Goal: Task Accomplishment & Management: Complete application form

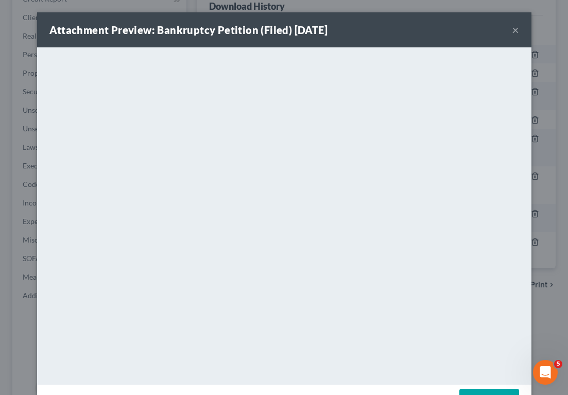
click at [512, 28] on button "×" at bounding box center [515, 30] width 7 height 12
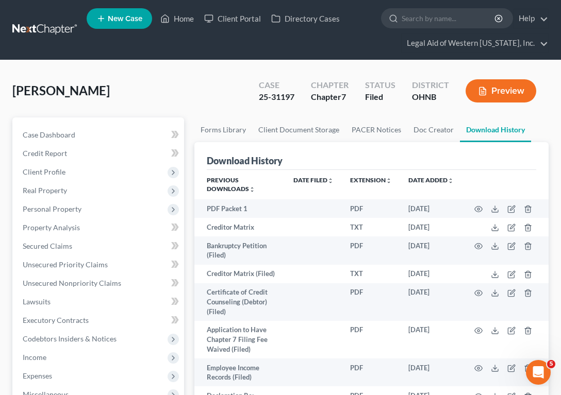
click at [178, 29] on ul "New Case Home Client Portal Directory Cases - No Result - See all results Or Pr…" at bounding box center [318, 29] width 462 height 49
click at [178, 24] on link "Home" at bounding box center [177, 18] width 44 height 19
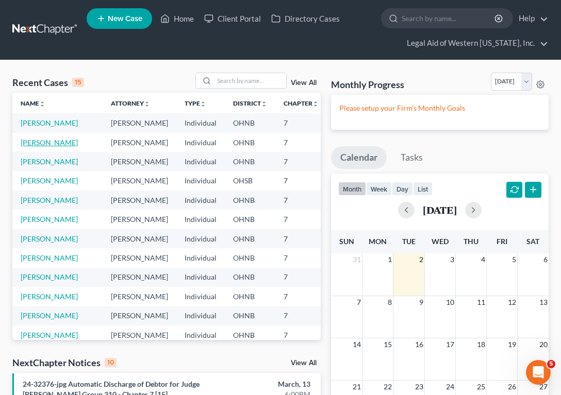
click at [38, 147] on link "[PERSON_NAME]" at bounding box center [49, 142] width 57 height 9
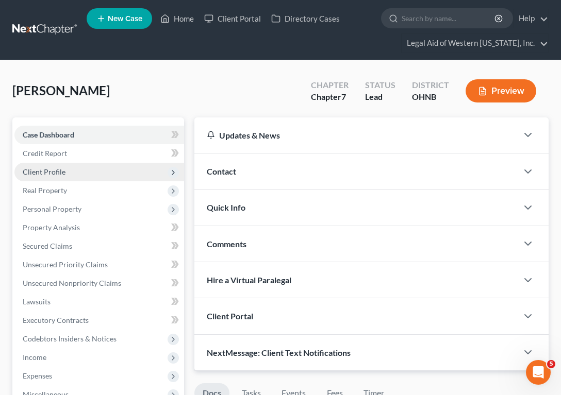
click at [75, 174] on span "Client Profile" at bounding box center [99, 172] width 170 height 19
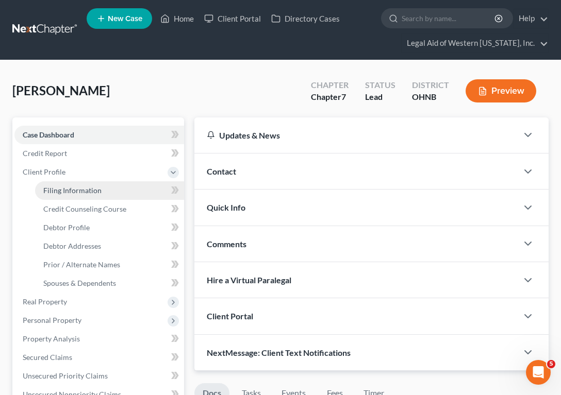
click at [81, 187] on span "Filing Information" at bounding box center [72, 190] width 58 height 9
select select "1"
select select "0"
select select "61"
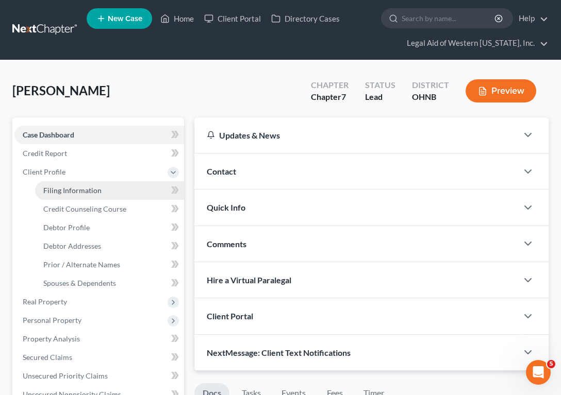
select select "3"
select select "36"
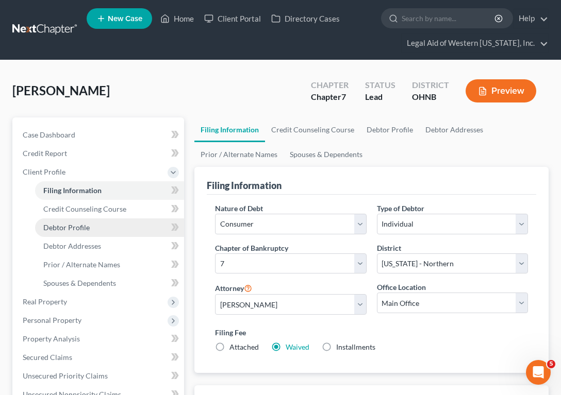
click at [136, 221] on link "Debtor Profile" at bounding box center [109, 227] width 149 height 19
select select "0"
select select "3"
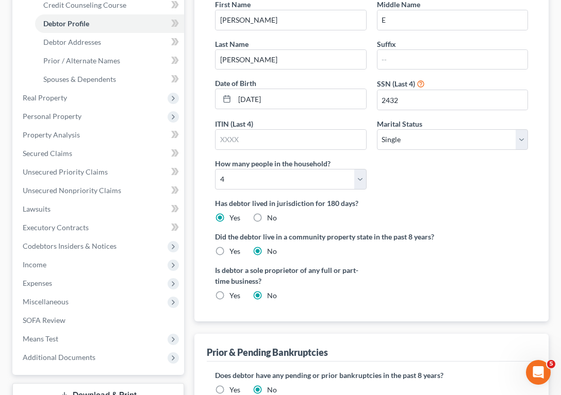
scroll to position [155, 0]
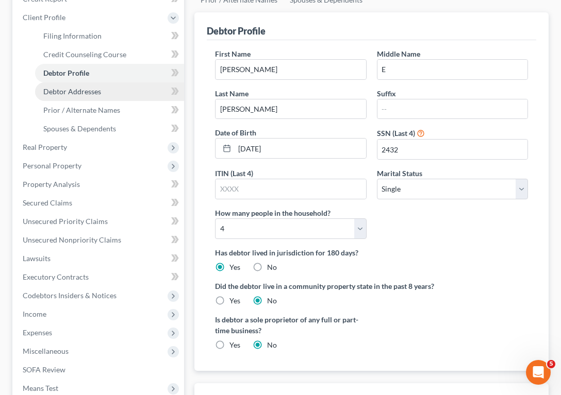
click at [100, 90] on span "Debtor Addresses" at bounding box center [72, 91] width 58 height 9
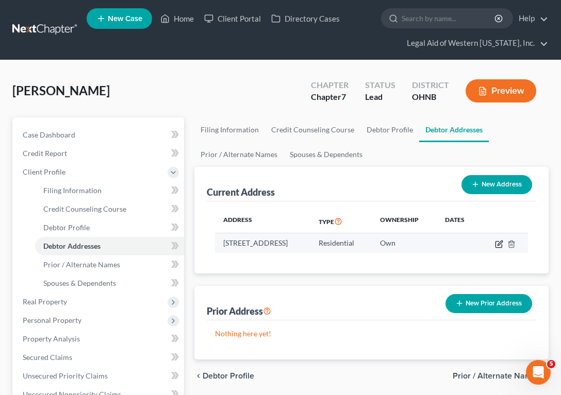
click at [499, 245] on icon "button" at bounding box center [499, 243] width 5 height 5
select select "36"
select select "0"
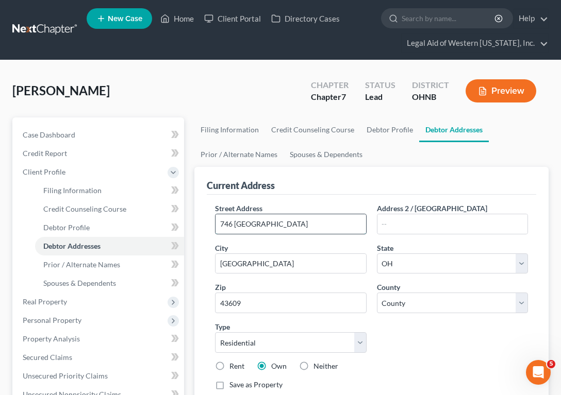
click at [323, 225] on input "746 [GEOGRAPHIC_DATA]" at bounding box center [290, 224] width 150 height 20
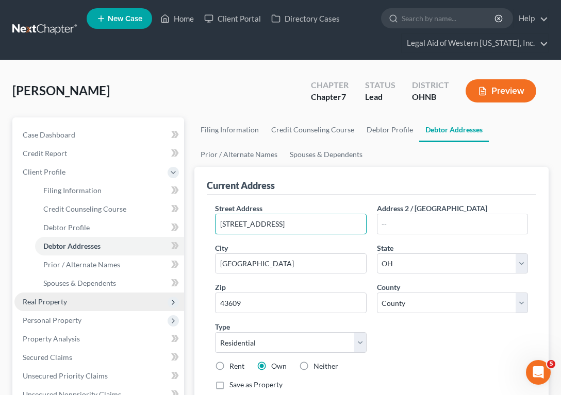
type input "[STREET_ADDRESS]"
click at [63, 307] on span "Real Property" at bounding box center [99, 302] width 170 height 19
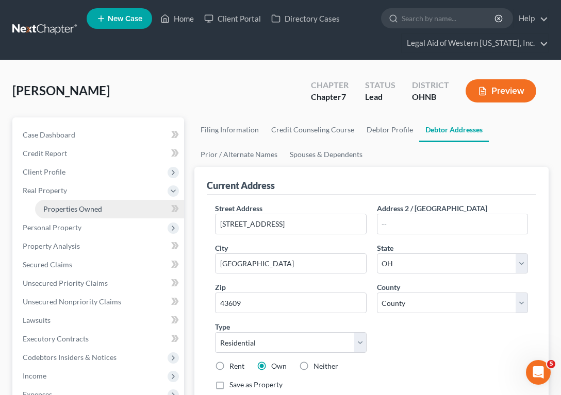
click at [79, 208] on span "Properties Owned" at bounding box center [72, 209] width 59 height 9
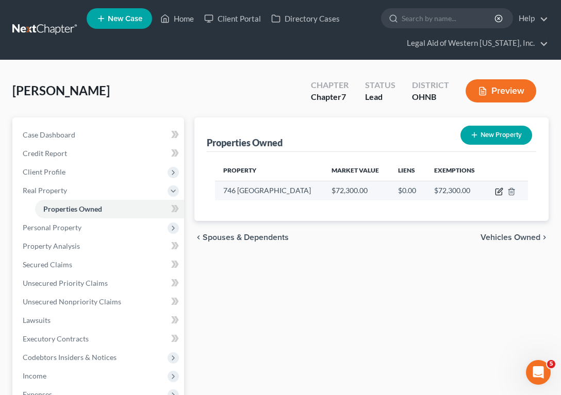
click at [497, 191] on icon "button" at bounding box center [499, 192] width 8 height 8
select select "36"
select select "47"
select select "0"
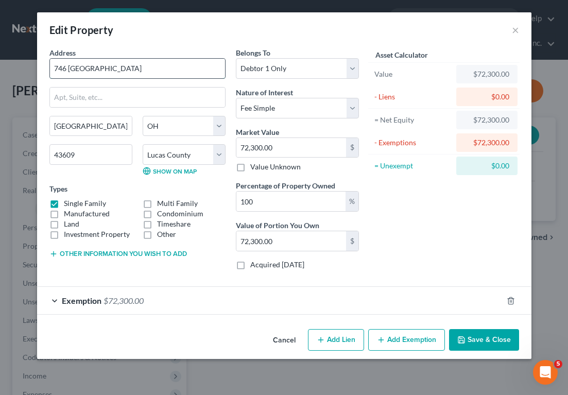
click at [121, 71] on input "746 [GEOGRAPHIC_DATA]" at bounding box center [137, 69] width 175 height 20
type input "[STREET_ADDRESS]"
click at [503, 340] on button "Save & Close" at bounding box center [484, 340] width 70 height 22
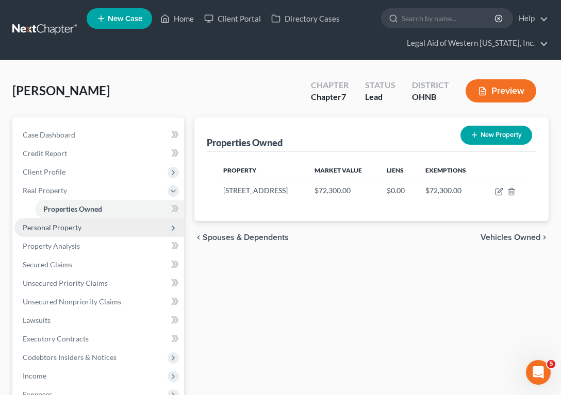
click at [67, 229] on span "Personal Property" at bounding box center [52, 227] width 59 height 9
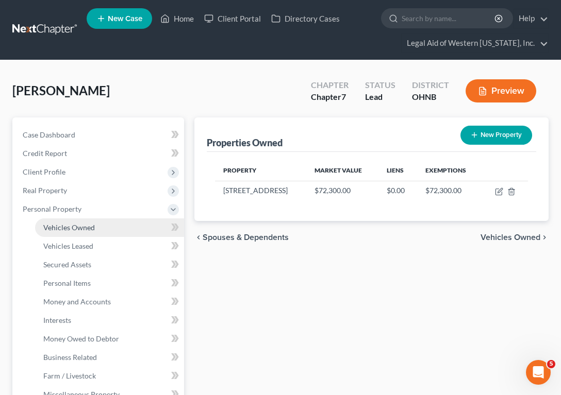
click at [73, 227] on span "Vehicles Owned" at bounding box center [69, 227] width 52 height 9
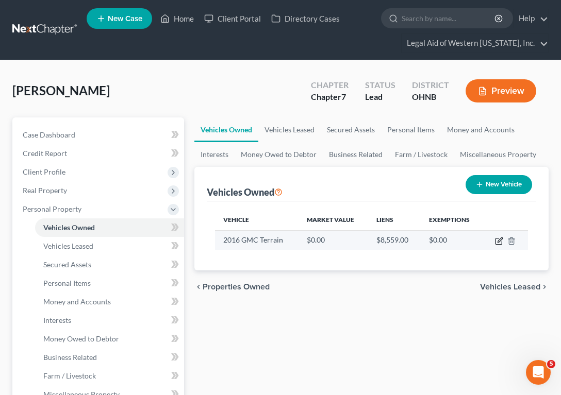
click at [497, 241] on icon "button" at bounding box center [499, 241] width 8 height 8
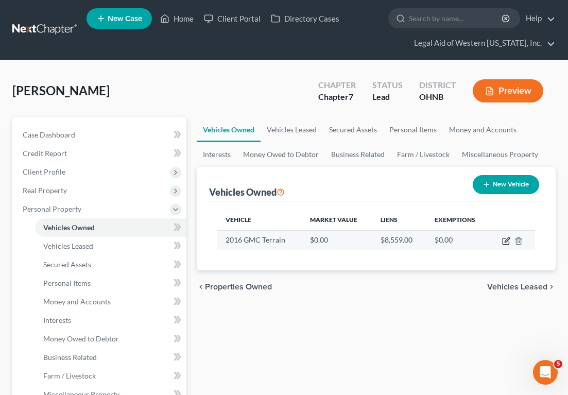
select select "0"
select select "10"
select select "2"
select select "0"
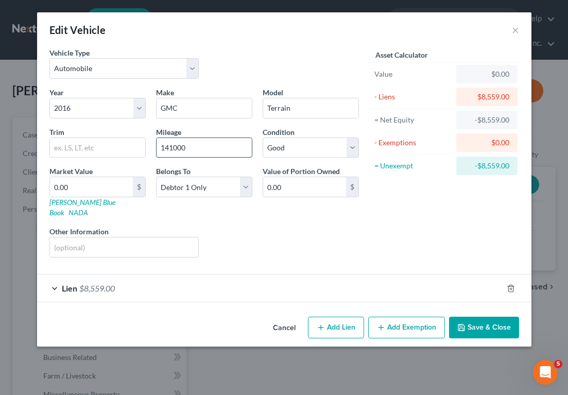
click at [202, 149] on input "141000" at bounding box center [204, 148] width 95 height 20
type input "146928"
click at [158, 238] on input "text" at bounding box center [124, 248] width 149 height 20
click at [92, 148] on input "text" at bounding box center [97, 148] width 95 height 20
drag, startPoint x: 327, startPoint y: 233, endPoint x: 314, endPoint y: 232, distance: 13.4
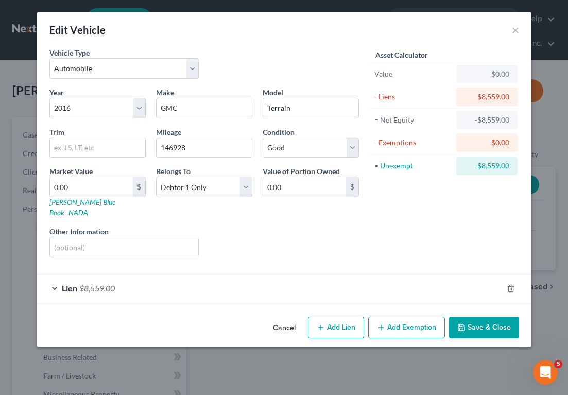
click at [327, 231] on div "Liens Select" at bounding box center [284, 241] width 160 height 31
click at [108, 190] on input "0.00" at bounding box center [91, 187] width 83 height 20
type input "5"
type input "5.00"
type input "56"
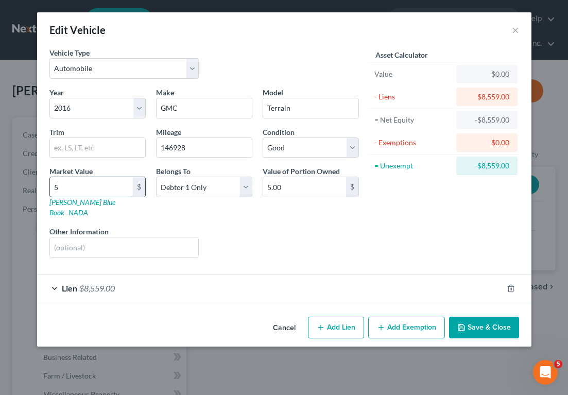
type input "56.00"
type input "564"
type input "564.00"
type input "56478"
type input "56,478.00"
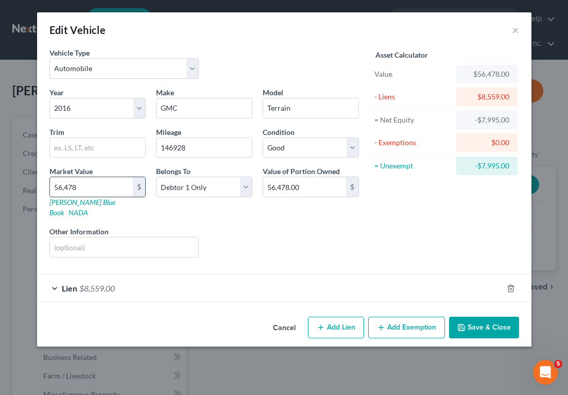
type input "56,47"
type input "5,647.00"
type input "5,64"
type input "564.00"
type input "5648"
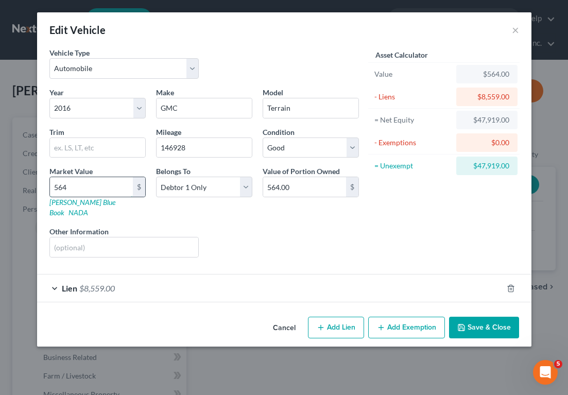
type input "5,648.00"
type input "5,648"
click at [107, 283] on span "$8,559.00" at bounding box center [97, 288] width 36 height 10
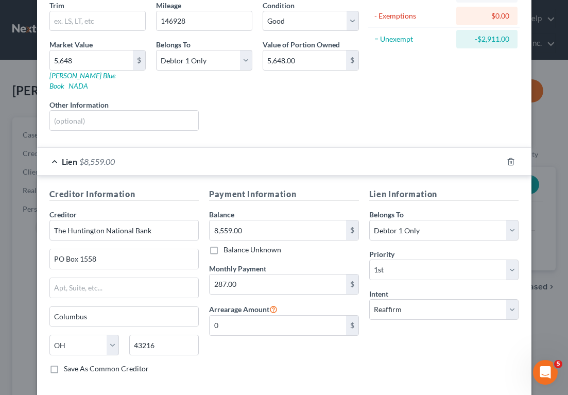
scroll to position [168, 0]
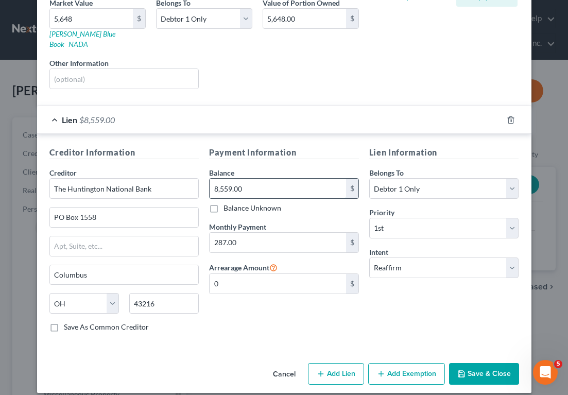
click at [262, 180] on input "8,559.00" at bounding box center [278, 189] width 137 height 20
type input "7,343"
click at [249, 278] on input "0" at bounding box center [278, 284] width 137 height 20
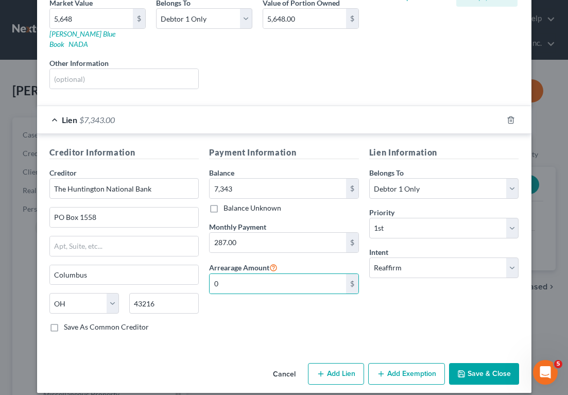
click at [225, 347] on div "Vehicle Type Select Automobile Truck Trailer Watercraft Aircraft Motor Home Atv…" at bounding box center [284, 119] width 495 height 480
click at [488, 363] on button "Save & Close" at bounding box center [484, 374] width 70 height 22
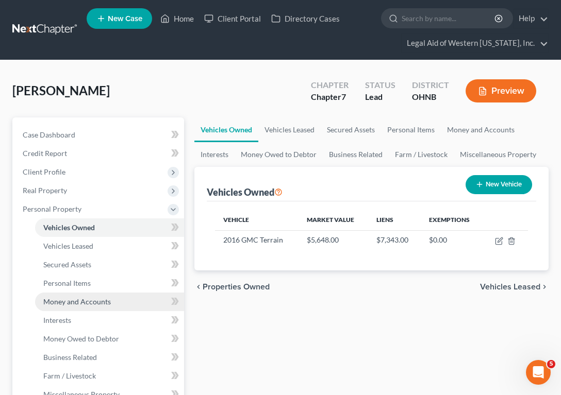
click at [76, 308] on link "Money and Accounts" at bounding box center [109, 302] width 149 height 19
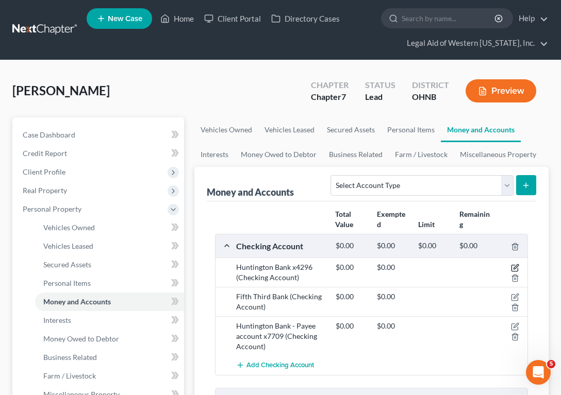
click at [516, 268] on icon "button" at bounding box center [515, 267] width 5 height 5
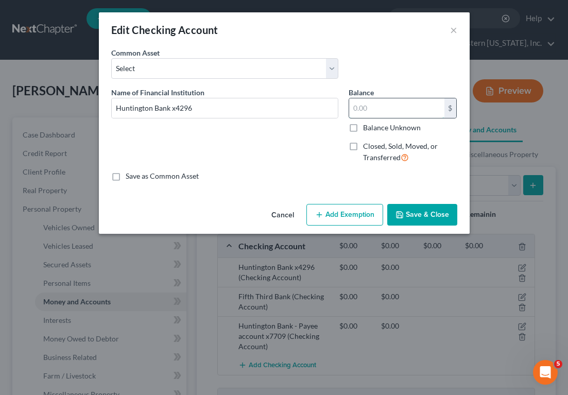
click at [358, 110] on input "text" at bounding box center [396, 108] width 95 height 20
type input "398.86"
click at [365, 204] on div "Cancel Add Exemption Save & Close" at bounding box center [284, 217] width 371 height 34
click at [361, 212] on button "Add Exemption" at bounding box center [345, 215] width 77 height 22
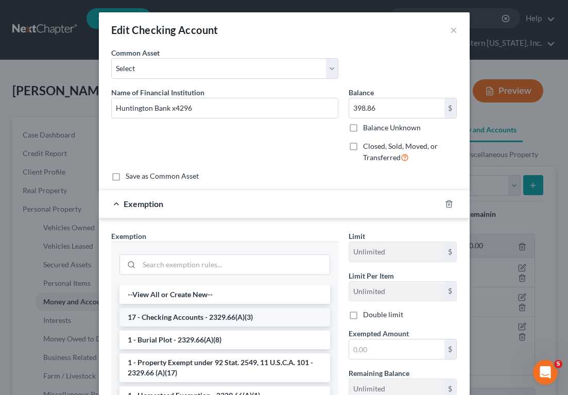
click at [266, 312] on li "17 - Checking Accounts - 2329.66(A)(3)" at bounding box center [225, 317] width 211 height 19
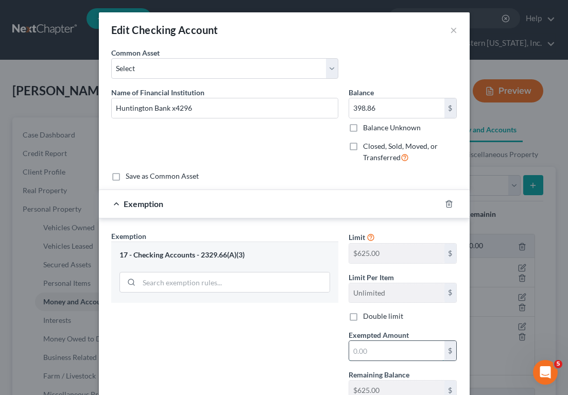
click at [387, 354] on input "text" at bounding box center [396, 351] width 95 height 20
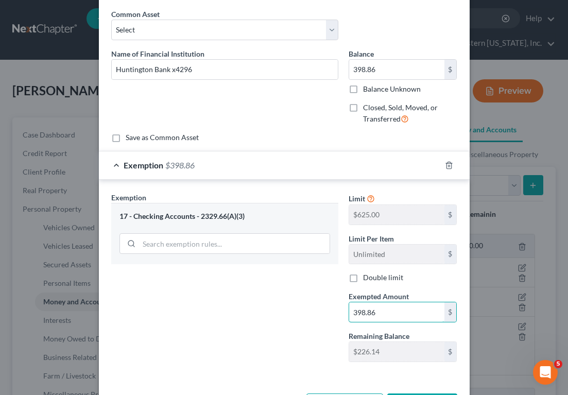
scroll to position [79, 0]
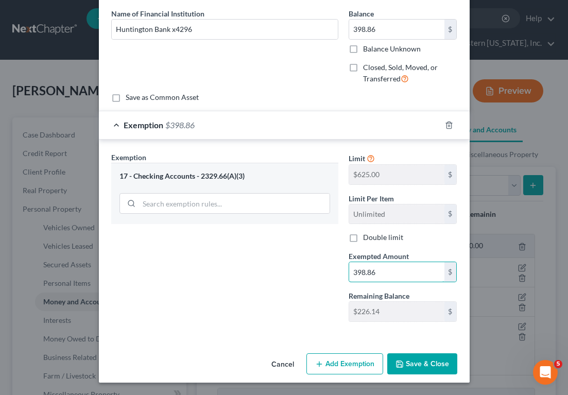
type input "398.86"
click at [422, 362] on button "Save & Close" at bounding box center [422, 364] width 70 height 22
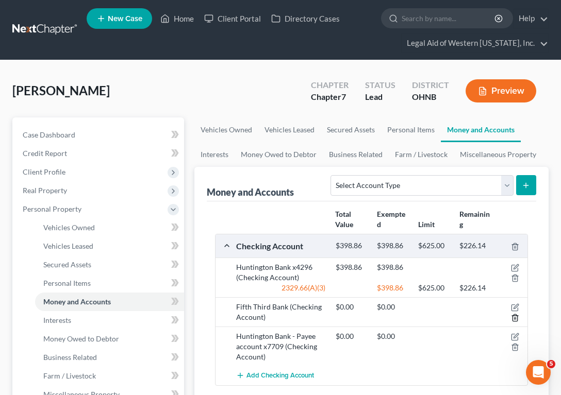
click at [516, 317] on icon "button" at bounding box center [515, 318] width 8 height 8
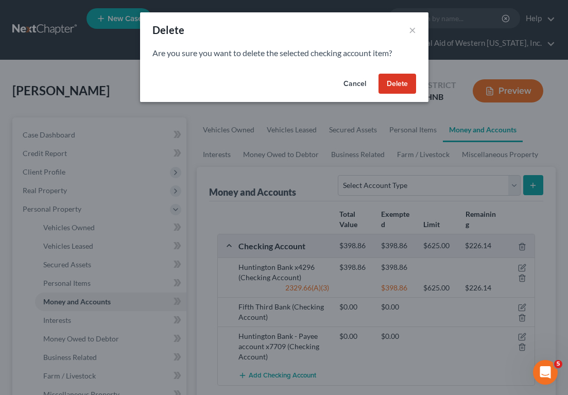
click at [398, 89] on button "Delete" at bounding box center [398, 84] width 38 height 21
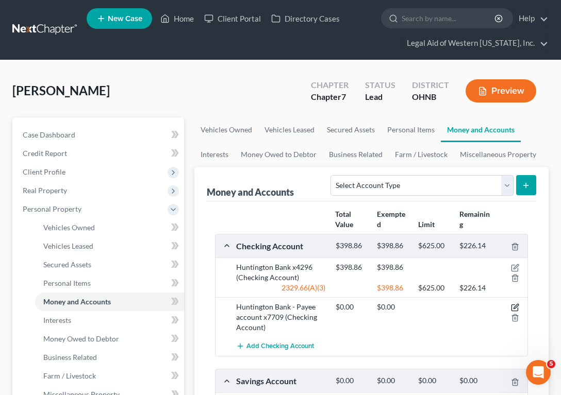
click at [513, 303] on icon "button" at bounding box center [515, 307] width 8 height 8
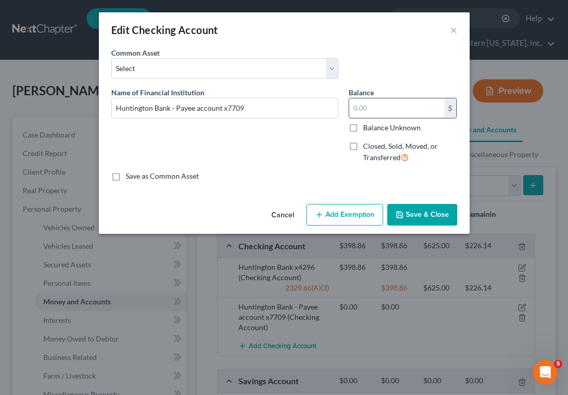
click at [369, 111] on input "text" at bounding box center [396, 108] width 95 height 20
type input "0.25"
click at [364, 207] on button "Add Exemption" at bounding box center [345, 215] width 77 height 22
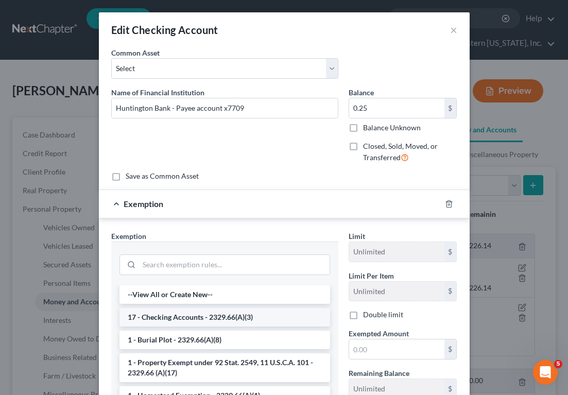
click at [244, 314] on li "17 - Checking Accounts - 2329.66(A)(3)" at bounding box center [225, 317] width 211 height 19
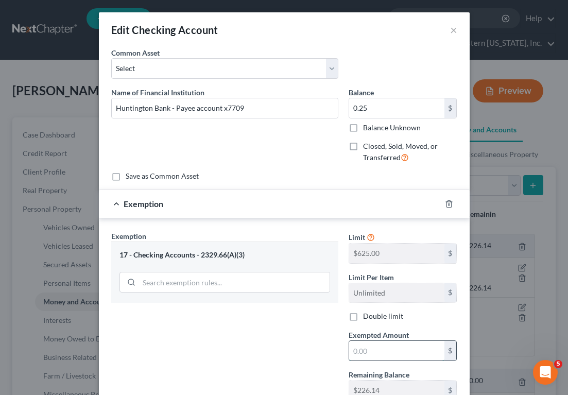
click at [371, 351] on input "text" at bounding box center [396, 351] width 95 height 20
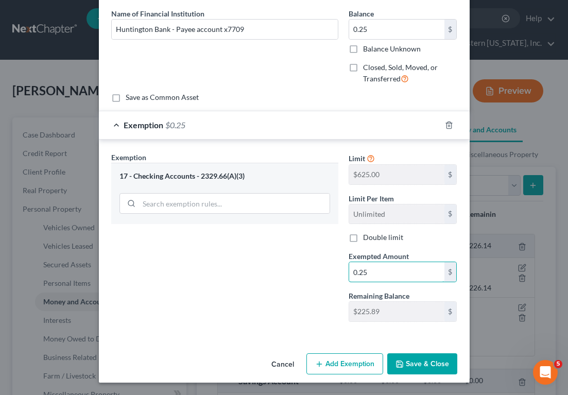
type input "0.25"
click at [397, 366] on icon "button" at bounding box center [400, 364] width 8 height 8
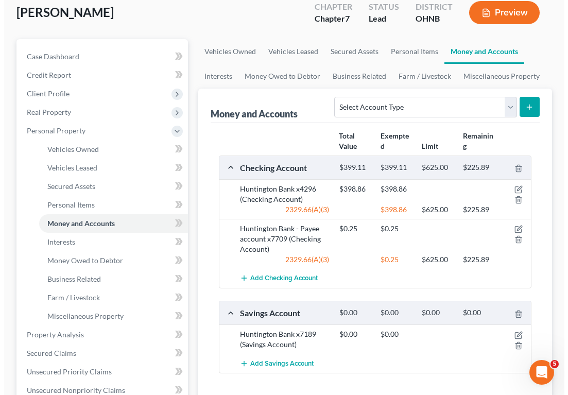
scroll to position [103, 0]
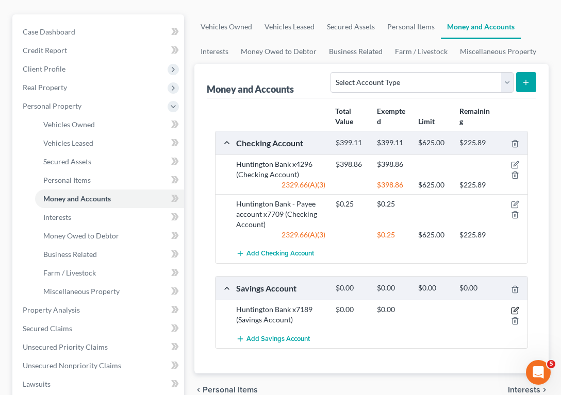
click at [515, 309] on icon "button" at bounding box center [515, 309] width 5 height 5
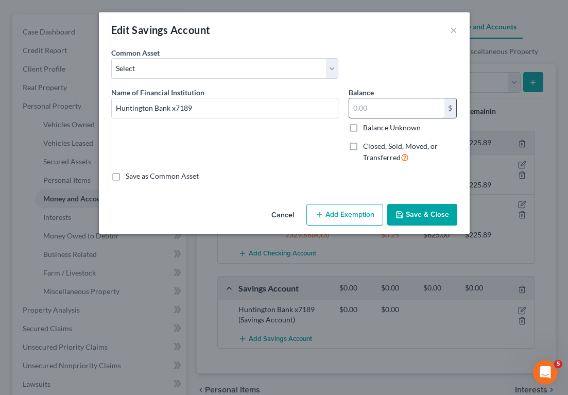
click at [373, 113] on input "text" at bounding box center [396, 108] width 95 height 20
type input "1.00"
click at [363, 208] on button "Add Exemption" at bounding box center [345, 215] width 77 height 22
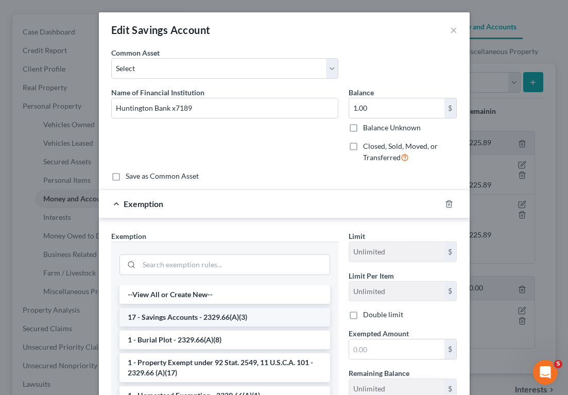
click at [226, 314] on li "17 - Savings Accounts - 2329.66(A)(3)" at bounding box center [225, 317] width 211 height 19
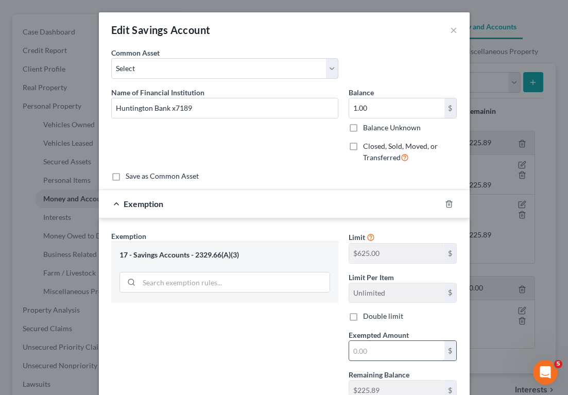
click at [387, 347] on input "text" at bounding box center [396, 351] width 95 height 20
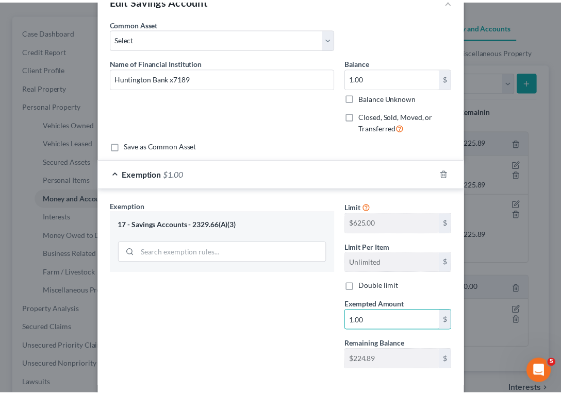
scroll to position [79, 0]
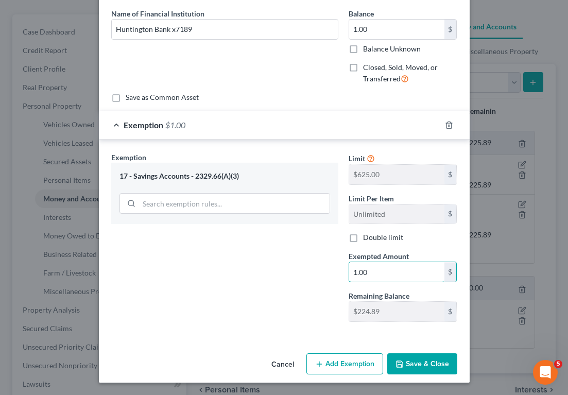
type input "1.00"
click at [425, 371] on button "Save & Close" at bounding box center [422, 364] width 70 height 22
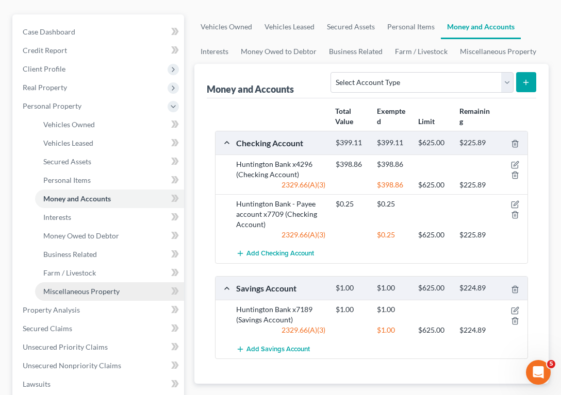
click at [99, 284] on link "Miscellaneous Property" at bounding box center [109, 291] width 149 height 19
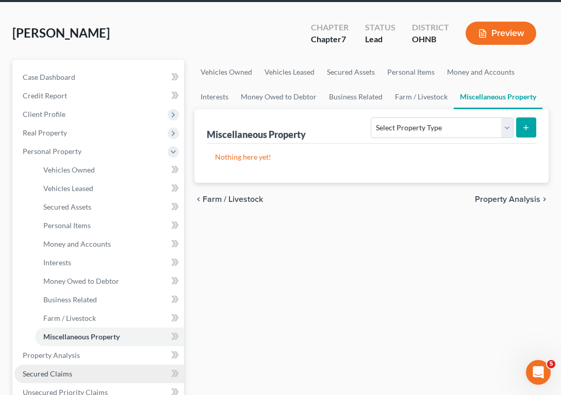
scroll to position [103, 0]
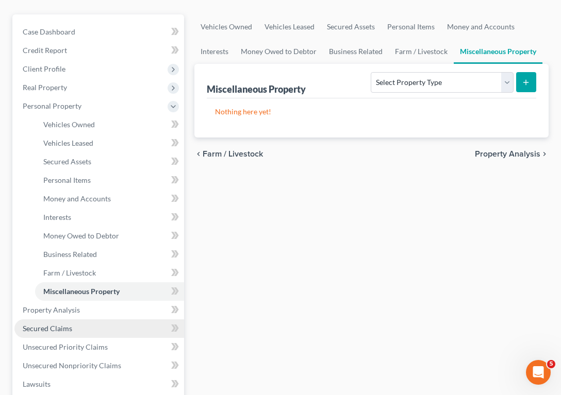
click at [88, 320] on link "Secured Claims" at bounding box center [99, 328] width 170 height 19
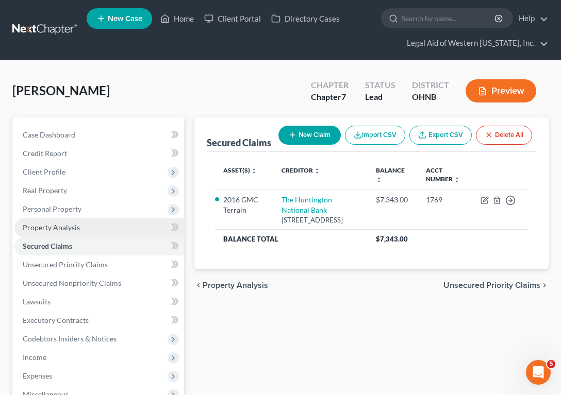
click at [85, 230] on link "Property Analysis" at bounding box center [99, 227] width 170 height 19
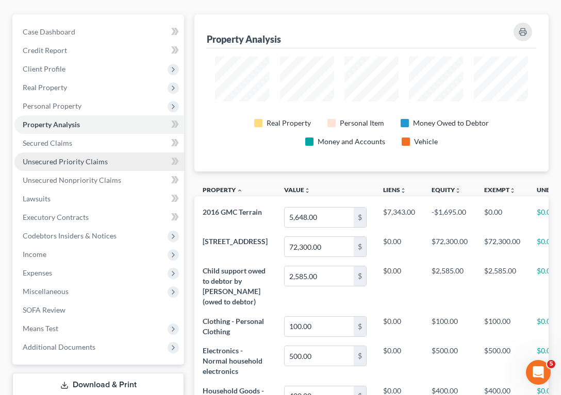
click at [98, 164] on span "Unsecured Priority Claims" at bounding box center [65, 161] width 85 height 9
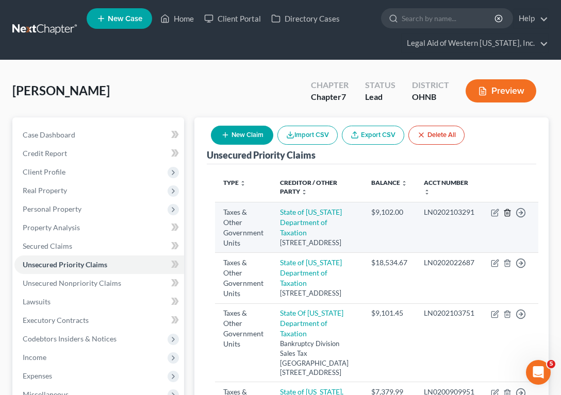
click at [503, 215] on icon "button" at bounding box center [507, 213] width 8 height 8
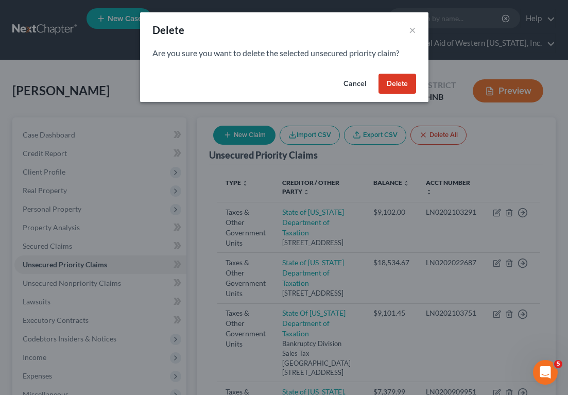
click at [410, 82] on button "Delete" at bounding box center [398, 84] width 38 height 21
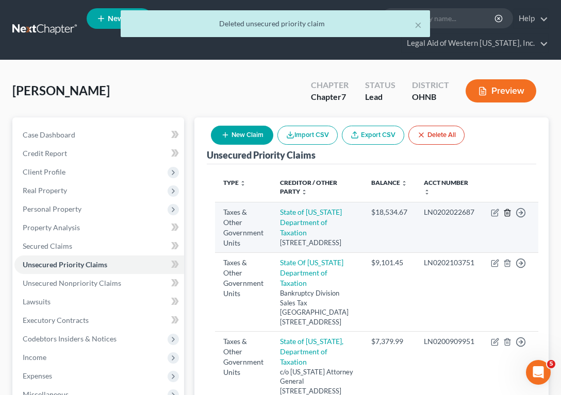
click at [503, 214] on icon "button" at bounding box center [507, 213] width 8 height 8
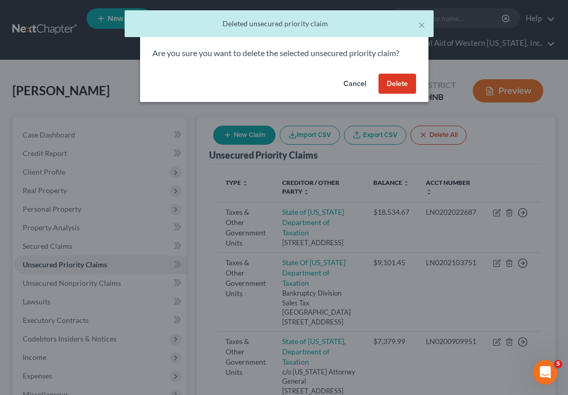
click at [393, 85] on button "Delete" at bounding box center [398, 84] width 38 height 21
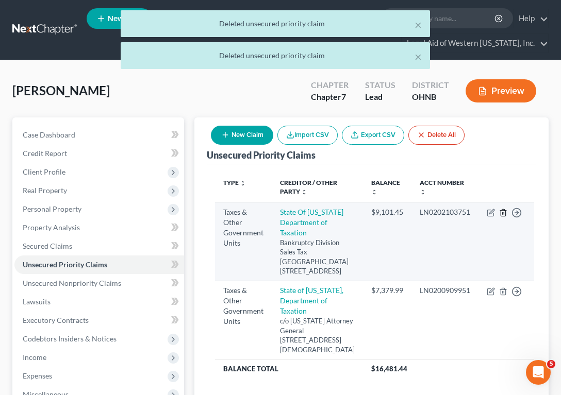
click at [499, 212] on icon "button" at bounding box center [503, 213] width 8 height 8
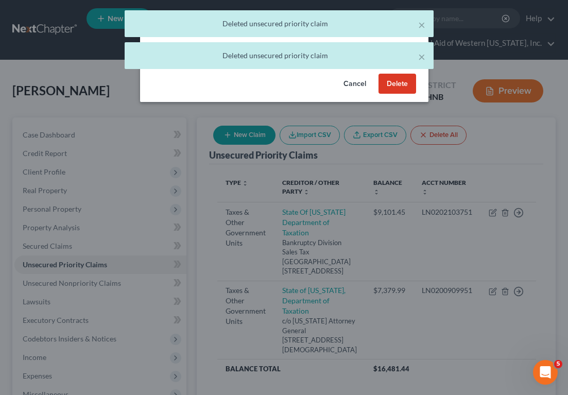
click at [387, 88] on button "Delete" at bounding box center [398, 84] width 38 height 21
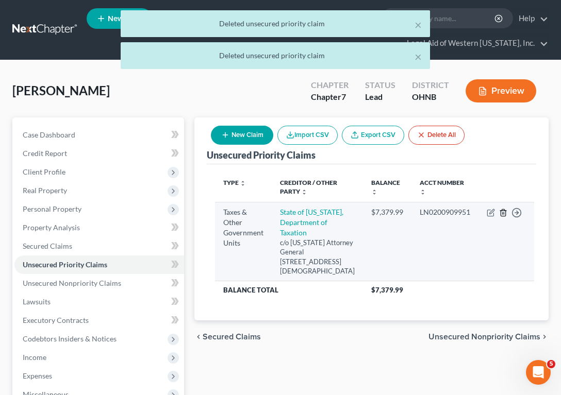
click at [499, 214] on icon "button" at bounding box center [503, 213] width 8 height 8
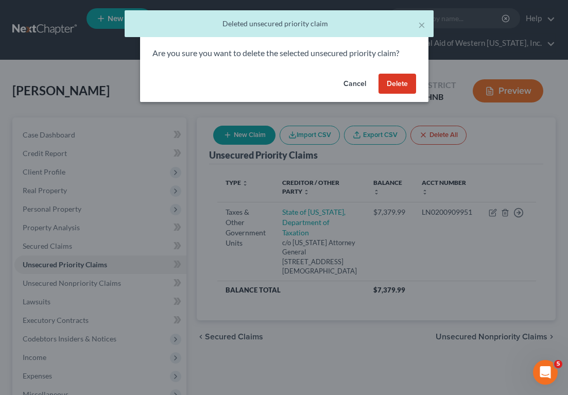
click at [410, 85] on button "Delete" at bounding box center [398, 84] width 38 height 21
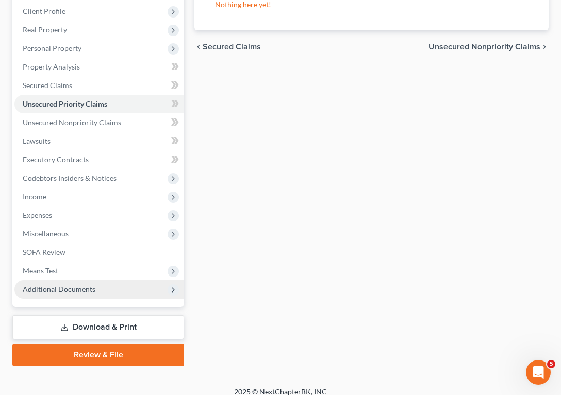
scroll to position [171, 0]
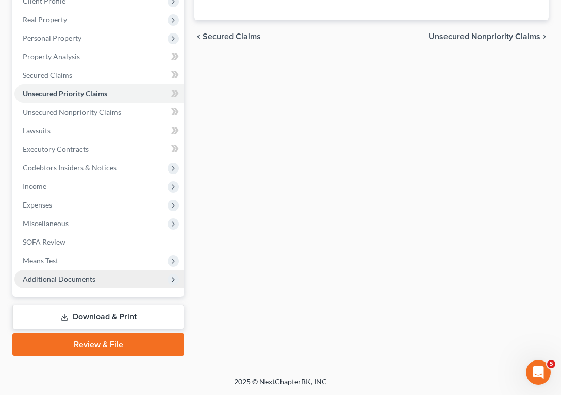
click at [101, 281] on span "Additional Documents" at bounding box center [99, 279] width 170 height 19
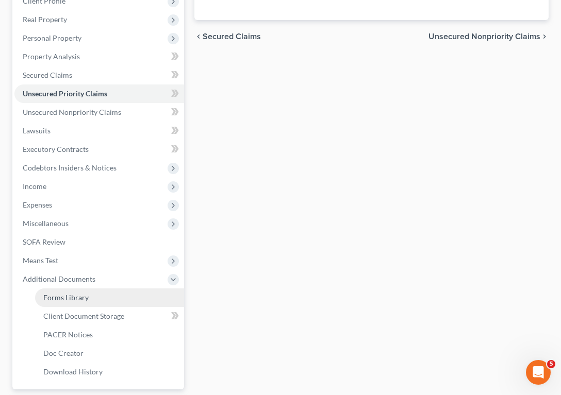
click at [94, 298] on link "Forms Library" at bounding box center [109, 298] width 149 height 19
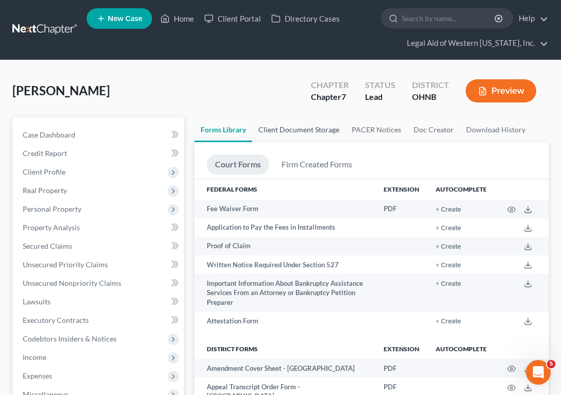
click at [320, 132] on link "Client Document Storage" at bounding box center [298, 129] width 93 height 25
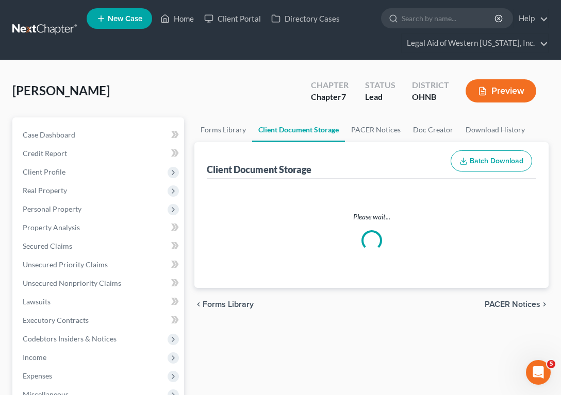
select select "5"
select select "16"
select select "4"
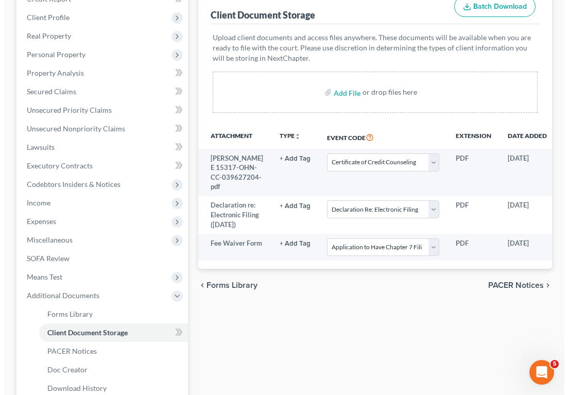
scroll to position [0, 79]
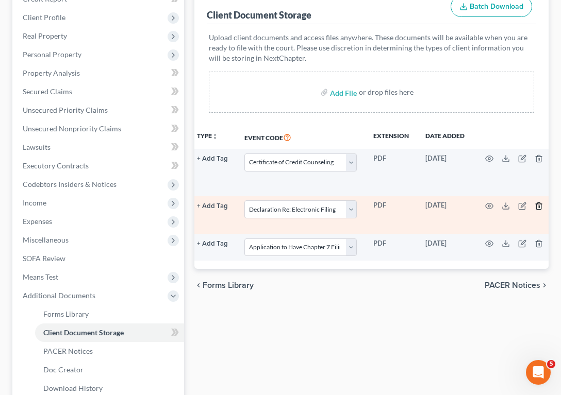
click at [534, 210] on icon "button" at bounding box center [538, 206] width 8 height 8
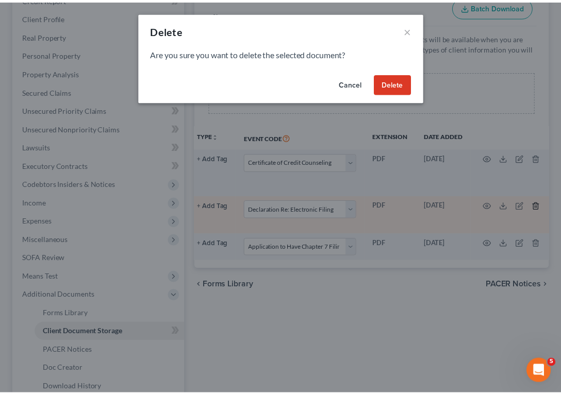
scroll to position [0, 74]
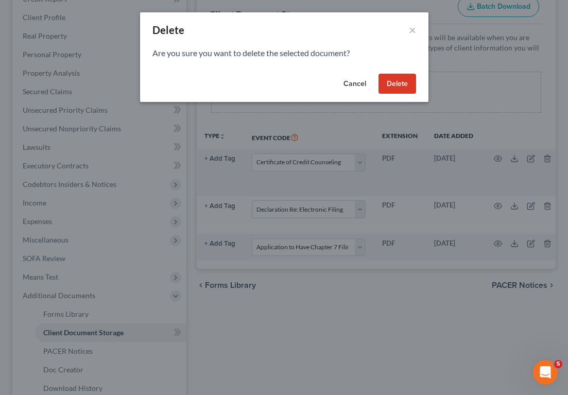
click at [412, 86] on button "Delete" at bounding box center [398, 84] width 38 height 21
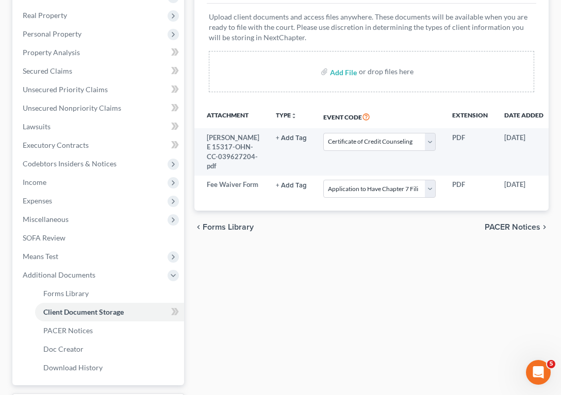
scroll to position [206, 0]
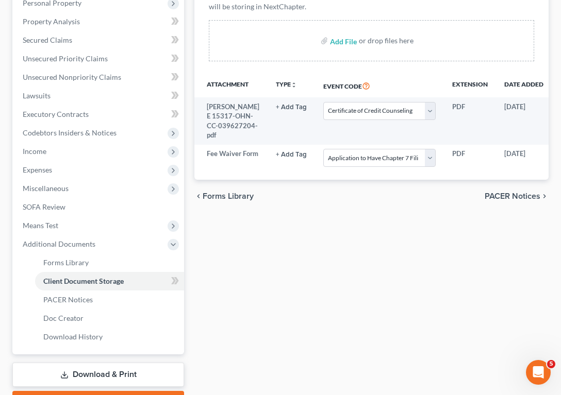
click at [360, 378] on div "Forms Library Client Document Storage PACER Notices Doc Creator Download Histor…" at bounding box center [371, 162] width 364 height 502
click at [344, 318] on div "Forms Library Client Document Storage PACER Notices Doc Creator Download Histor…" at bounding box center [371, 162] width 364 height 502
click at [358, 315] on div "Forms Library Client Document Storage PACER Notices Doc Creator Download Histor…" at bounding box center [371, 162] width 364 height 502
select select "5"
select select "4"
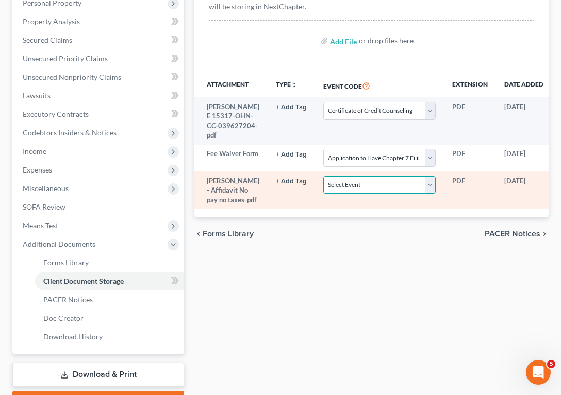
click at [342, 194] on select "Select Event 20 Largest Unsecured Creditors Amended List of Creditors (Fee) Ame…" at bounding box center [379, 185] width 112 height 18
select select "20"
click at [323, 194] on select "Select Event 20 Largest Unsecured Creditors Amended List of Creditors (Fee) Ame…" at bounding box center [379, 185] width 112 height 18
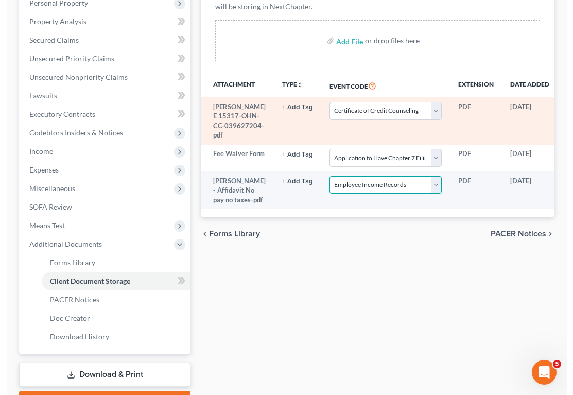
scroll to position [155, 0]
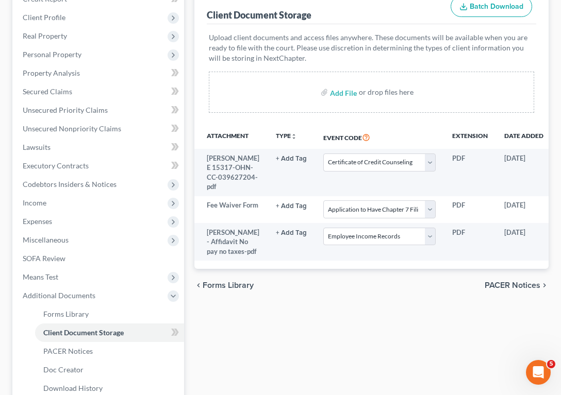
click at [261, 96] on div "Add File or drop files here" at bounding box center [371, 92] width 325 height 41
select select "5"
select select "4"
select select "20"
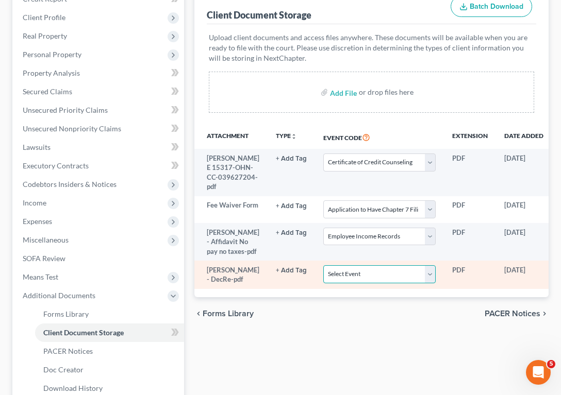
click at [357, 283] on select "Select Event 20 Largest Unsecured Creditors Amended List of Creditors (Fee) Ame…" at bounding box center [379, 274] width 112 height 18
select select "16"
click at [323, 283] on select "Select Event 20 Largest Unsecured Creditors Amended List of Creditors (Fee) Ame…" at bounding box center [379, 274] width 112 height 18
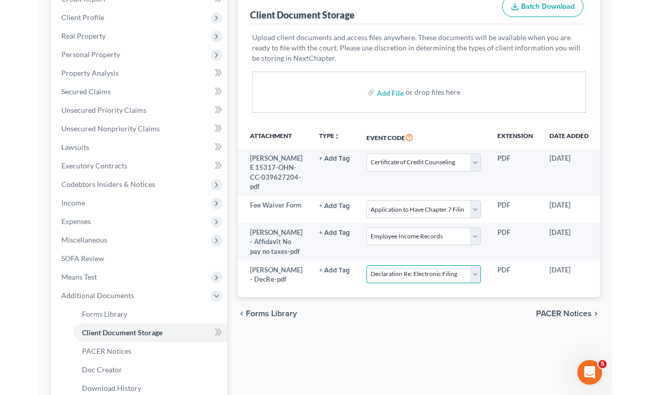
scroll to position [136, 0]
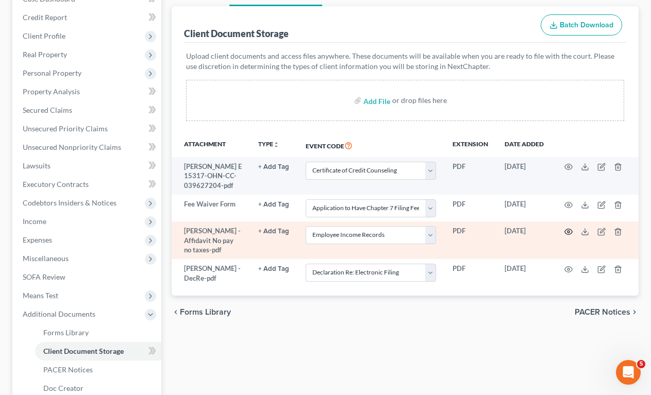
click at [566, 228] on icon "button" at bounding box center [568, 232] width 8 height 8
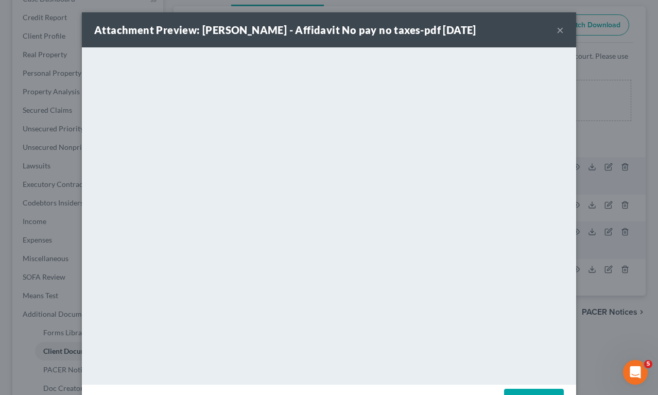
click at [557, 27] on button "×" at bounding box center [560, 30] width 7 height 12
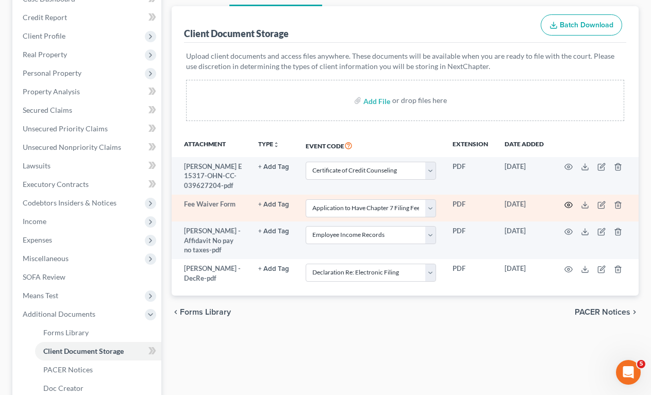
click at [567, 201] on icon "button" at bounding box center [568, 205] width 8 height 8
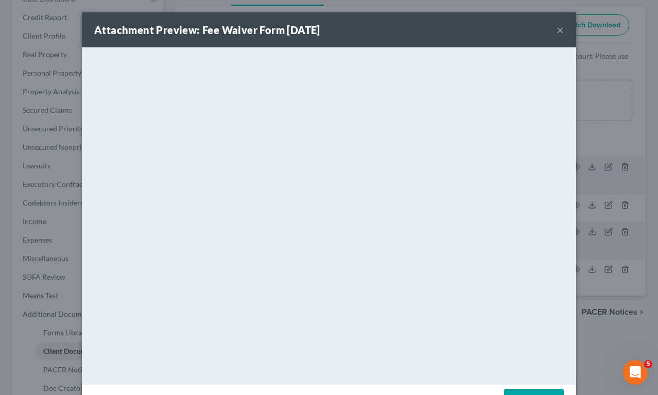
click at [557, 26] on button "×" at bounding box center [560, 30] width 7 height 12
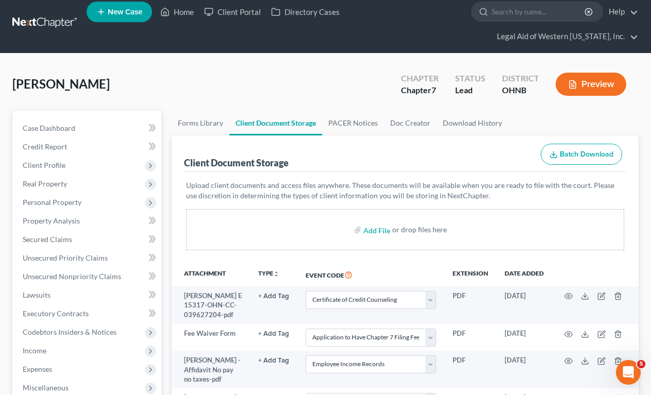
scroll to position [0, 0]
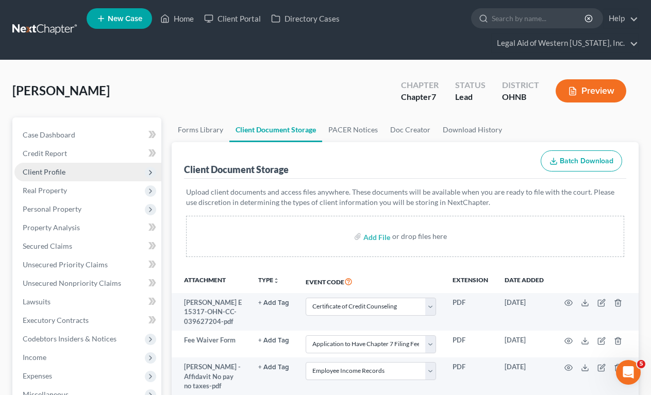
click at [32, 167] on span "Client Profile" at bounding box center [44, 171] width 43 height 9
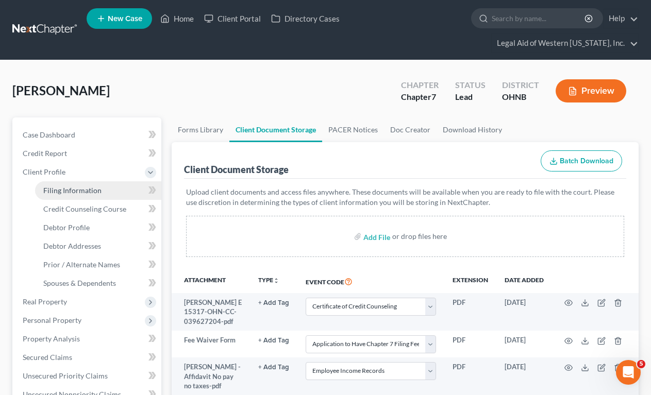
click at [44, 186] on span "Filing Information" at bounding box center [72, 190] width 58 height 9
select select "1"
select select "0"
select select "61"
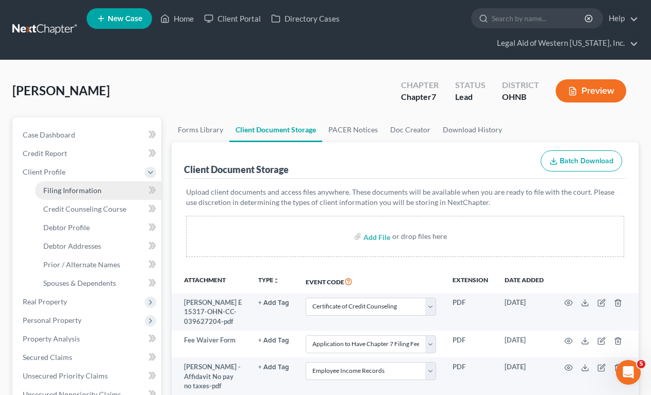
select select "3"
select select "36"
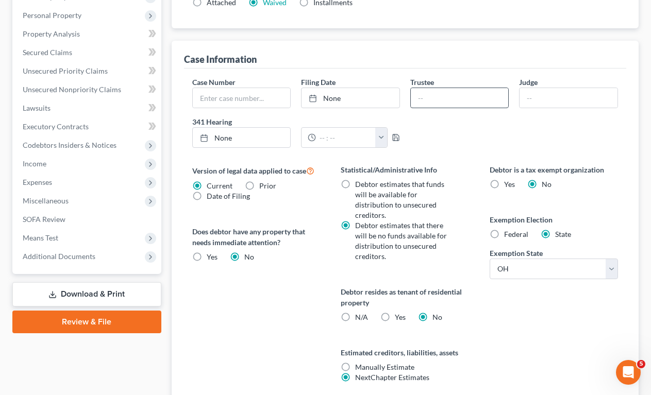
scroll to position [309, 0]
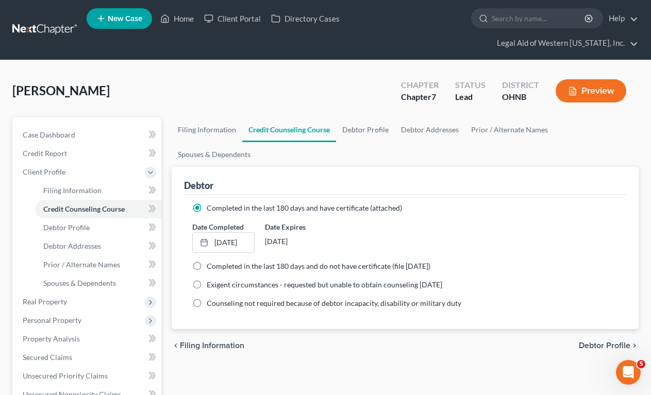
click at [568, 342] on span "Debtor Profile" at bounding box center [605, 346] width 52 height 8
select select "0"
select select "3"
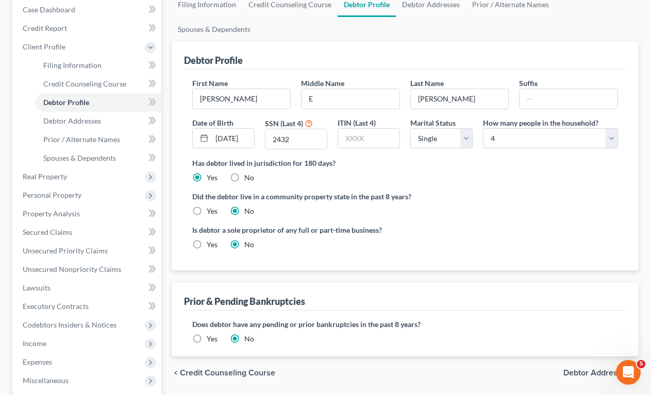
scroll to position [155, 0]
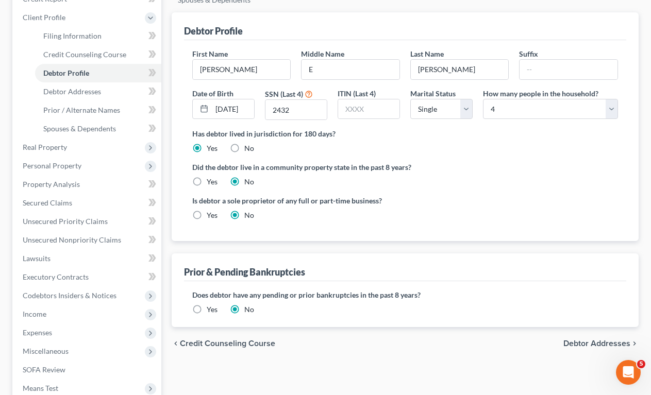
click at [568, 340] on span "Debtor Addresses" at bounding box center [596, 344] width 67 height 8
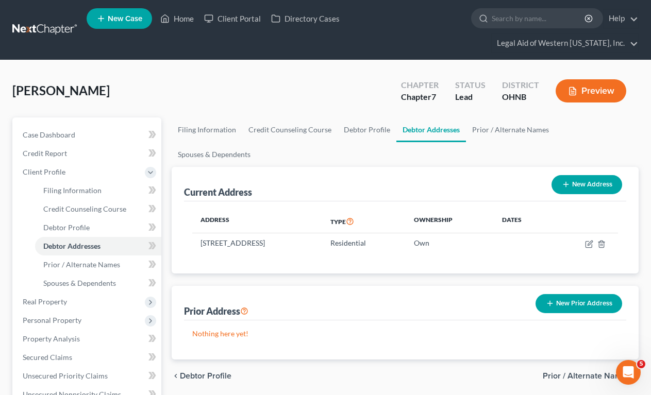
click at [568, 372] on span "Prior / Alternate Names" at bounding box center [587, 376] width 88 height 8
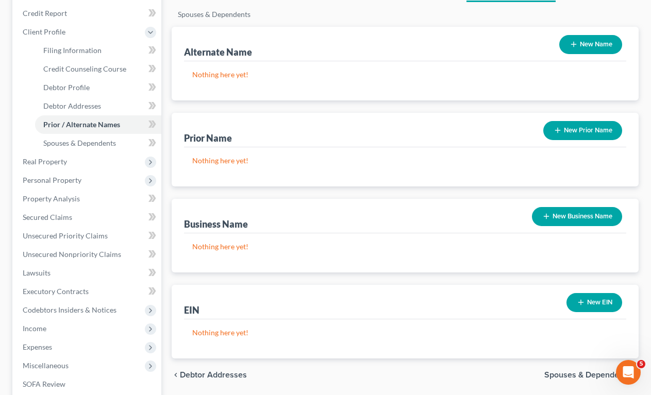
scroll to position [155, 0]
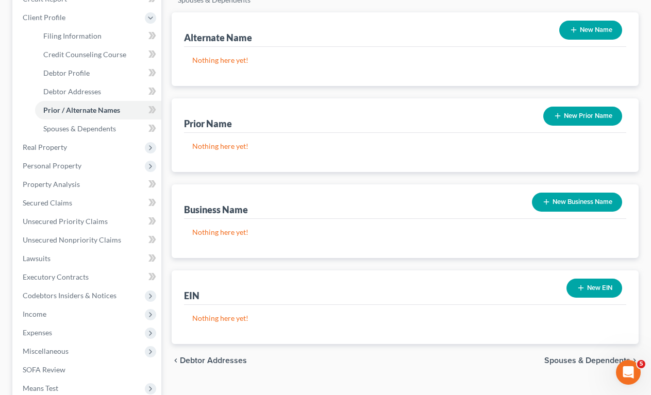
click at [568, 357] on span "Spouses & Dependents" at bounding box center [587, 361] width 86 height 8
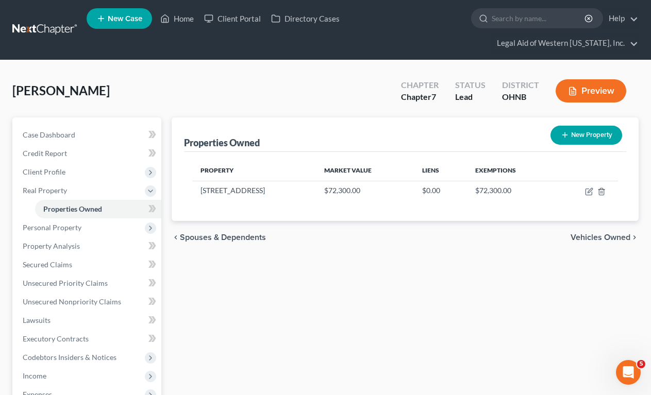
click at [568, 233] on span "Vehicles Owned" at bounding box center [600, 237] width 60 height 8
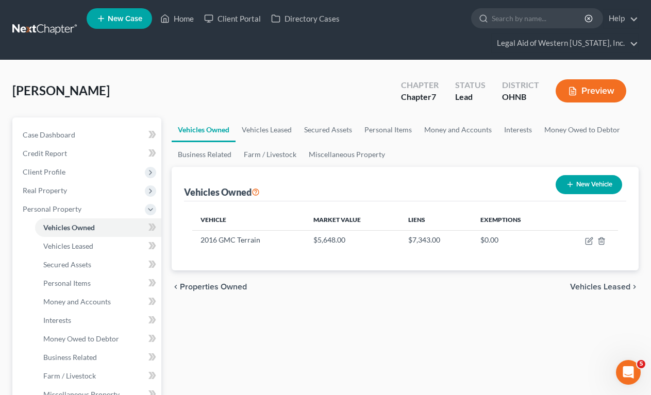
click at [568, 283] on span "Vehicles Leased" at bounding box center [600, 287] width 60 height 8
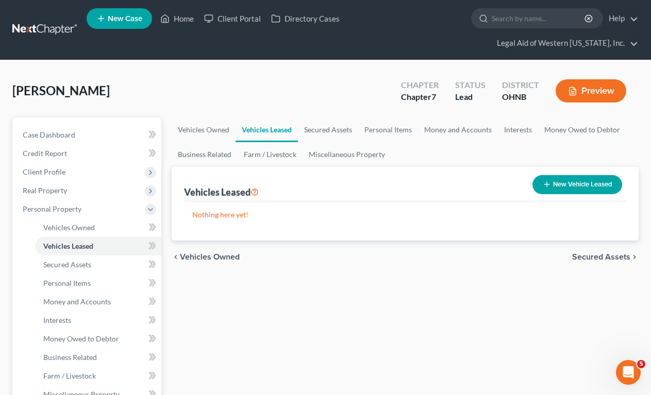
click at [568, 253] on span "Secured Assets" at bounding box center [601, 257] width 58 height 8
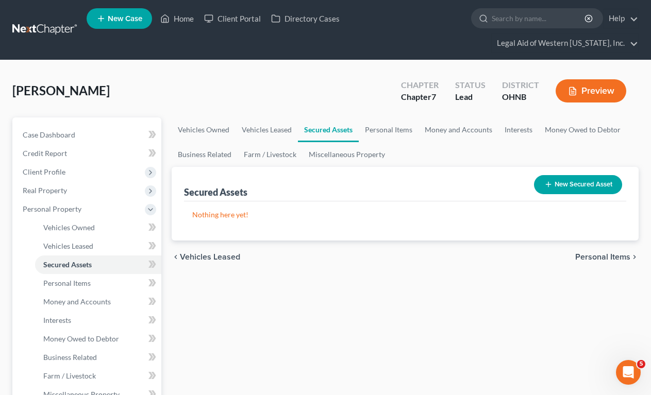
click at [568, 253] on span "Personal Items" at bounding box center [602, 257] width 55 height 8
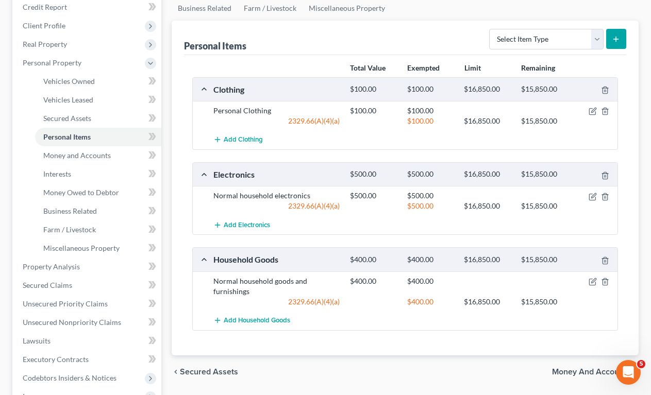
scroll to position [206, 0]
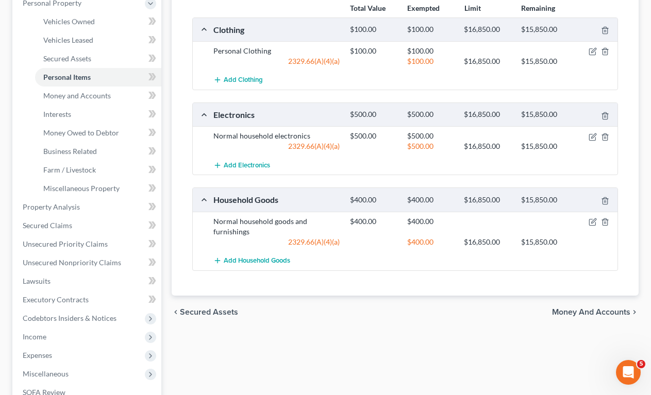
click at [568, 308] on span "Money and Accounts" at bounding box center [591, 312] width 78 height 8
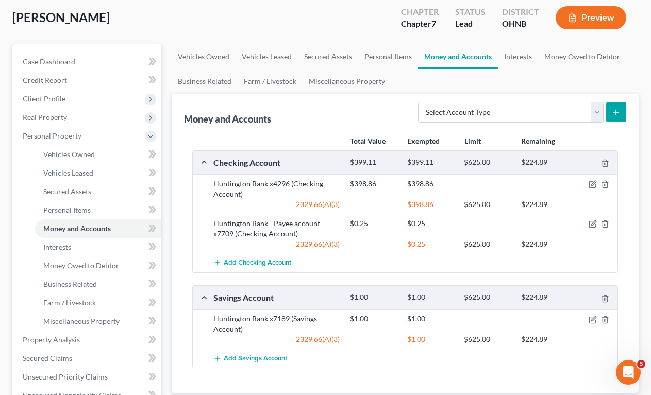
scroll to position [103, 0]
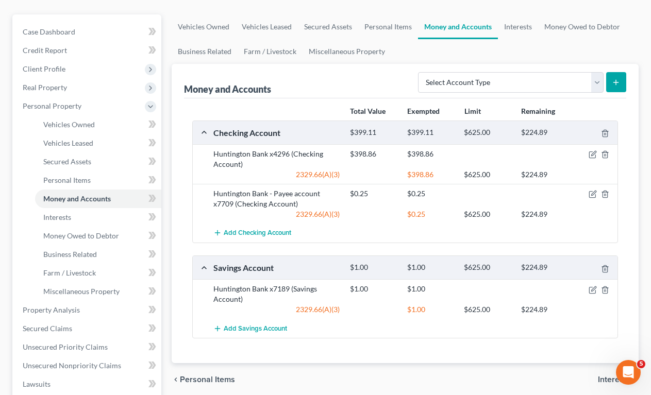
click at [568, 376] on span "Interests" at bounding box center [614, 380] width 32 height 8
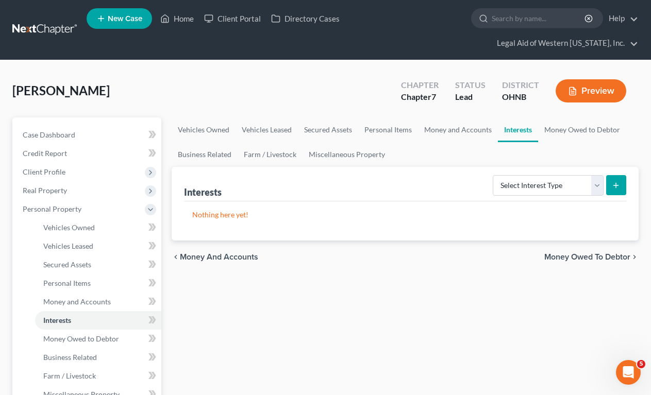
click at [568, 253] on span "Money Owed to Debtor" at bounding box center [587, 257] width 86 height 8
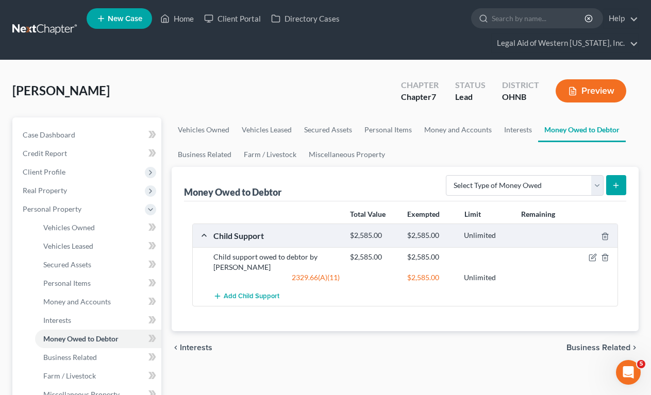
click at [568, 344] on span "Business Related" at bounding box center [598, 348] width 64 height 8
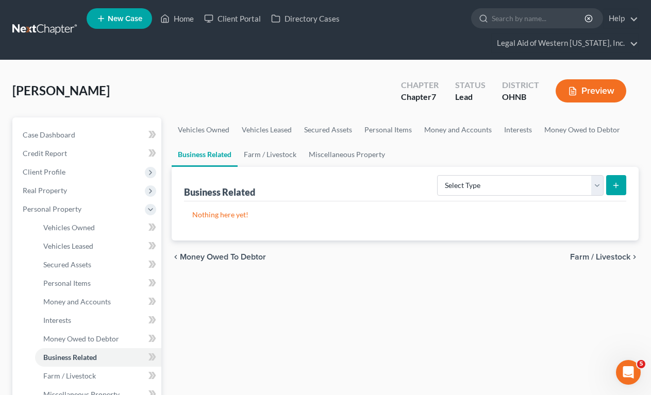
click at [568, 253] on span "Farm / Livestock" at bounding box center [600, 257] width 60 height 8
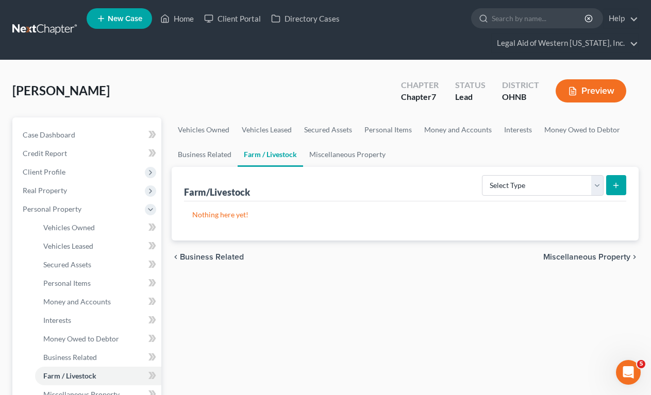
click at [568, 253] on span "Miscellaneous Property" at bounding box center [586, 257] width 87 height 8
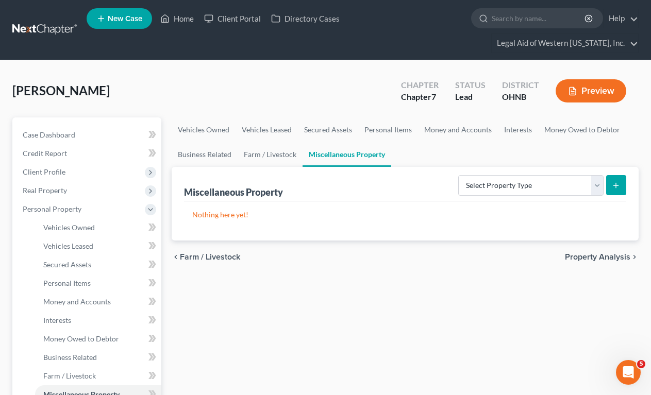
click at [568, 253] on span "Property Analysis" at bounding box center [597, 257] width 65 height 8
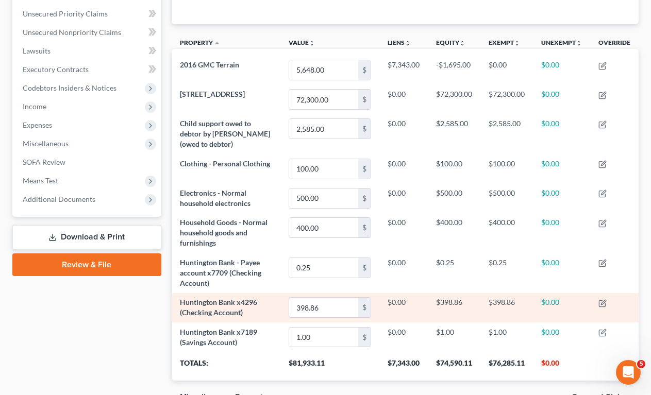
scroll to position [291, 0]
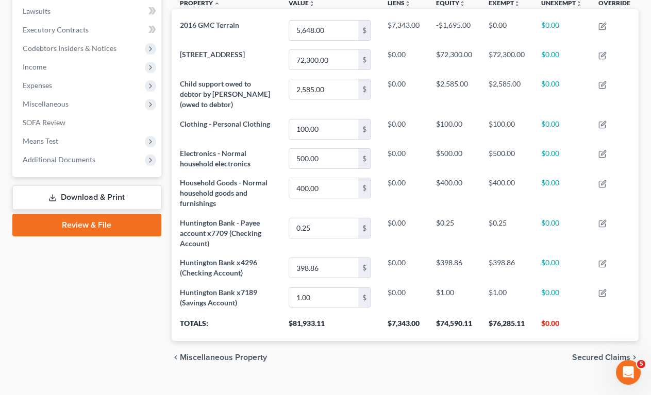
click at [568, 353] on span "Secured Claims" at bounding box center [601, 357] width 58 height 8
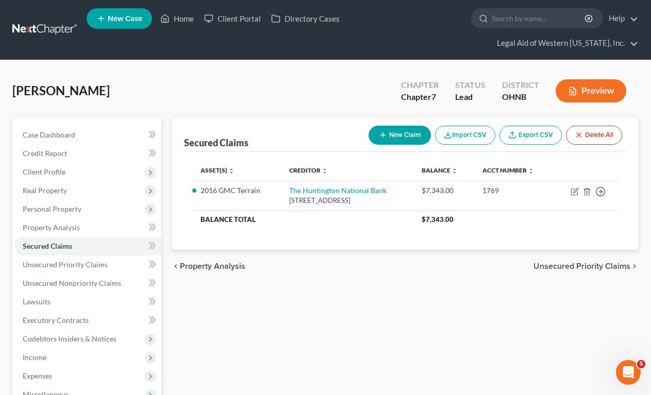
click at [568, 262] on span "Unsecured Priority Claims" at bounding box center [581, 266] width 97 height 8
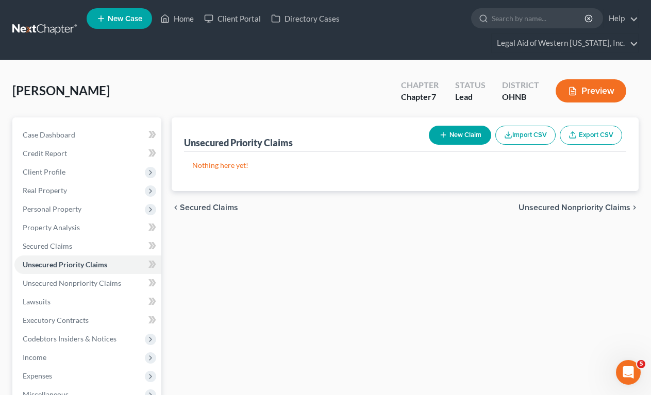
click at [568, 204] on span "Unsecured Nonpriority Claims" at bounding box center [574, 208] width 112 height 8
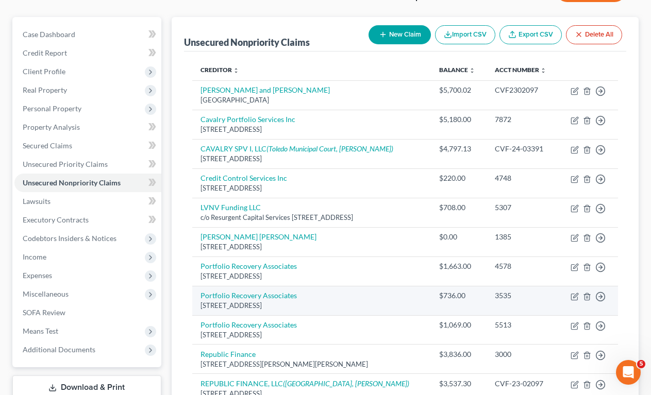
scroll to position [258, 0]
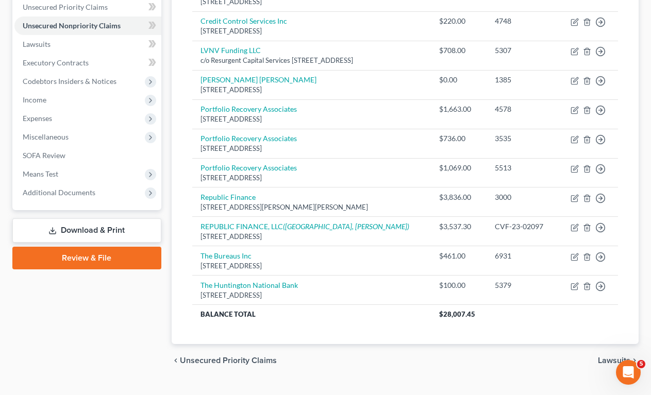
click at [568, 357] on span "Lawsuits" at bounding box center [614, 361] width 32 height 8
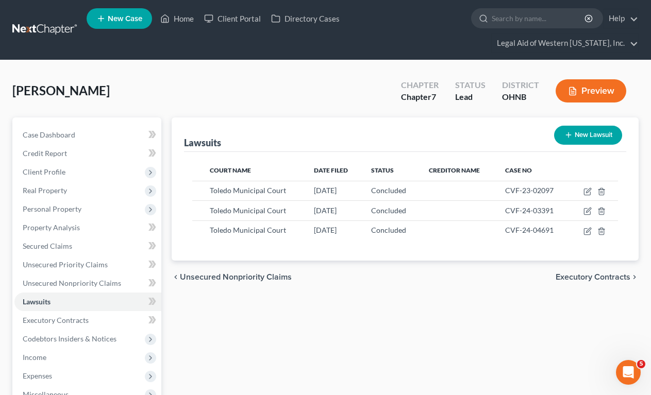
click at [568, 273] on span "Executory Contracts" at bounding box center [592, 277] width 75 height 8
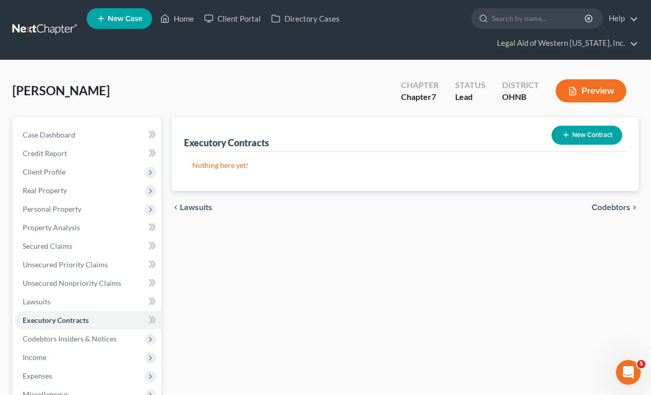
click at [568, 204] on span "Codebtors" at bounding box center [611, 208] width 39 height 8
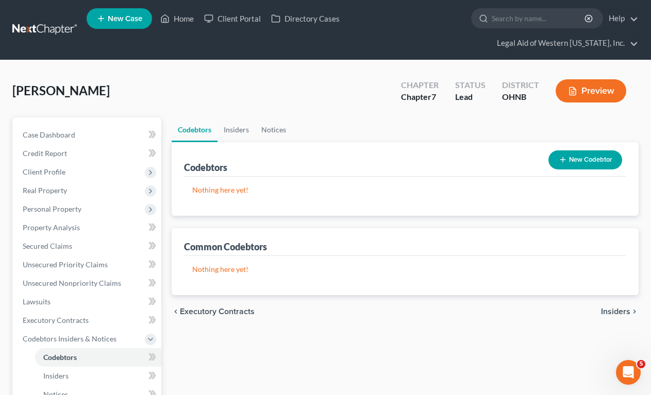
click at [568, 308] on span "Insiders" at bounding box center [615, 312] width 29 height 8
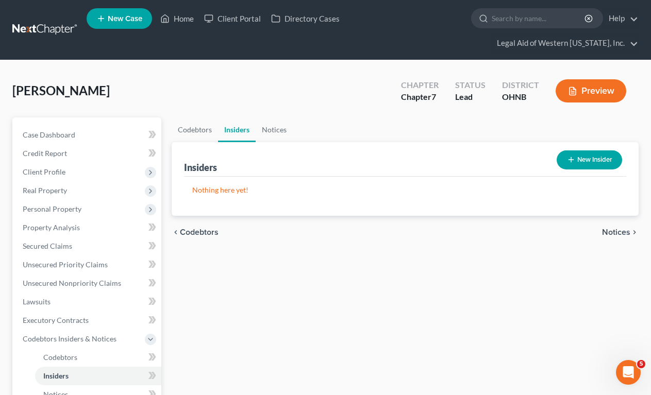
click at [568, 228] on span "Notices" at bounding box center [616, 232] width 28 height 8
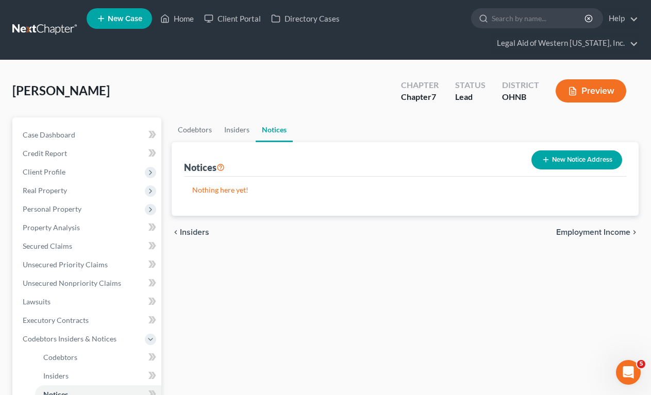
click at [568, 228] on span "Employment Income" at bounding box center [593, 232] width 74 height 8
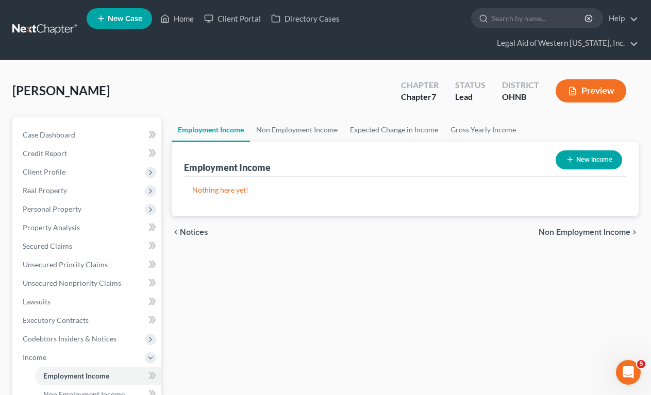
click at [568, 228] on span "Non Employment Income" at bounding box center [584, 232] width 92 height 8
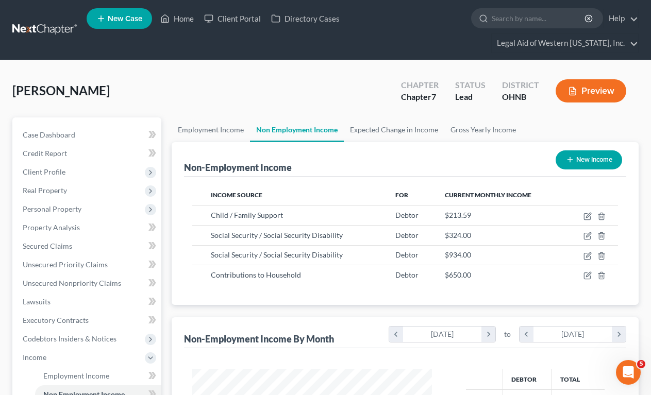
scroll to position [185, 261]
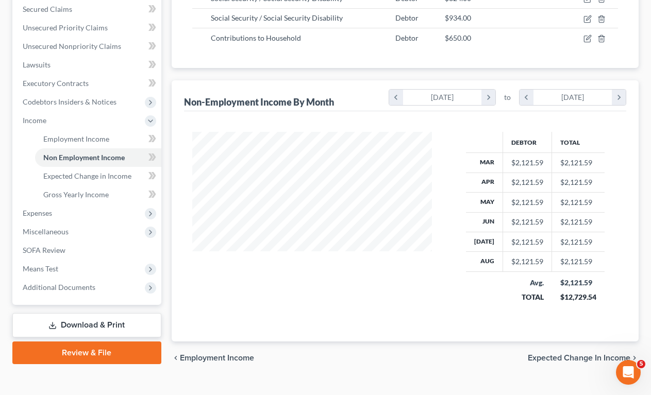
click at [568, 354] on span "Expected Change in Income" at bounding box center [579, 358] width 103 height 8
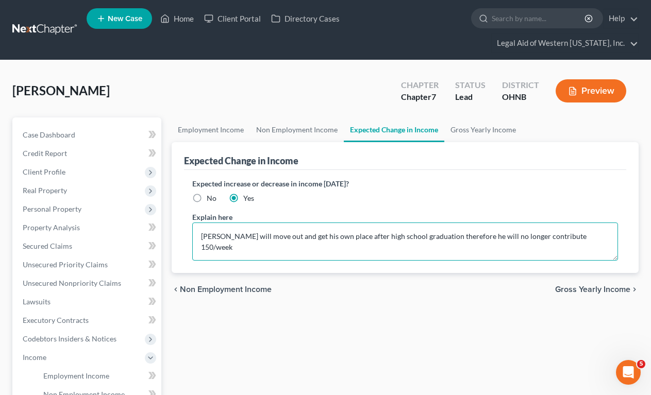
drag, startPoint x: 202, startPoint y: 217, endPoint x: 223, endPoint y: 221, distance: 20.9
click at [223, 223] on textarea "[PERSON_NAME] will move out and get his own place after high school graduation …" at bounding box center [405, 242] width 426 height 38
type textarea "Child will move out and get his own place after high school graduation therefor…"
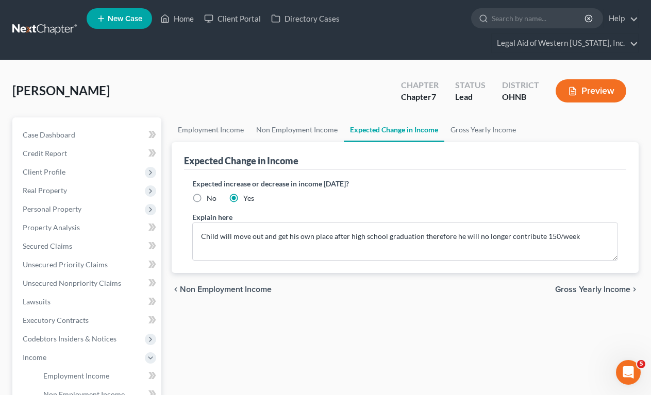
click at [568, 285] on span "Gross Yearly Income" at bounding box center [592, 289] width 75 height 8
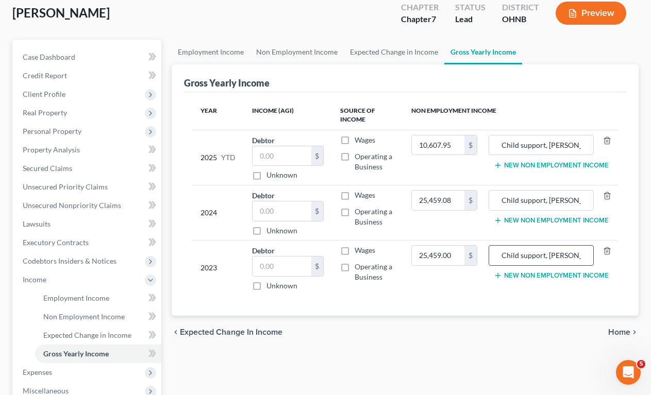
scroll to position [103, 0]
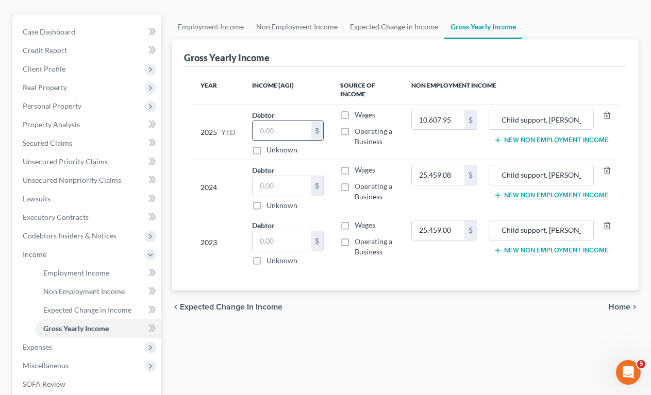
click at [263, 121] on input "text" at bounding box center [281, 131] width 59 height 20
type input "0.00"
click at [284, 176] on input "text" at bounding box center [281, 186] width 59 height 20
type input "0.00"
click at [285, 231] on input "text" at bounding box center [281, 241] width 59 height 20
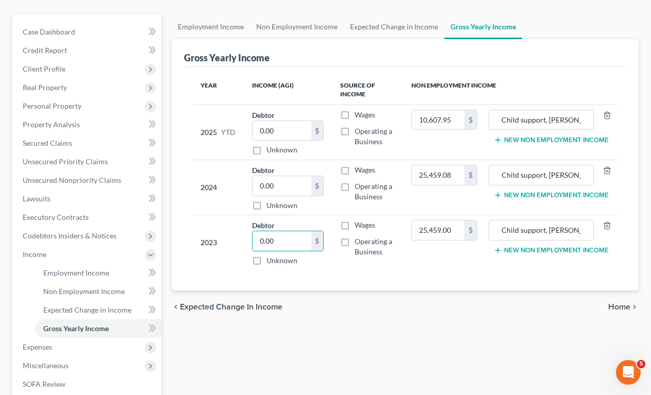
type input "0.00"
click at [568, 303] on span "Home" at bounding box center [619, 307] width 22 height 8
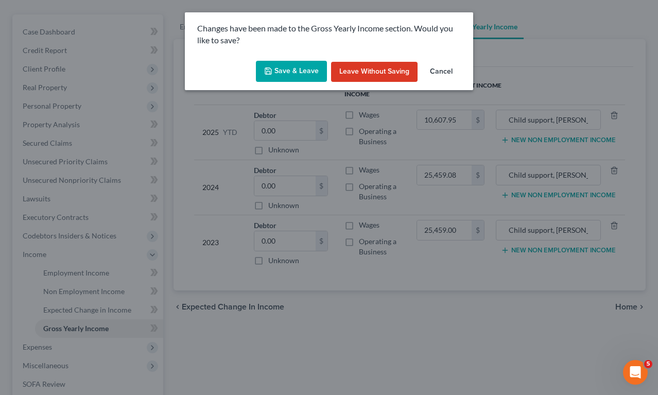
click at [298, 68] on button "Save & Leave" at bounding box center [291, 72] width 71 height 22
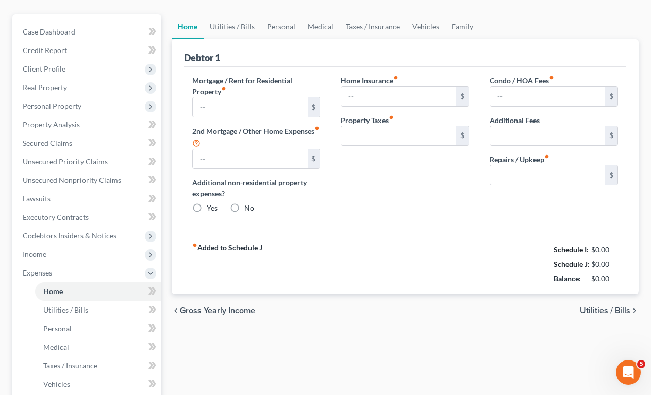
type input "0.00"
radio input "true"
type input "135.00"
type input "138.00"
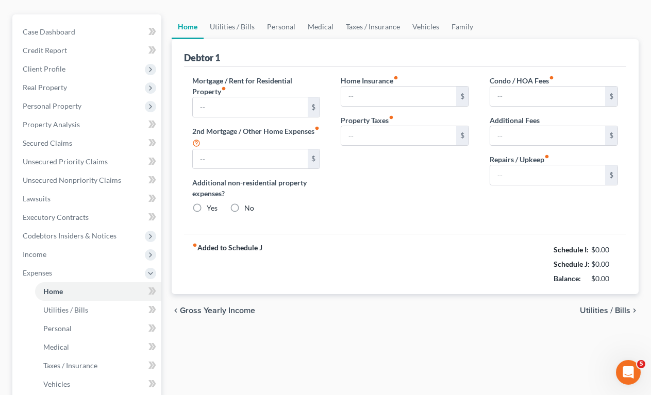
type input "0.00"
type input "50.00"
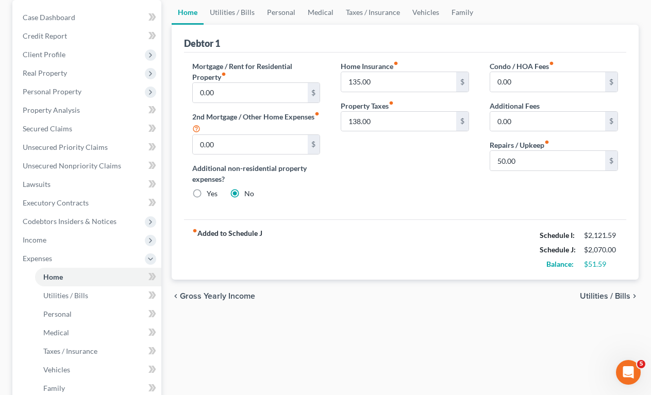
scroll to position [155, 0]
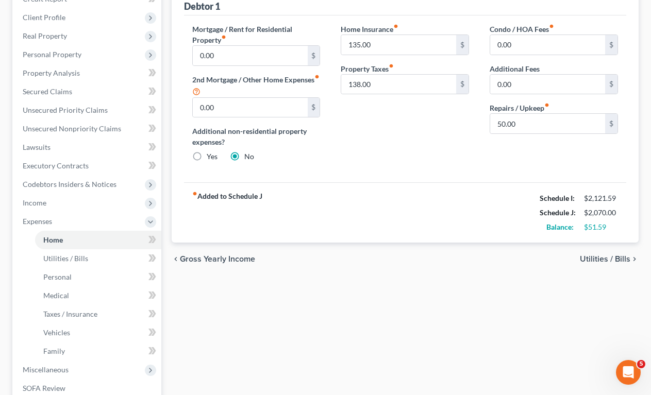
click at [568, 255] on span "Utilities / Bills" at bounding box center [605, 259] width 50 height 8
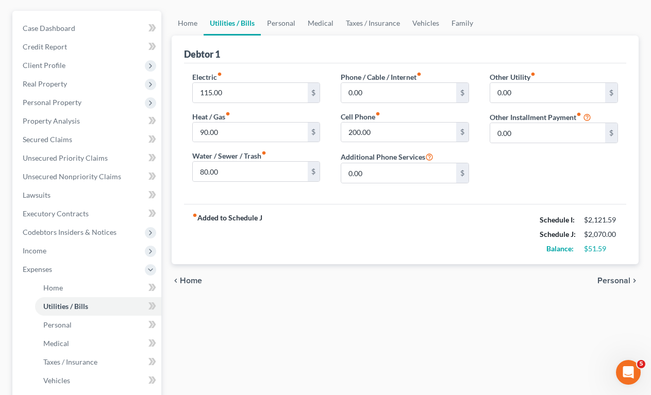
scroll to position [155, 0]
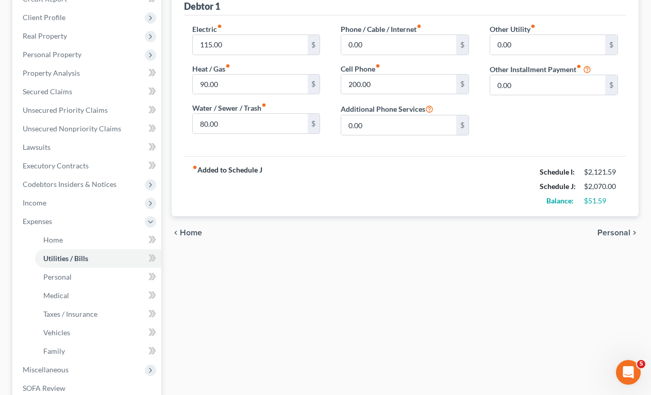
click at [568, 229] on span "Personal" at bounding box center [613, 233] width 33 height 8
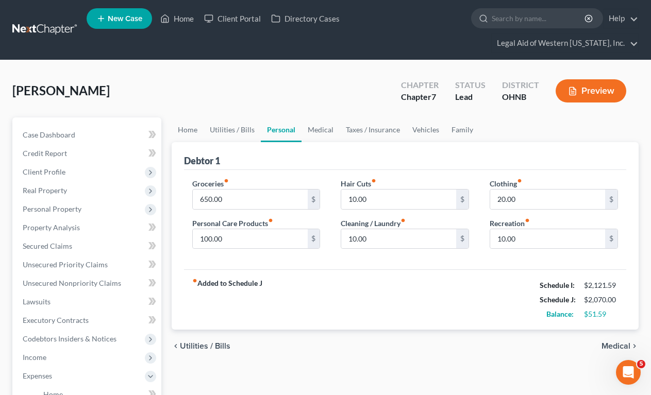
click at [568, 342] on span "Medical" at bounding box center [615, 346] width 29 height 8
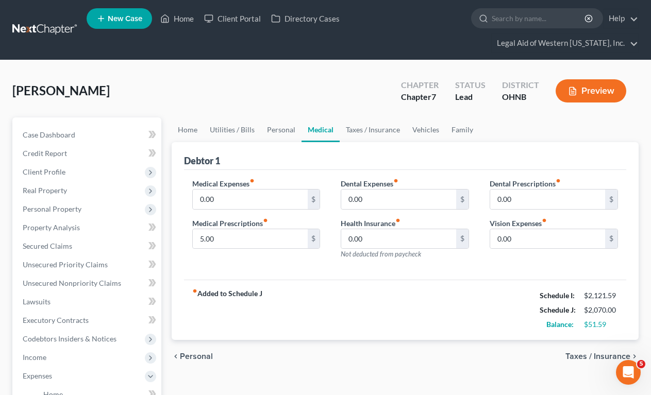
click at [568, 352] on span "Taxes / Insurance" at bounding box center [597, 356] width 65 height 8
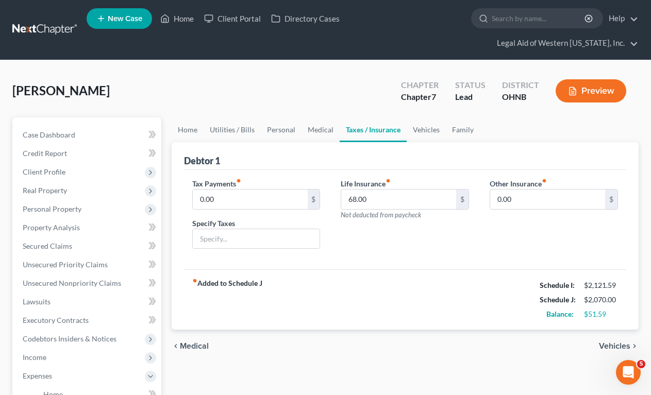
click at [568, 342] on span "Vehicles" at bounding box center [614, 346] width 31 height 8
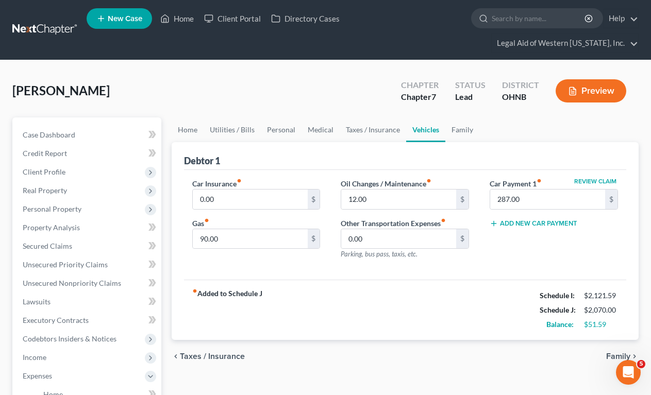
click at [568, 352] on span "Family" at bounding box center [618, 356] width 24 height 8
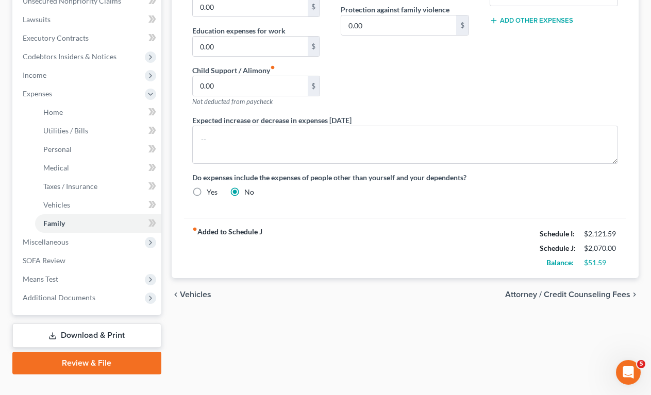
click at [568, 291] on span "Attorney / Credit Counseling Fees" at bounding box center [567, 295] width 125 height 8
select select "0"
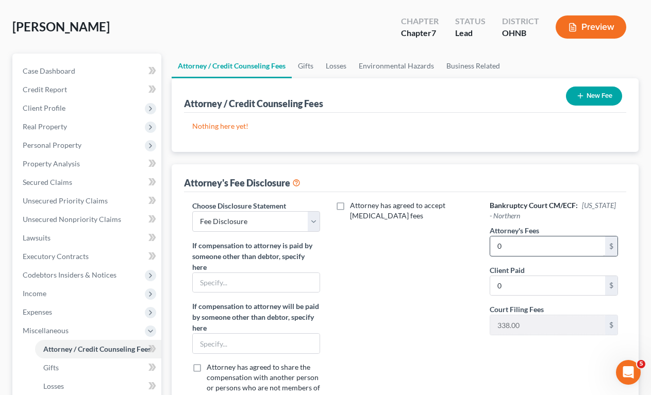
scroll to position [206, 0]
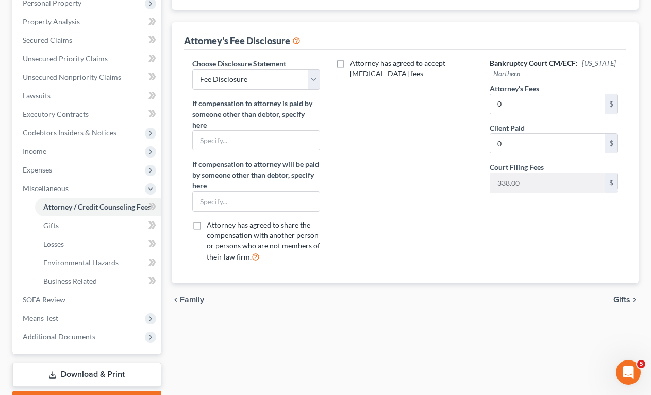
click at [568, 296] on span "Gifts" at bounding box center [621, 300] width 17 height 8
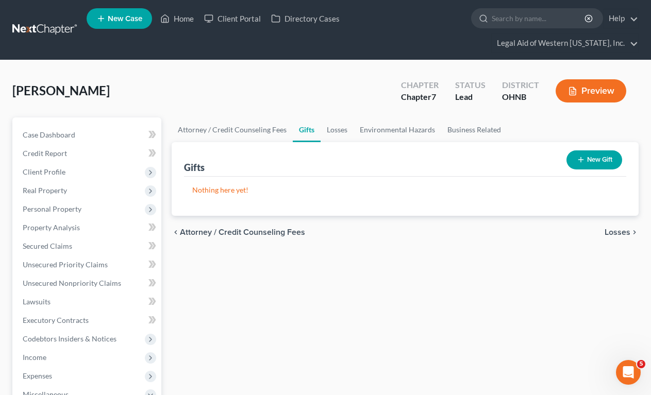
click at [568, 228] on span "Losses" at bounding box center [617, 232] width 26 height 8
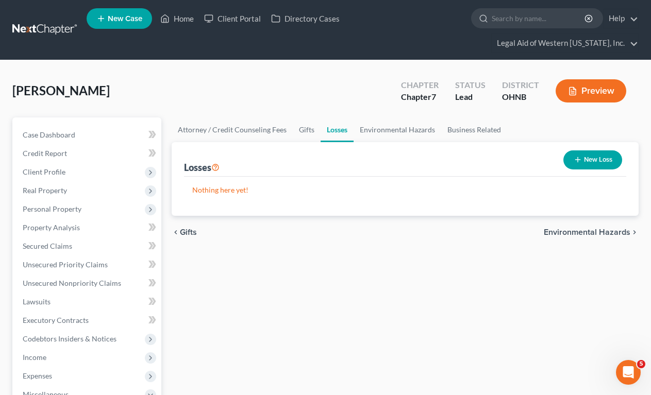
click at [568, 228] on span "Environmental Hazards" at bounding box center [587, 232] width 87 height 8
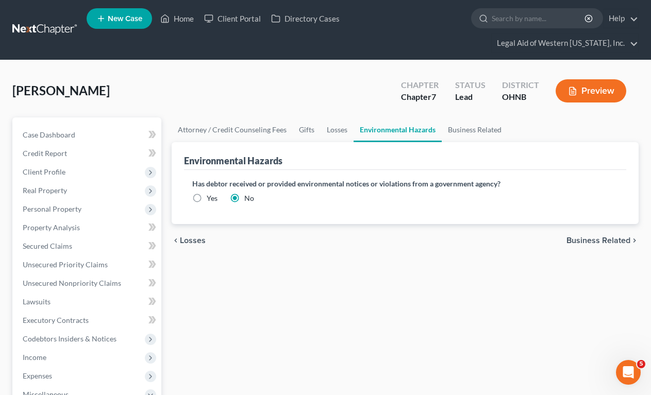
click at [568, 224] on div "chevron_left Losses Business Related chevron_right" at bounding box center [405, 240] width 467 height 33
click at [568, 236] on span "Business Related" at bounding box center [598, 240] width 64 height 8
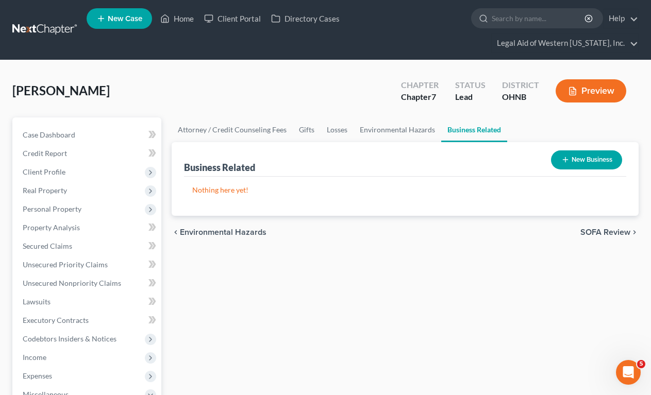
click at [568, 228] on span "SOFA Review" at bounding box center [605, 232] width 50 height 8
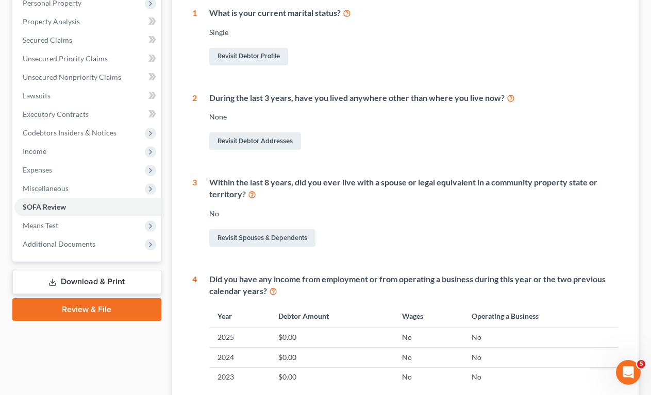
scroll to position [464, 0]
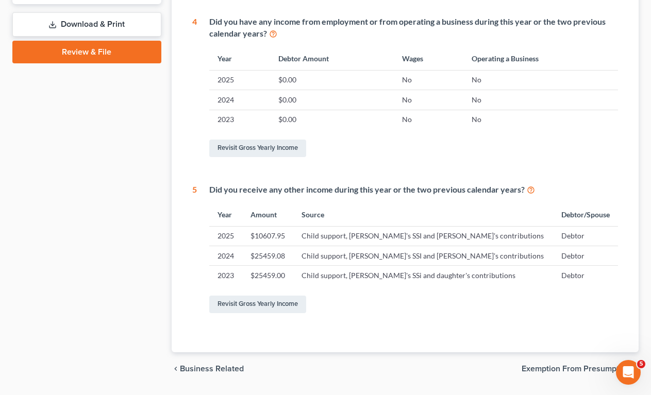
click at [568, 365] on span "Exemption from Presumption" at bounding box center [575, 369] width 109 height 8
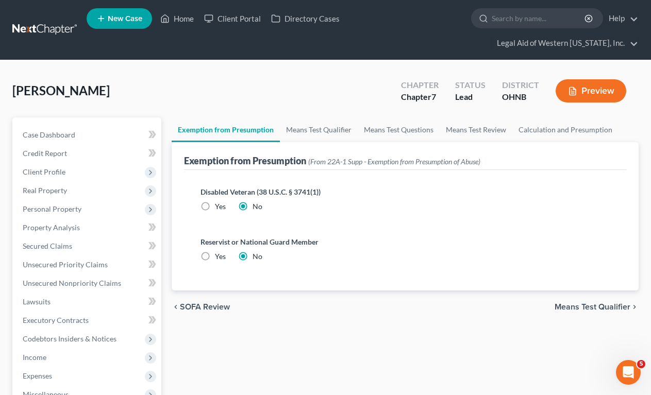
click at [568, 303] on span "Means Test Qualifier" at bounding box center [592, 307] width 76 height 8
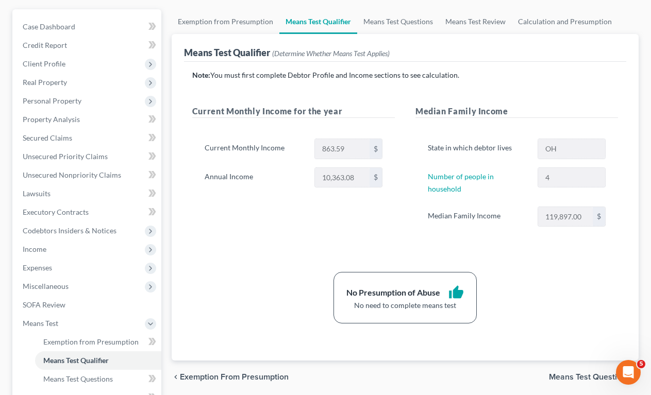
scroll to position [245, 0]
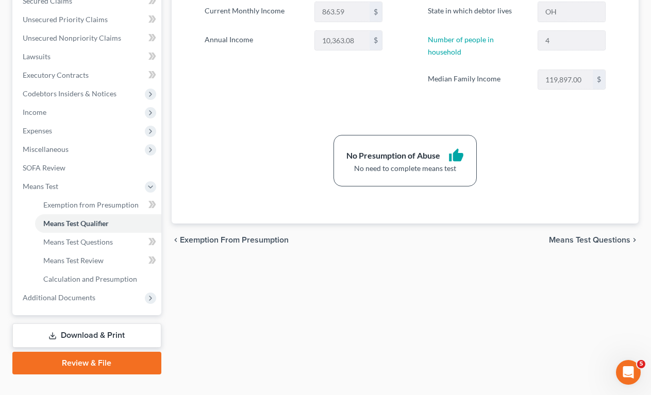
click at [568, 236] on span "Means Test Questions" at bounding box center [589, 240] width 81 height 8
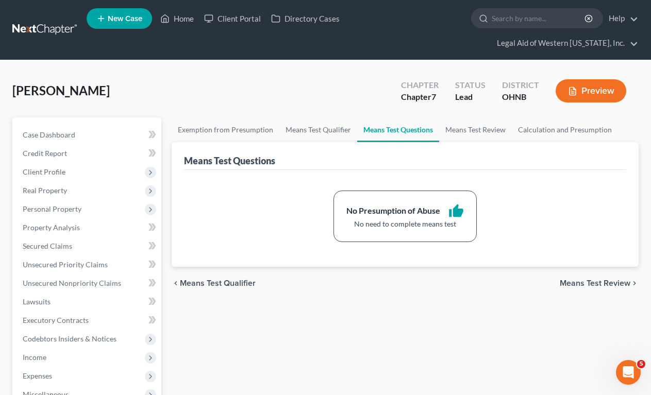
click at [568, 279] on span "Means Test Review" at bounding box center [595, 283] width 71 height 8
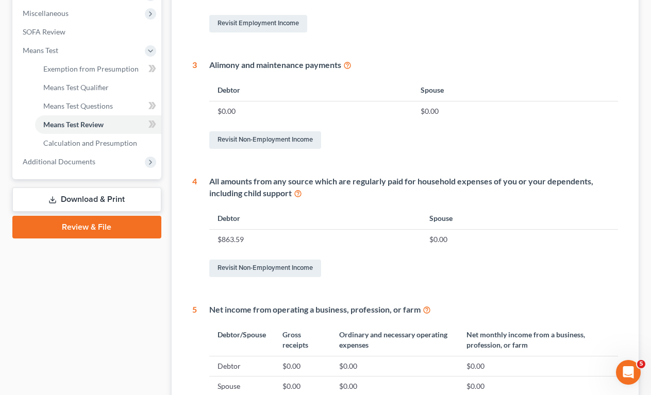
scroll to position [502, 0]
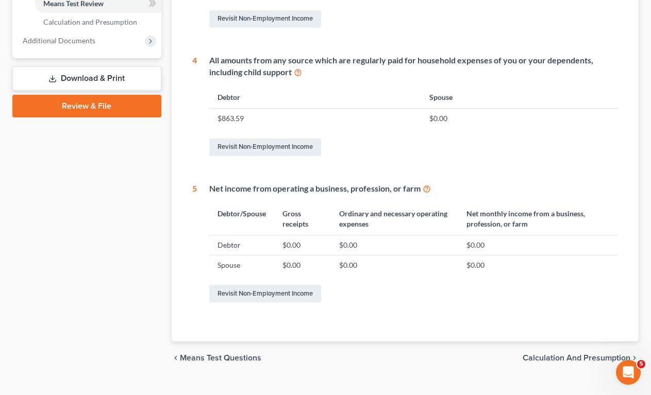
click at [568, 354] on span "Calculation and Presumption" at bounding box center [576, 358] width 108 height 8
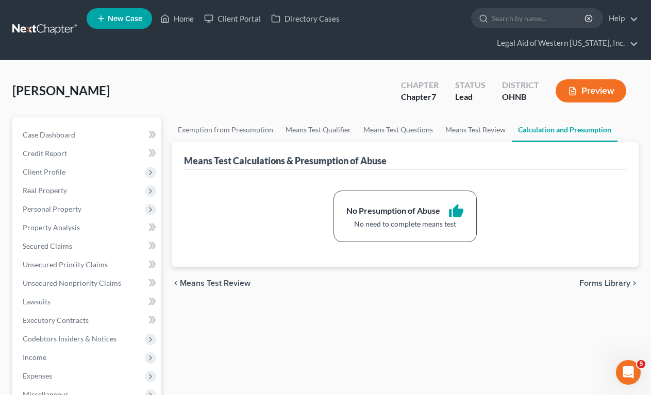
click at [568, 279] on span "Forms Library" at bounding box center [604, 283] width 51 height 8
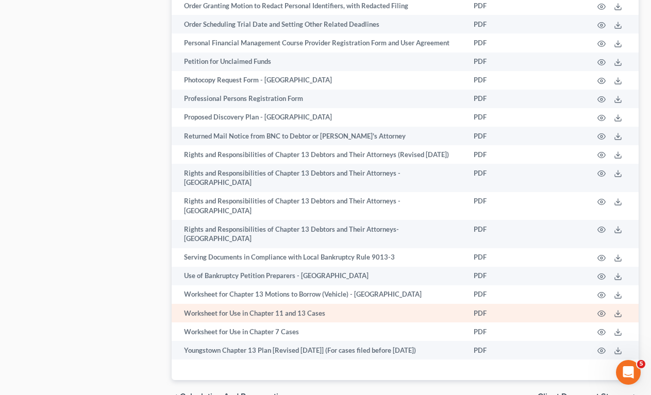
scroll to position [1620, 0]
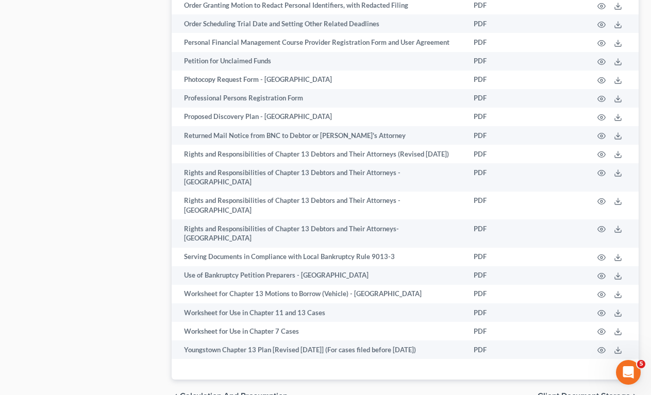
click at [568, 392] on span "Client Document Storage" at bounding box center [583, 396] width 93 height 8
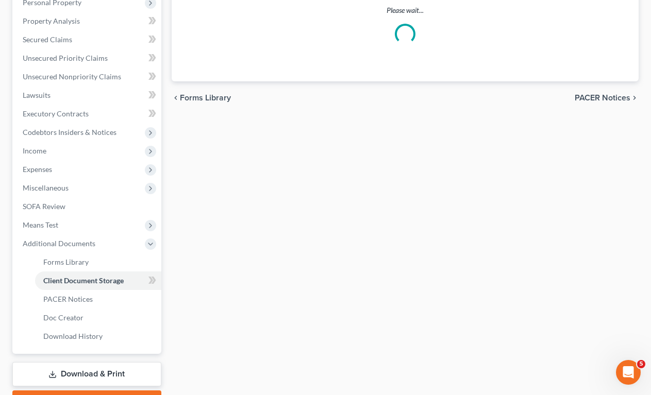
scroll to position [83, 0]
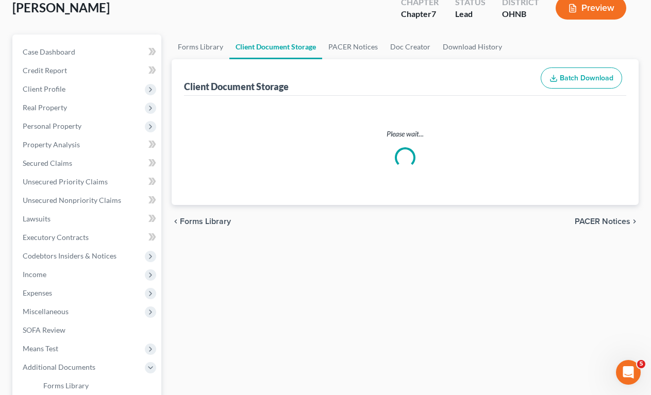
select select "5"
select select "4"
select select "20"
select select "16"
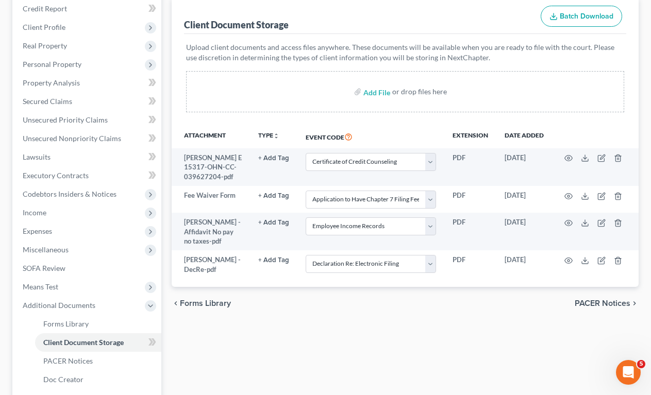
scroll to position [155, 0]
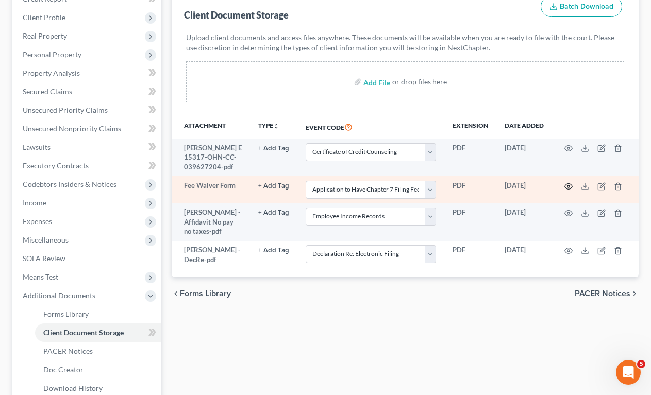
click at [567, 182] on icon "button" at bounding box center [568, 186] width 8 height 8
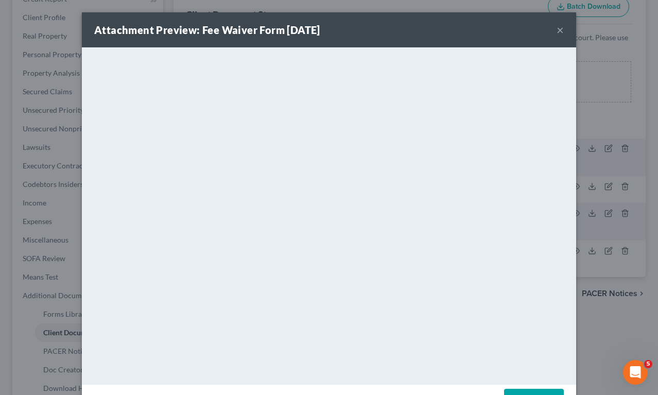
click at [557, 27] on button "×" at bounding box center [560, 30] width 7 height 12
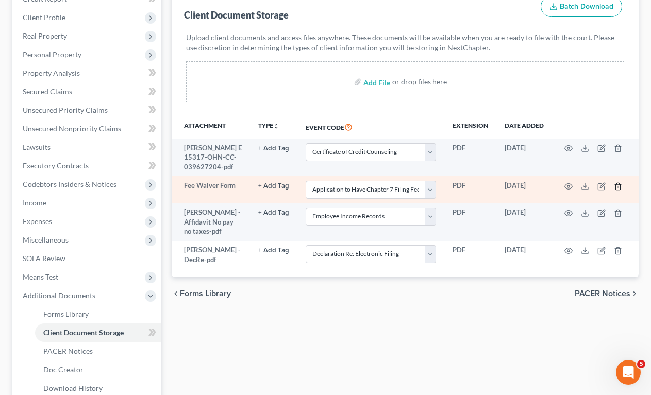
click at [568, 182] on icon "button" at bounding box center [618, 186] width 8 height 8
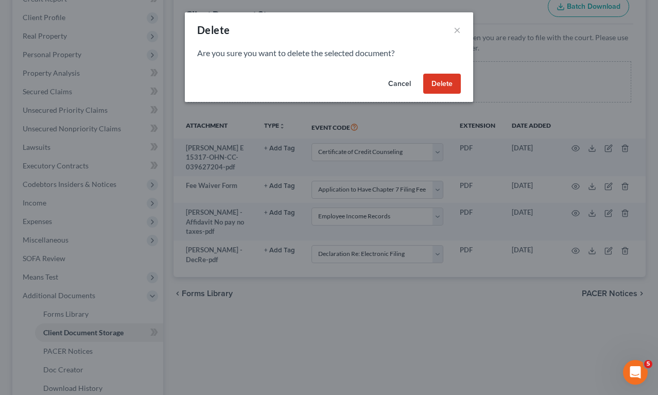
click at [448, 84] on button "Delete" at bounding box center [443, 84] width 38 height 21
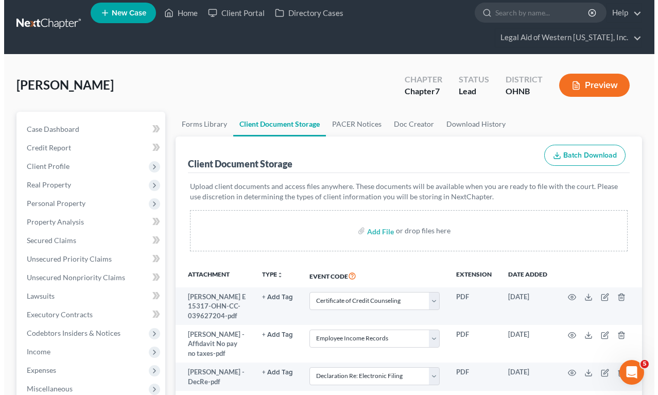
scroll to position [0, 0]
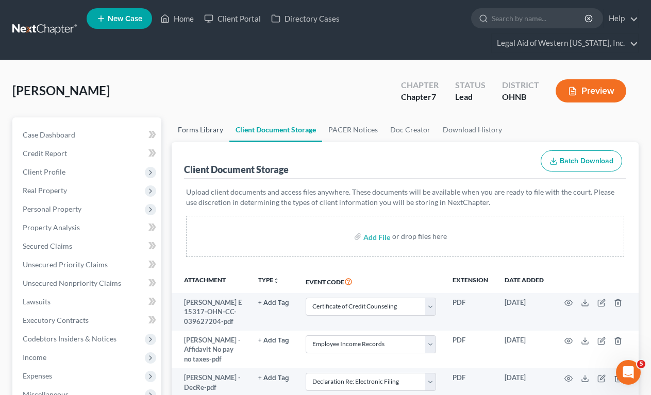
click at [215, 117] on link "Forms Library" at bounding box center [201, 129] width 58 height 25
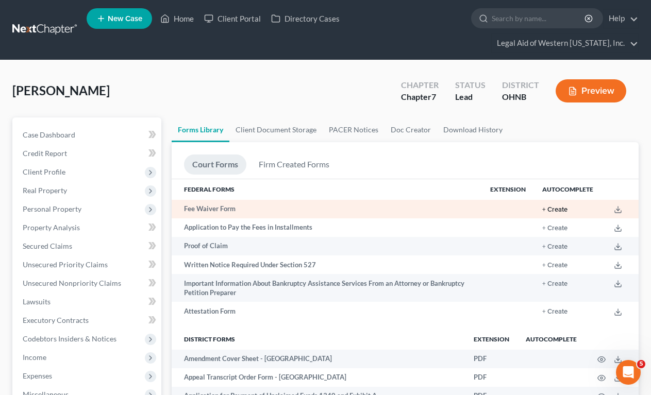
click at [553, 207] on button "+ Create" at bounding box center [554, 210] width 25 height 7
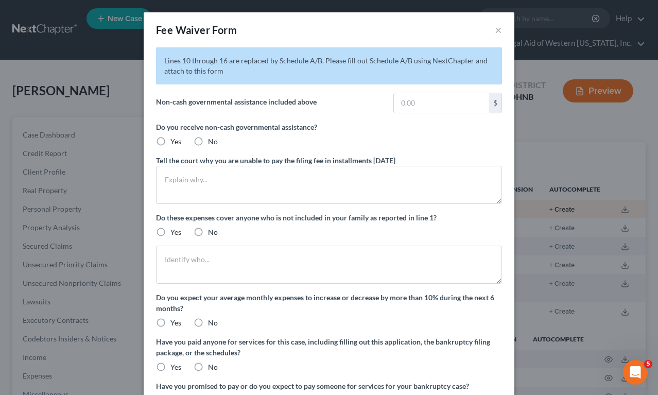
radio input "true"
type textarea "Medicaid"
type textarea "Client has no income, he supports adult nephew who has disability and minor chi…"
radio input "true"
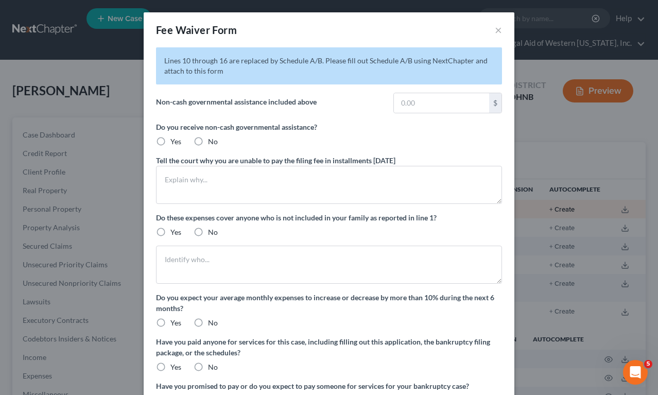
radio input "true"
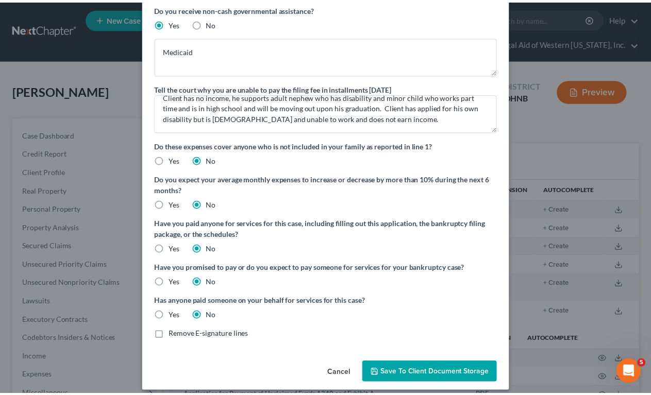
scroll to position [127, 0]
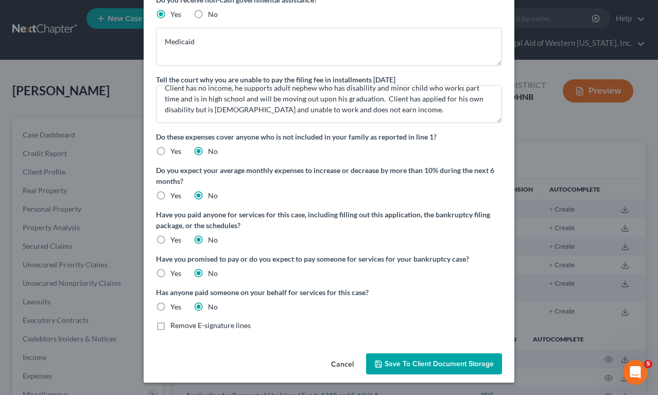
click at [429, 368] on span "Save to Client Document Storage" at bounding box center [439, 364] width 109 height 9
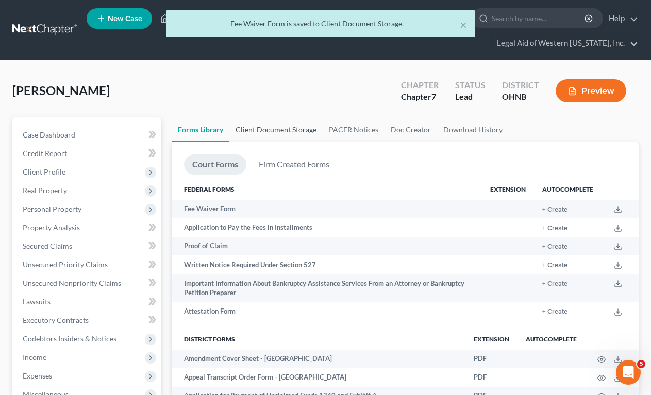
click at [255, 117] on link "Client Document Storage" at bounding box center [275, 129] width 93 height 25
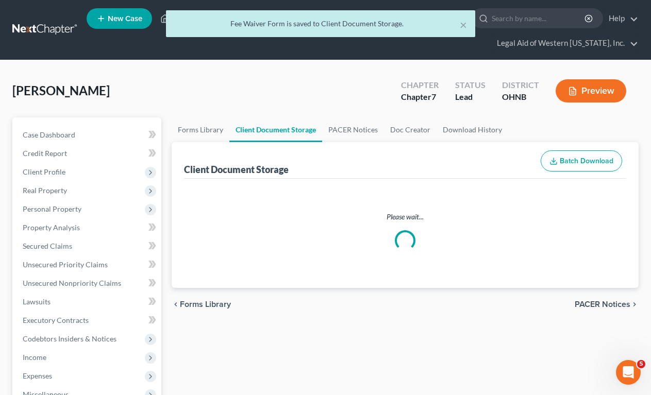
select select "5"
select select "20"
select select "16"
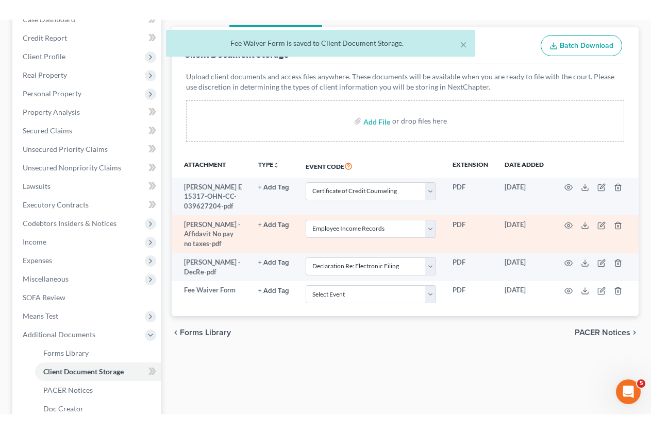
scroll to position [155, 0]
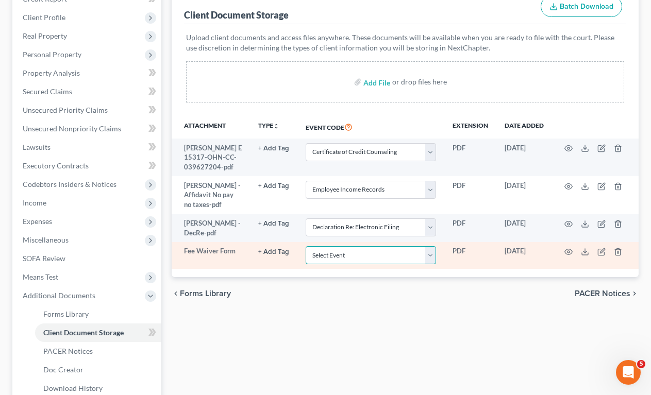
click at [354, 246] on select "Select Event 20 Largest Unsecured Creditors Amended List of Creditors (Fee) Ame…" at bounding box center [371, 255] width 130 height 18
select select "4"
click at [306, 246] on select "Select Event 20 Largest Unsecured Creditors Amended List of Creditors (Fee) Ame…" at bounding box center [371, 255] width 130 height 18
click at [568, 248] on icon "button" at bounding box center [568, 252] width 8 height 8
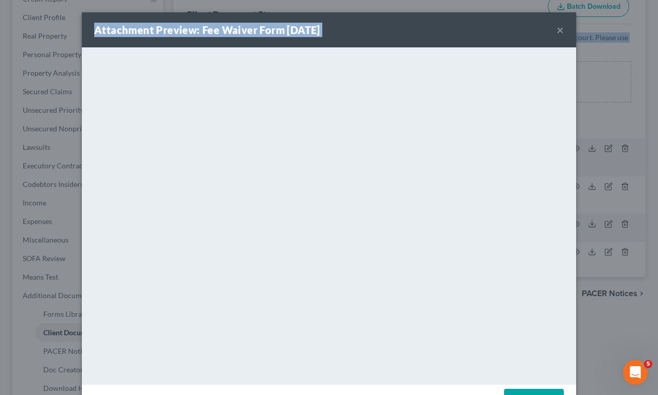
drag, startPoint x: 512, startPoint y: 15, endPoint x: 504, endPoint y: -2, distance: 18.5
click at [504, 0] on html "Home New Case Client Portal Directory Cases Legal Aid of Western [US_STATE], In…" at bounding box center [329, 174] width 658 height 659
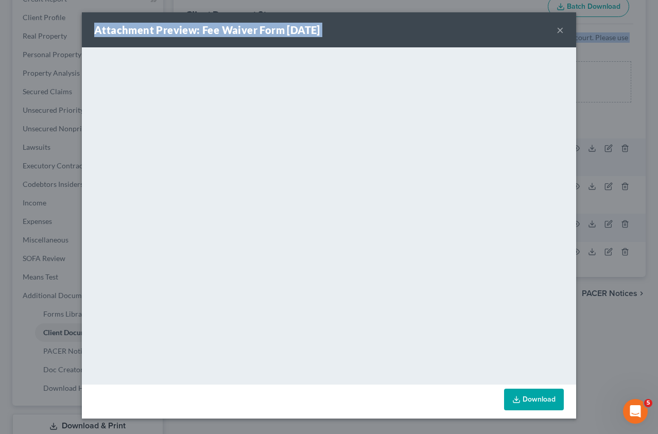
click at [561, 28] on button "×" at bounding box center [560, 30] width 7 height 12
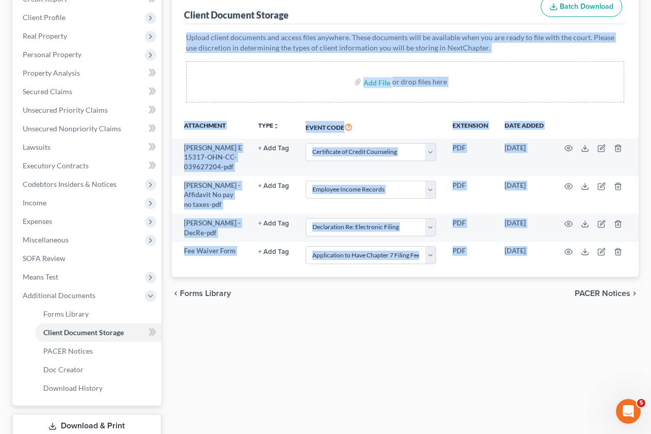
drag, startPoint x: 290, startPoint y: 330, endPoint x: 283, endPoint y: 323, distance: 9.8
click at [289, 330] on div "Forms Library Client Document Storage PACER Notices Doc Creator Download Histor…" at bounding box center [404, 214] width 477 height 502
click at [292, 365] on div "Forms Library Client Document Storage PACER Notices Doc Creator Download Histor…" at bounding box center [404, 214] width 477 height 502
click at [278, 328] on div "Forms Library Client Document Storage PACER Notices Doc Creator Download Histor…" at bounding box center [404, 214] width 477 height 502
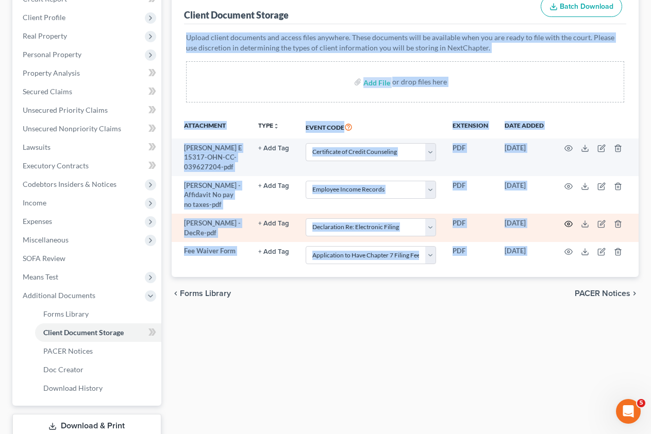
click at [567, 220] on icon "button" at bounding box center [568, 224] width 8 height 8
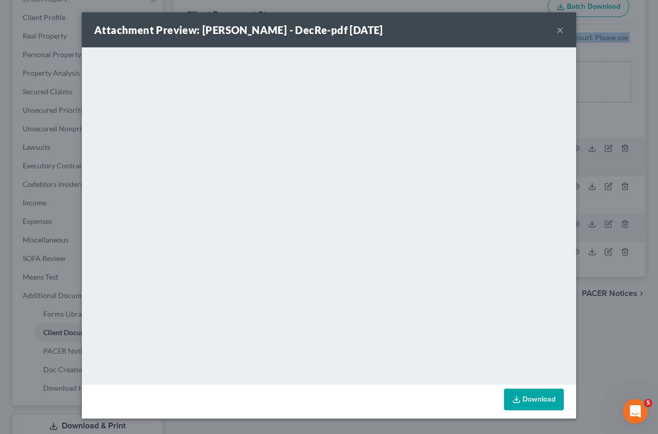
click at [560, 27] on button "×" at bounding box center [560, 30] width 7 height 12
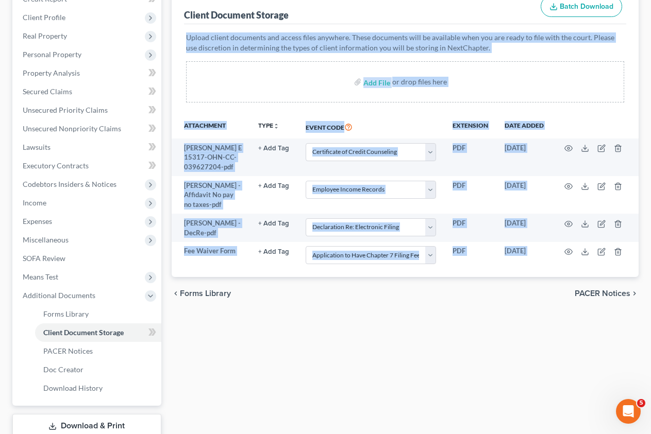
drag, startPoint x: 562, startPoint y: 319, endPoint x: 546, endPoint y: 295, distance: 28.3
click at [561, 319] on div "Forms Library Client Document Storage PACER Notices Doc Creator Download Histor…" at bounding box center [404, 214] width 477 height 502
click at [556, 115] on th at bounding box center [595, 127] width 87 height 24
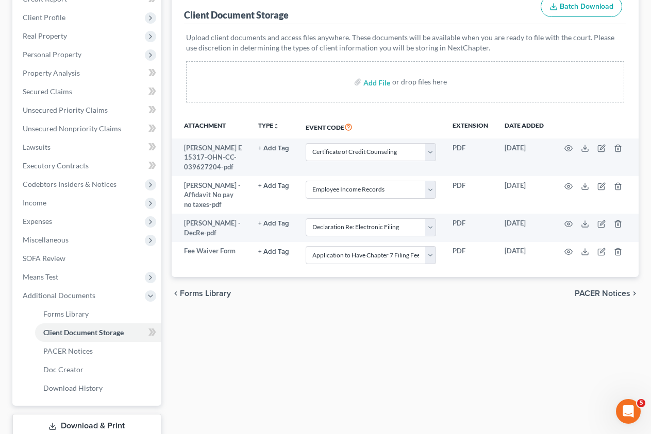
click at [568, 290] on span "PACER Notices" at bounding box center [603, 294] width 56 height 8
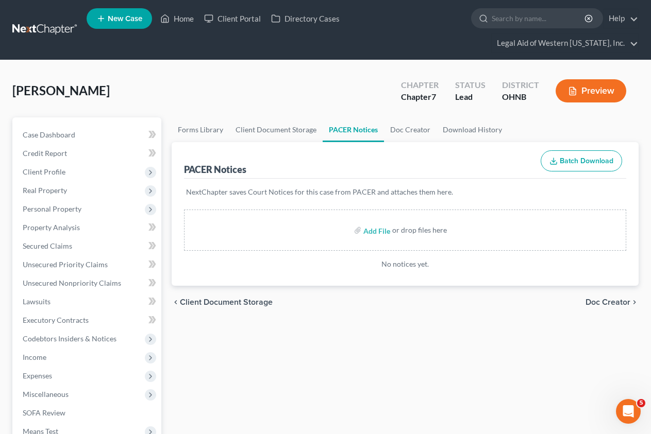
click at [568, 298] on span "Doc Creator" at bounding box center [607, 302] width 45 height 8
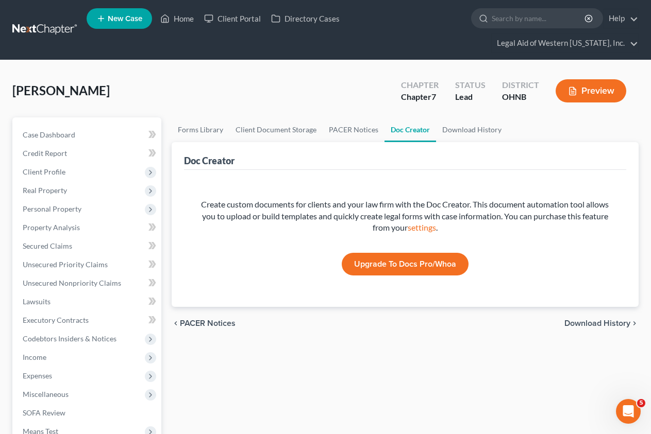
click at [568, 319] on span "Download History" at bounding box center [597, 323] width 66 height 8
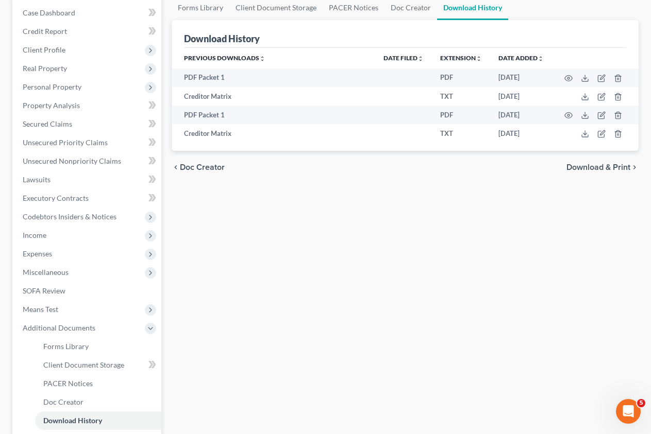
scroll to position [206, 0]
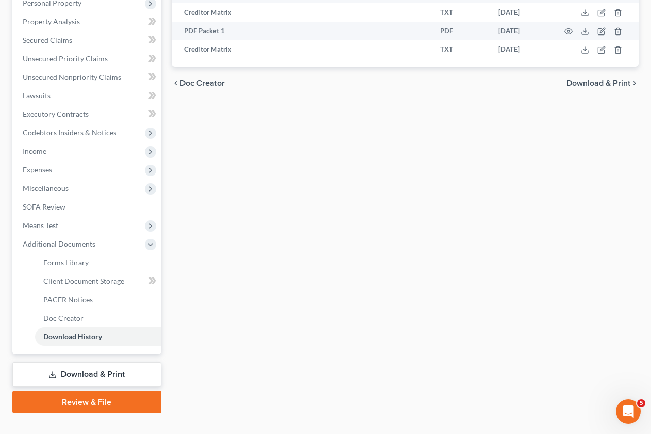
click at [98, 391] on link "Review & File" at bounding box center [86, 402] width 149 height 23
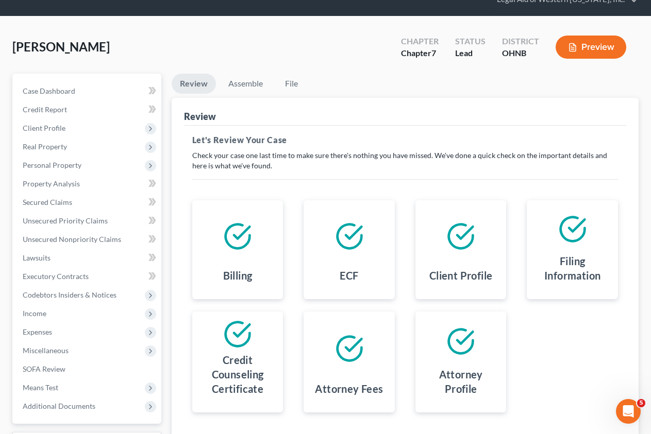
scroll to position [113, 0]
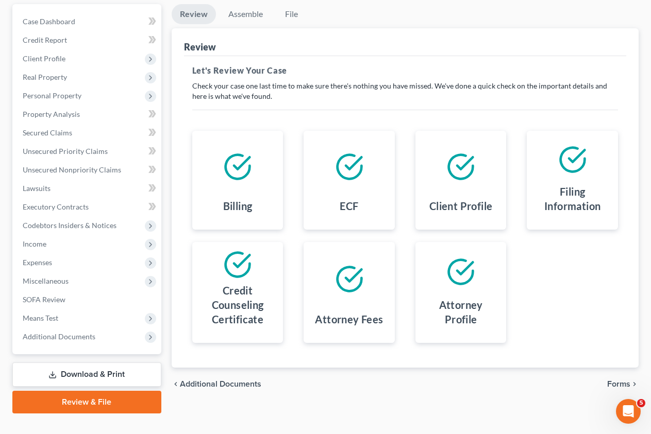
click at [568, 380] on span "Forms" at bounding box center [618, 384] width 23 height 8
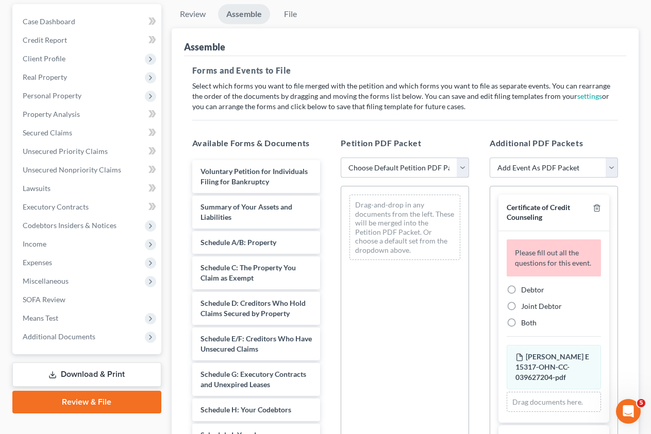
click at [435, 158] on select "Choose Default Petition PDF Packet Complete Bankruptcy Petition (all forms and …" at bounding box center [405, 168] width 128 height 21
select select "0"
click at [341, 158] on select "Choose Default Petition PDF Packet Complete Bankruptcy Petition (all forms and …" at bounding box center [405, 168] width 128 height 21
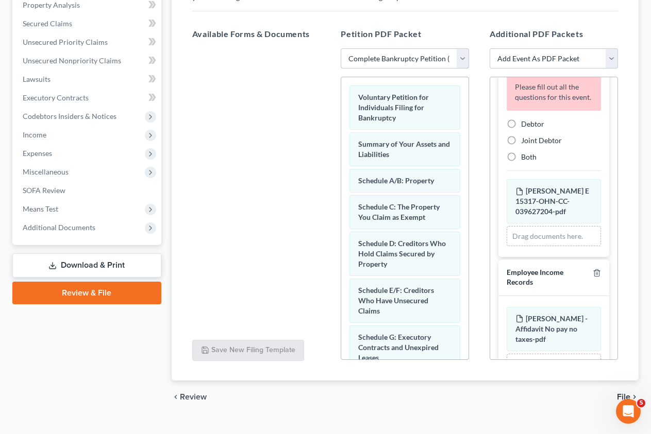
scroll to position [0, 0]
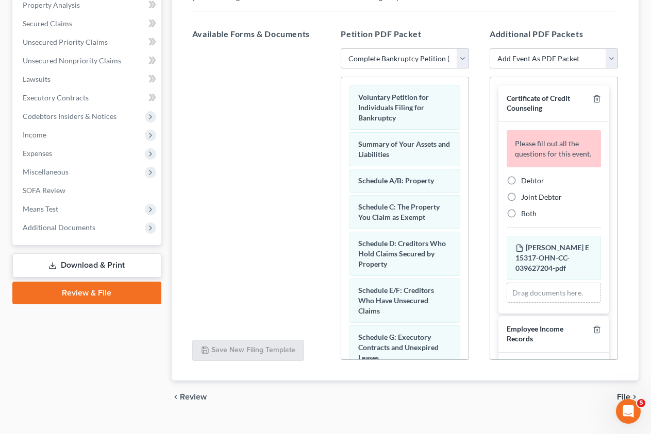
click at [521, 176] on label "Debtor" at bounding box center [532, 181] width 23 height 10
click at [525, 176] on input "Debtor" at bounding box center [528, 179] width 7 height 7
radio input "true"
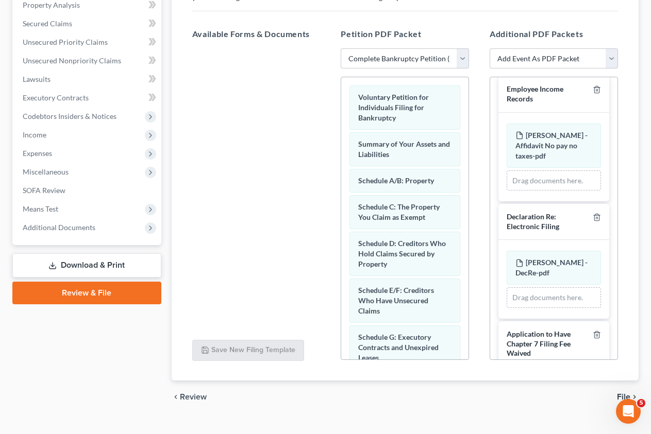
scroll to position [279, 0]
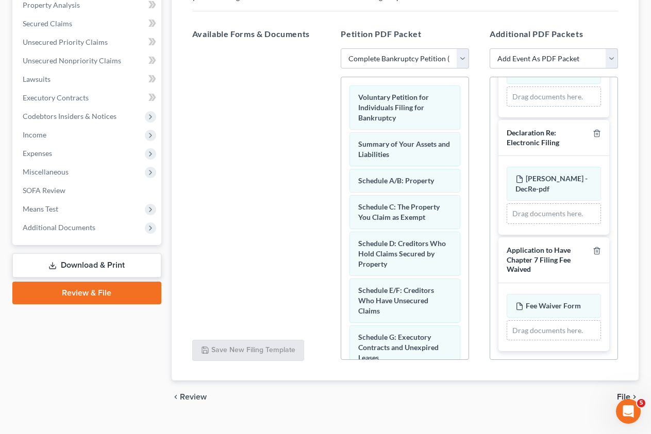
click at [568, 393] on span "File" at bounding box center [623, 397] width 13 height 8
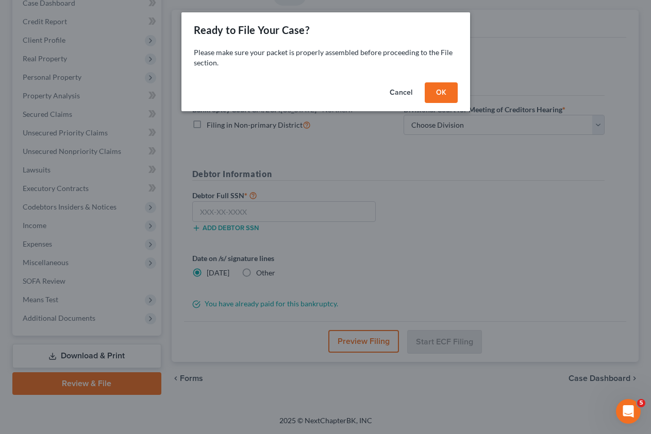
scroll to position [113, 0]
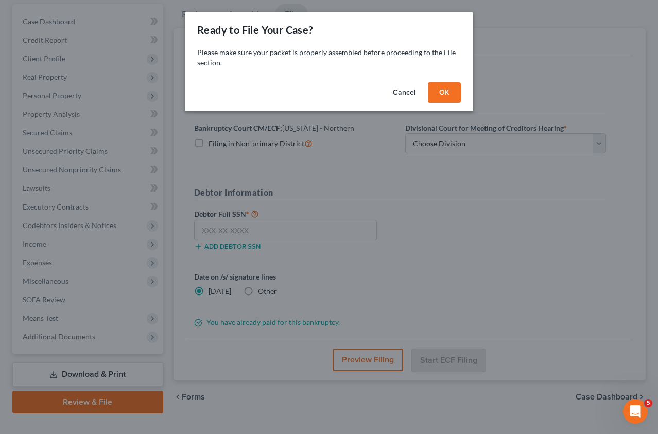
click at [459, 90] on button "OK" at bounding box center [444, 92] width 33 height 21
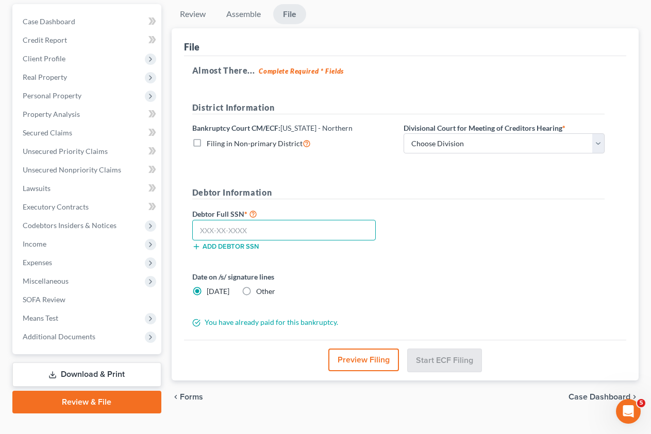
click at [248, 220] on input "text" at bounding box center [283, 230] width 183 height 21
type input "293-82-2432"
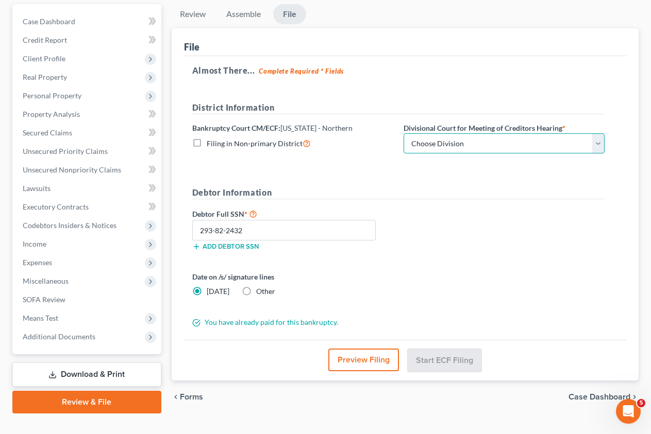
drag, startPoint x: 481, startPoint y: 126, endPoint x: 477, endPoint y: 129, distance: 5.5
click at [481, 133] on select "Choose Division Akron [GEOGRAPHIC_DATA] [GEOGRAPHIC_DATA] [GEOGRAPHIC_DATA] [GE…" at bounding box center [503, 143] width 201 height 21
select select "3"
click at [403, 133] on select "Choose Division Akron [GEOGRAPHIC_DATA] [GEOGRAPHIC_DATA] [GEOGRAPHIC_DATA] [GE…" at bounding box center [503, 143] width 201 height 21
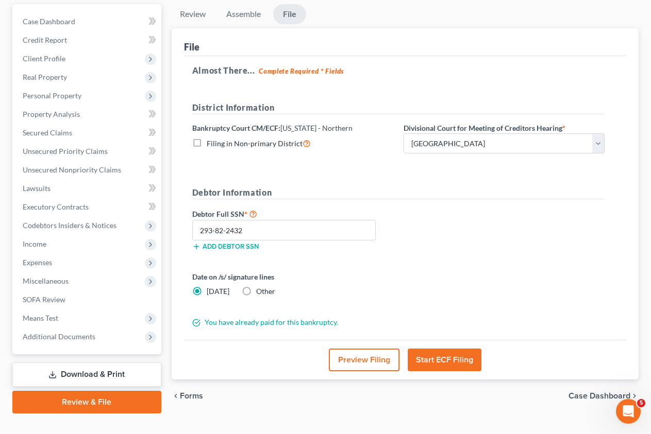
click at [437, 349] on button "Start ECF Filing" at bounding box center [445, 360] width 74 height 23
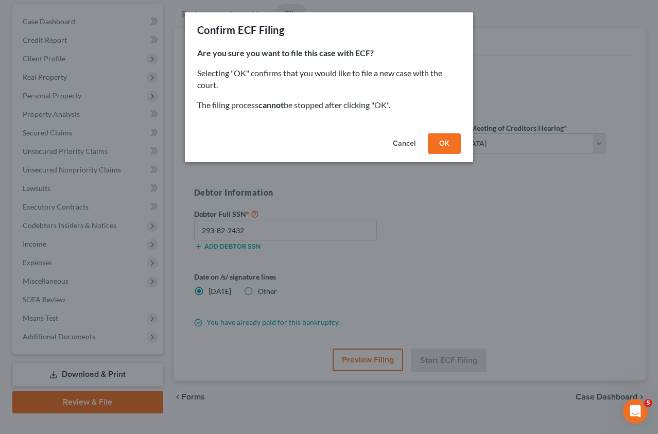
click at [435, 149] on button "OK" at bounding box center [444, 143] width 33 height 21
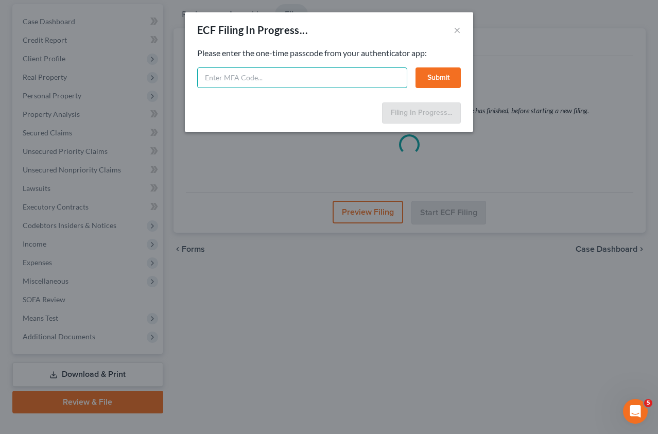
click at [270, 85] on input "text" at bounding box center [302, 77] width 210 height 21
type input "395314"
click at [442, 79] on button "Submit" at bounding box center [438, 77] width 45 height 21
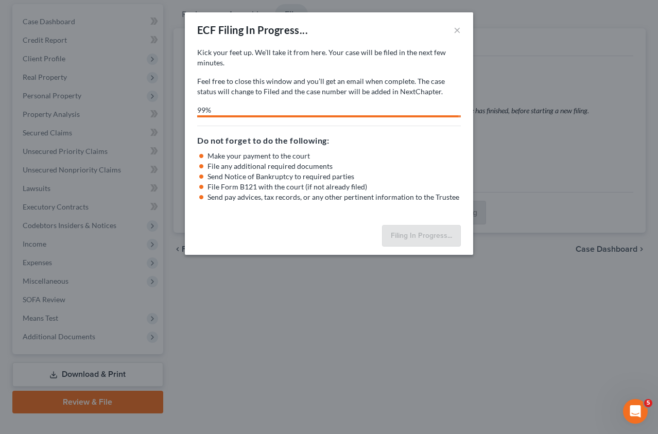
select select "3"
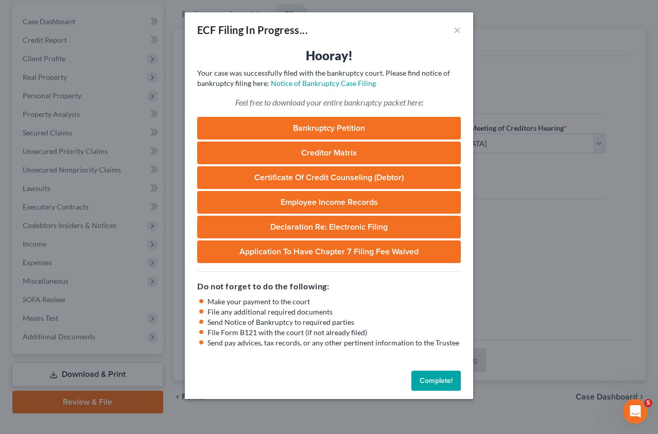
click at [439, 381] on button "Complete!" at bounding box center [436, 381] width 49 height 21
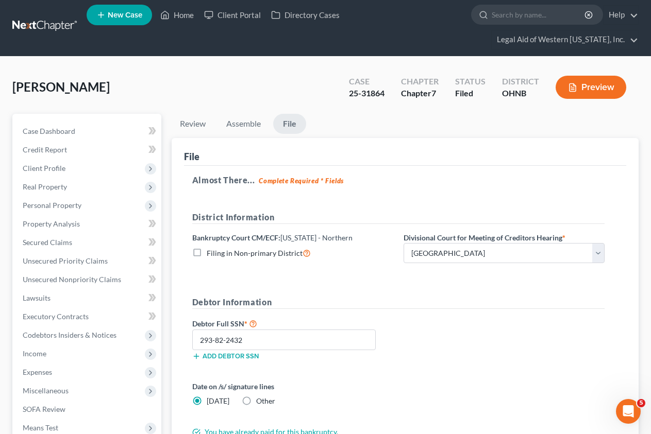
scroll to position [0, 0]
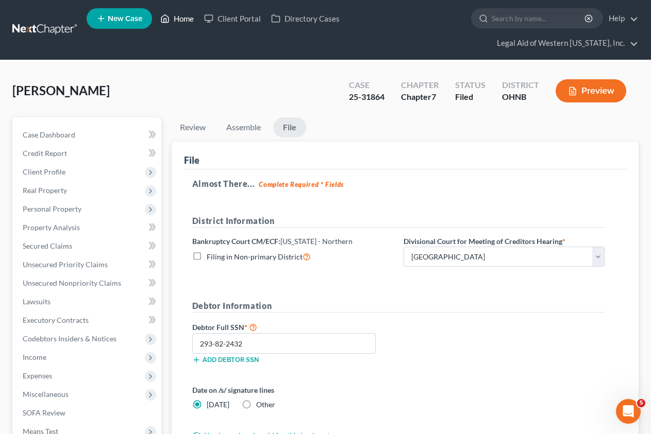
click at [187, 16] on link "Home" at bounding box center [177, 18] width 44 height 19
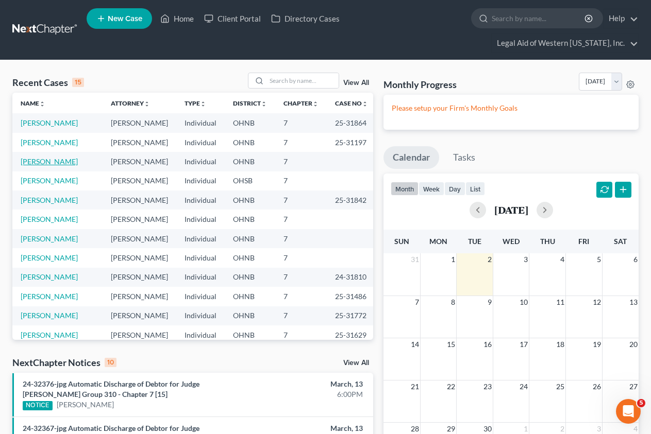
click at [42, 157] on link "[PERSON_NAME]" at bounding box center [49, 161] width 57 height 9
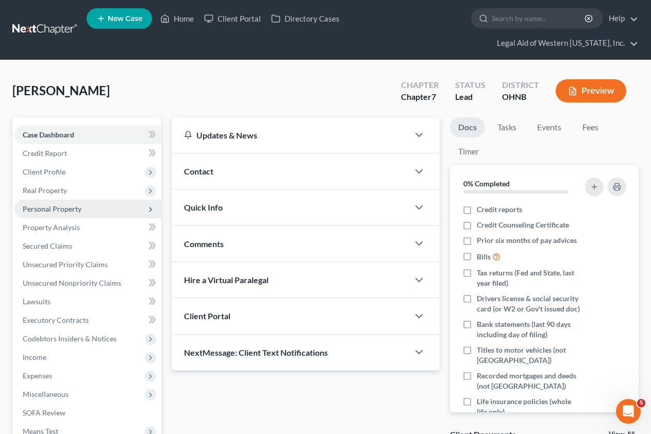
click at [43, 205] on span "Personal Property" at bounding box center [52, 209] width 59 height 9
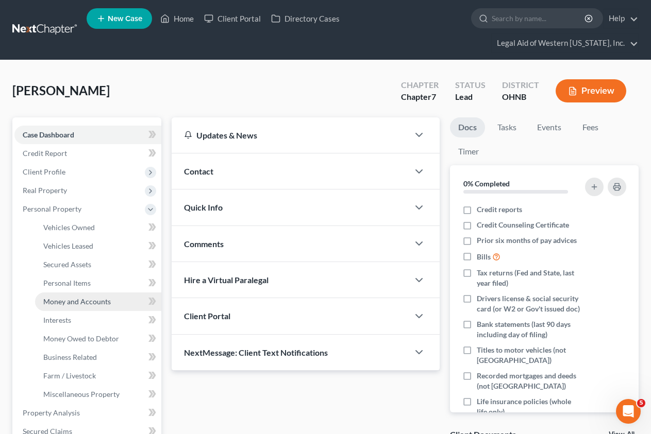
click at [74, 297] on span "Money and Accounts" at bounding box center [76, 301] width 67 height 9
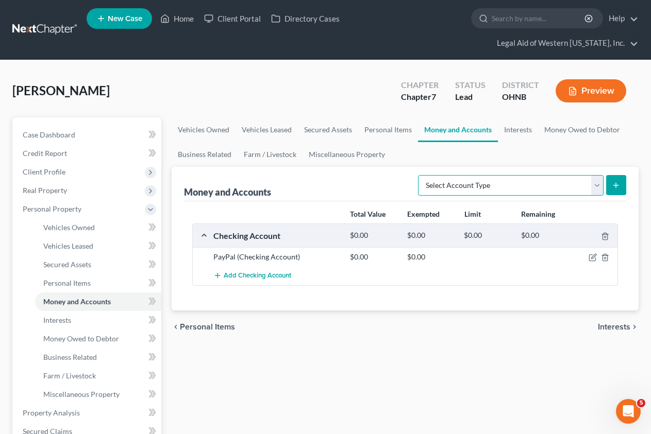
click at [568, 175] on select "Select Account Type Brokerage Cash on Hand Certificates of Deposit Checking Acc…" at bounding box center [510, 185] width 185 height 21
select select "checking"
click at [420, 175] on select "Select Account Type Brokerage Cash on Hand Certificates of Deposit Checking Acc…" at bounding box center [510, 185] width 185 height 21
click at [568, 181] on icon "submit" at bounding box center [616, 185] width 8 height 8
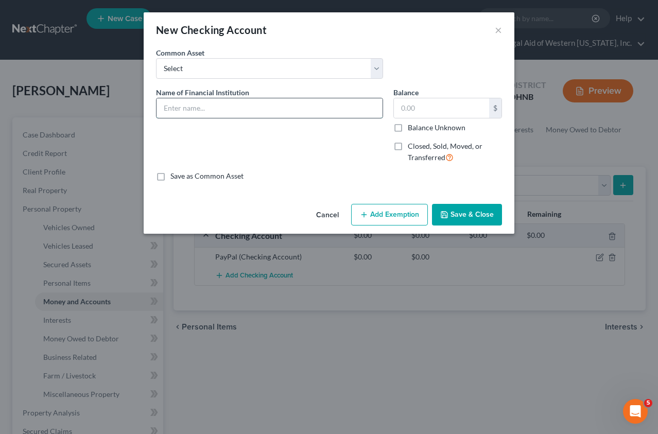
click at [267, 102] on input "text" at bounding box center [270, 108] width 226 height 20
click at [289, 73] on select "Select Chime Glass City Federal Credit Union Fifth Third Bank University of Tol…" at bounding box center [269, 68] width 227 height 21
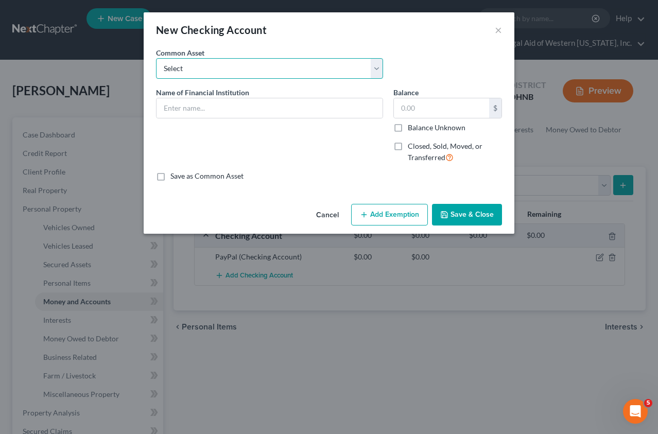
select select "12"
click at [156, 58] on select "Select Chime Glass City Federal Credit Union Fifth Third Bank University of Tol…" at bounding box center [269, 68] width 227 height 21
type input "PNC Bank"
click at [478, 214] on button "Save & Close" at bounding box center [467, 215] width 70 height 22
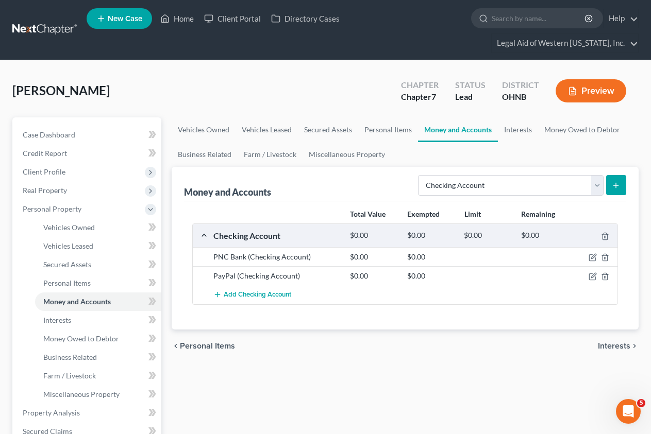
click at [346, 73] on div "[PERSON_NAME] Upgraded Chapter Chapter 7 Status Lead District [GEOGRAPHIC_DATA]…" at bounding box center [325, 95] width 626 height 45
click at [358, 73] on div "[PERSON_NAME] Upgraded Chapter Chapter 7 Status Lead District [GEOGRAPHIC_DATA]…" at bounding box center [325, 95] width 626 height 45
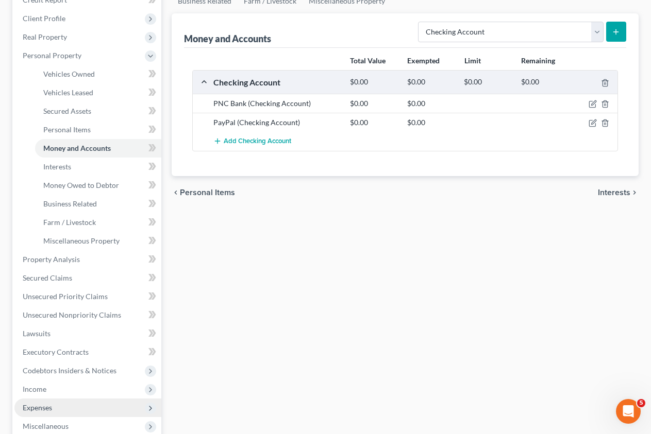
scroll to position [155, 0]
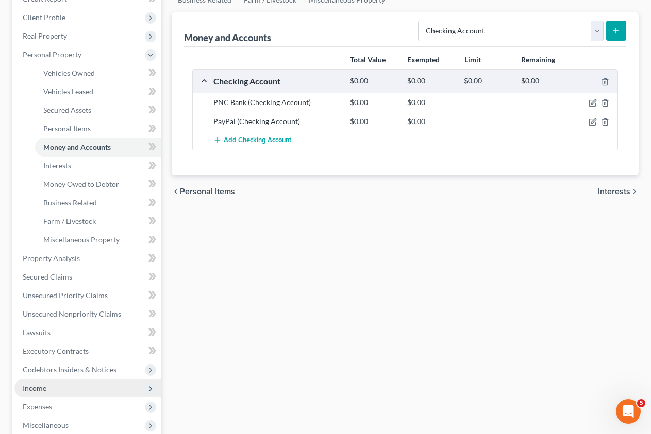
click at [52, 379] on span "Income" at bounding box center [87, 388] width 147 height 19
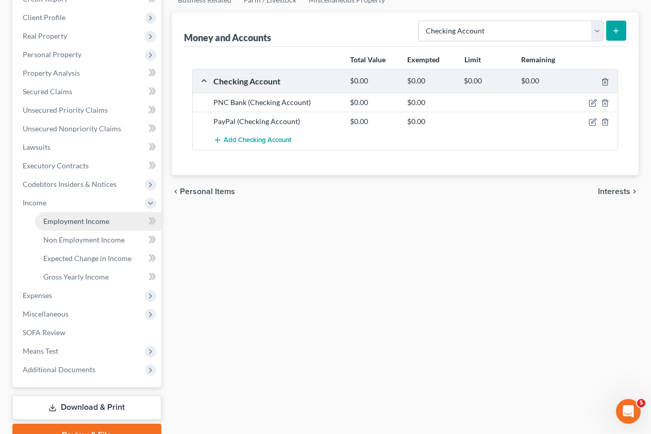
click at [75, 212] on link "Employment Income" at bounding box center [98, 221] width 126 height 19
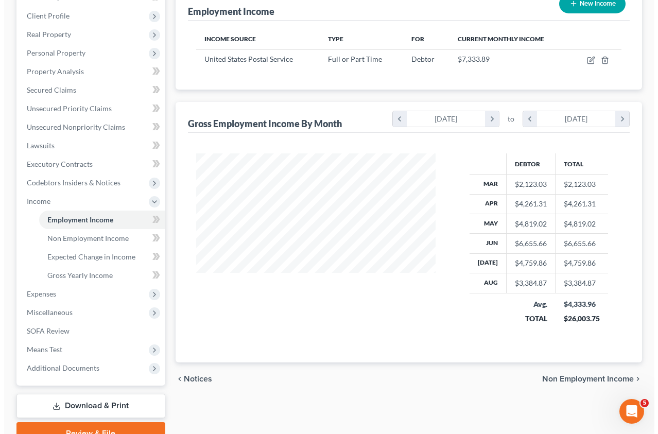
scroll to position [33, 0]
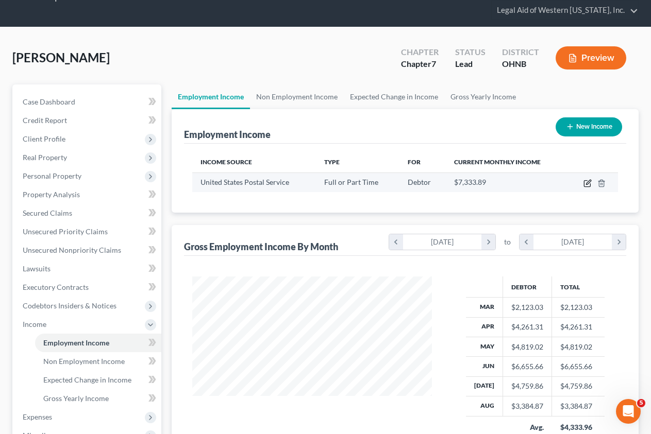
click at [568, 179] on icon "button" at bounding box center [587, 183] width 8 height 8
select select "0"
select select "2"
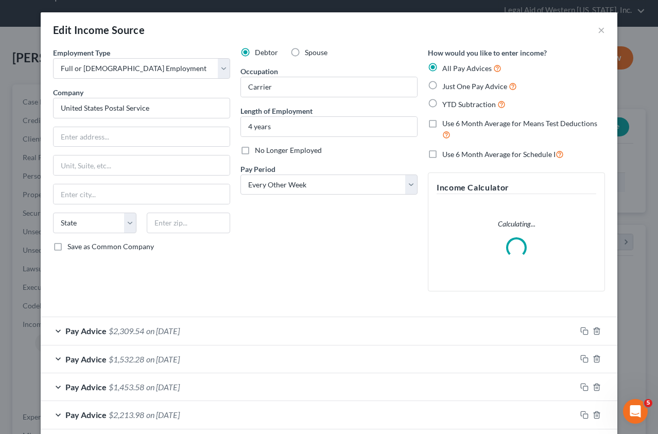
scroll to position [185, 264]
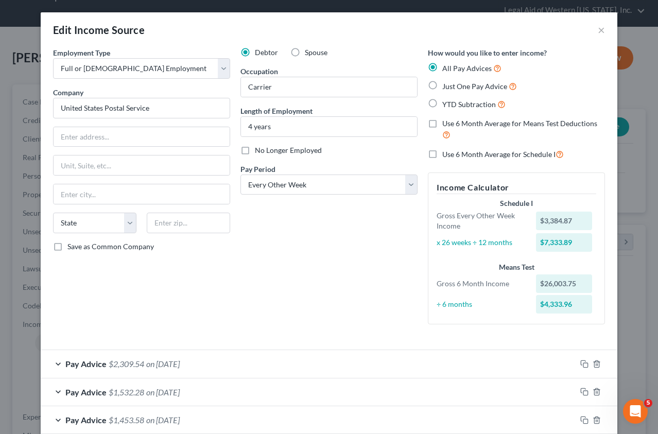
click at [181, 32] on div "Edit Income Source ×" at bounding box center [329, 29] width 577 height 35
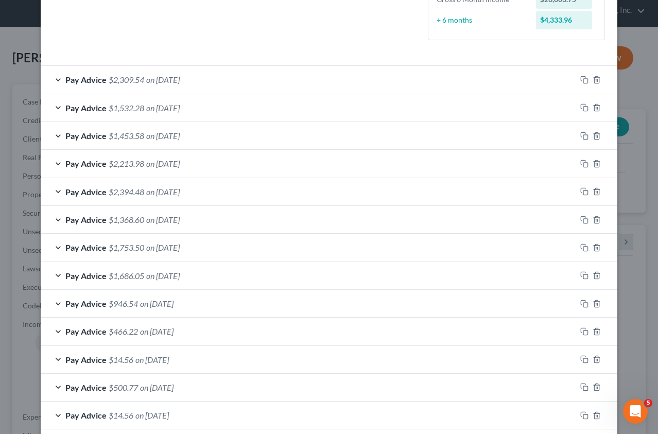
scroll to position [393, 0]
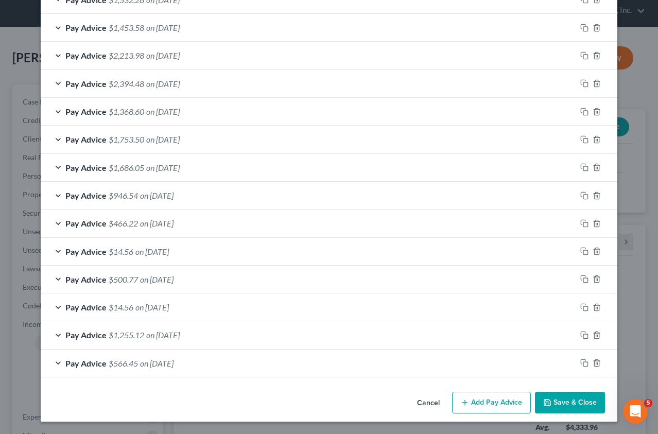
click at [487, 395] on button "Add Pay Advice" at bounding box center [491, 403] width 79 height 22
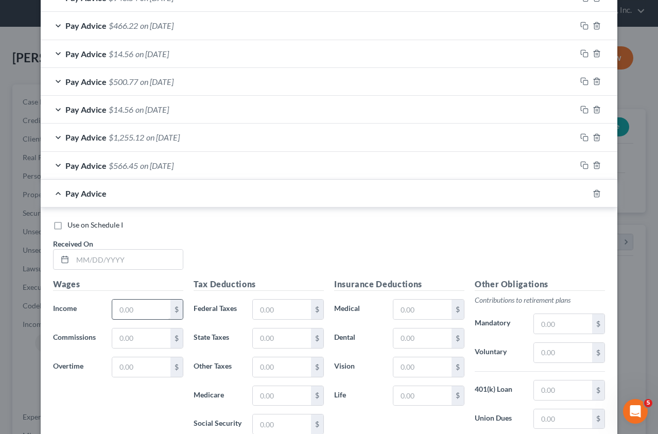
scroll to position [599, 0]
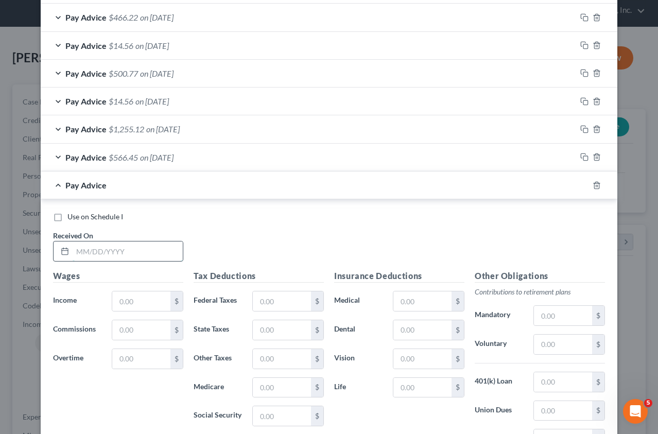
click at [126, 246] on input "text" at bounding box center [128, 252] width 110 height 20
type input "[DATE]"
type input "1,021.34"
click at [538, 316] on input "text" at bounding box center [563, 316] width 58 height 20
type input "35.20"
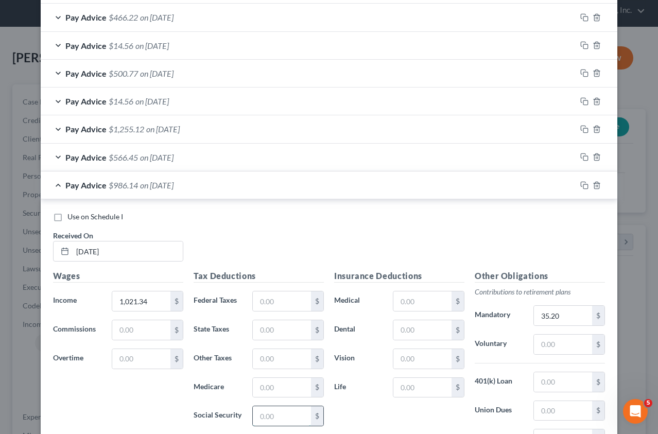
click at [257, 395] on input "text" at bounding box center [282, 417] width 58 height 20
type input "38.48"
click at [274, 381] on input "text" at bounding box center [282, 388] width 58 height 20
type input "9.00"
click at [416, 298] on input "text" at bounding box center [423, 302] width 58 height 20
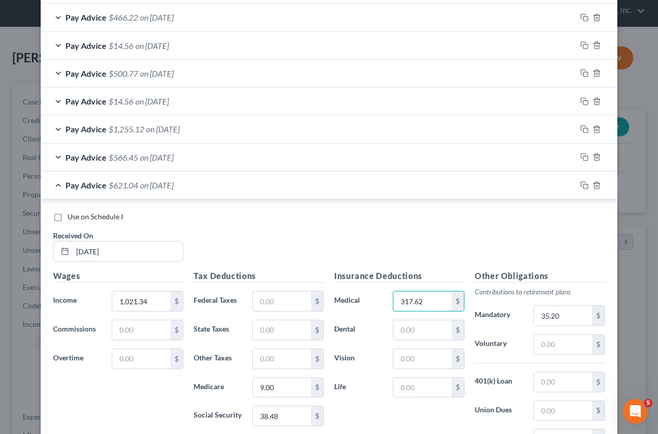
type input "317.62"
drag, startPoint x: 387, startPoint y: 327, endPoint x: 406, endPoint y: 329, distance: 18.6
click at [388, 328] on div "$" at bounding box center [429, 330] width 82 height 21
click at [406, 330] on input "text" at bounding box center [423, 330] width 58 height 20
type input "56.84"
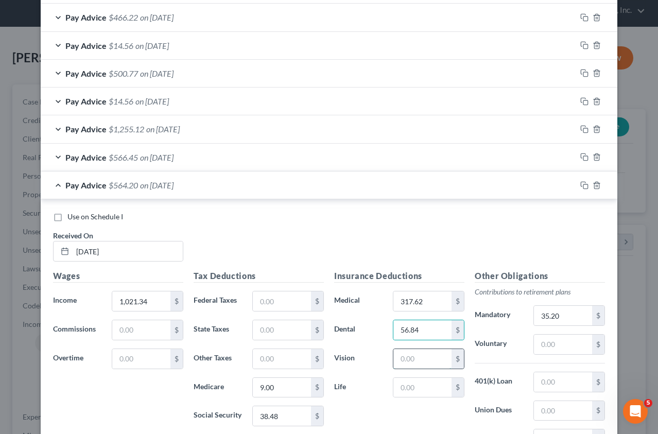
drag, startPoint x: 422, startPoint y: 360, endPoint x: 454, endPoint y: 356, distance: 32.7
click at [422, 359] on input "text" at bounding box center [423, 359] width 58 height 20
type input "16.97"
drag, startPoint x: 442, startPoint y: 387, endPoint x: 436, endPoint y: 386, distance: 5.8
click at [442, 387] on input "text" at bounding box center [423, 388] width 58 height 20
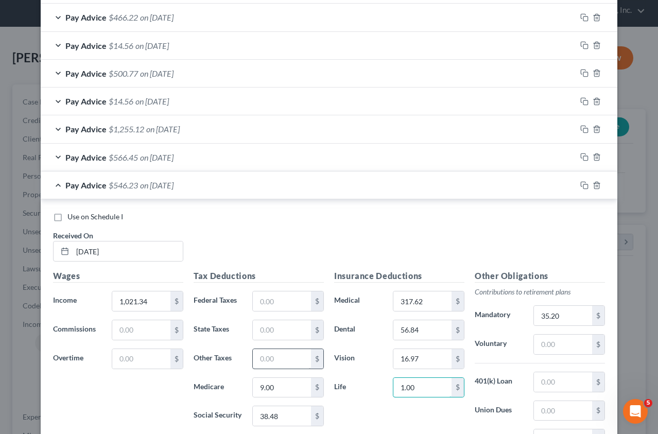
type input "1.00"
click at [268, 360] on input "text" at bounding box center [282, 359] width 58 height 20
click at [259, 333] on input "text" at bounding box center [282, 330] width 58 height 20
type input "6.84"
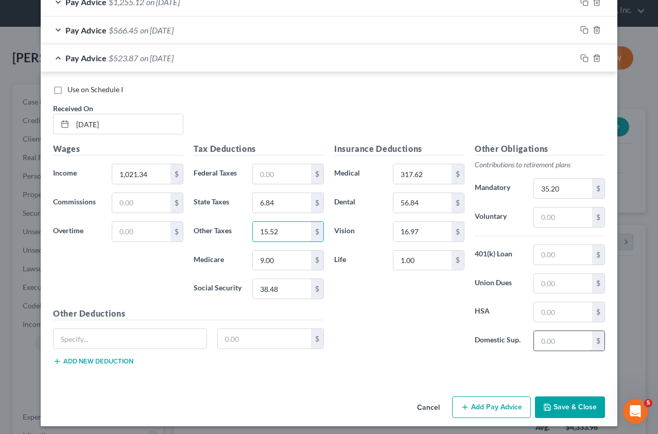
scroll to position [731, 0]
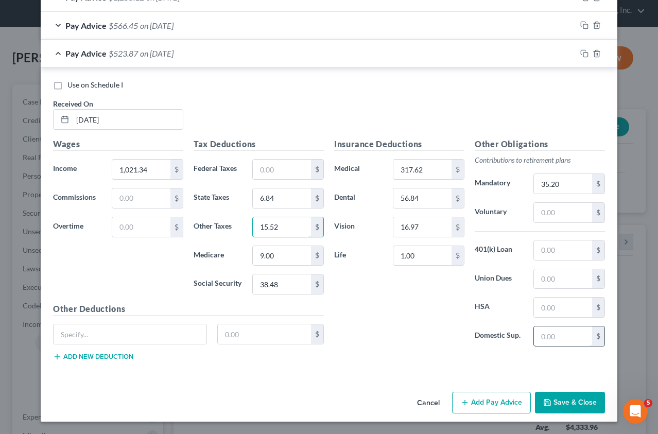
type input "15.52"
click at [568, 337] on input "text" at bounding box center [563, 337] width 58 height 20
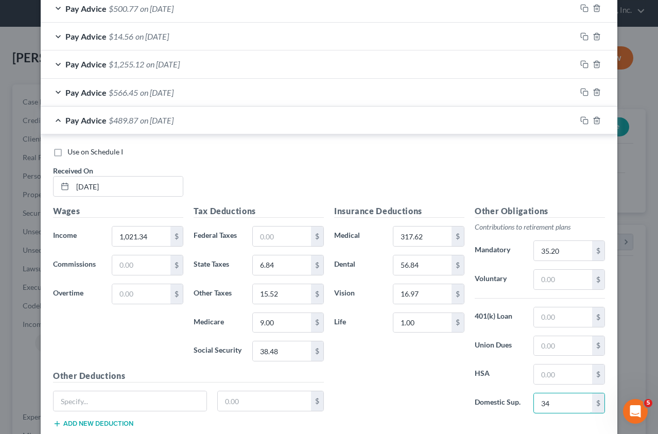
scroll to position [576, 0]
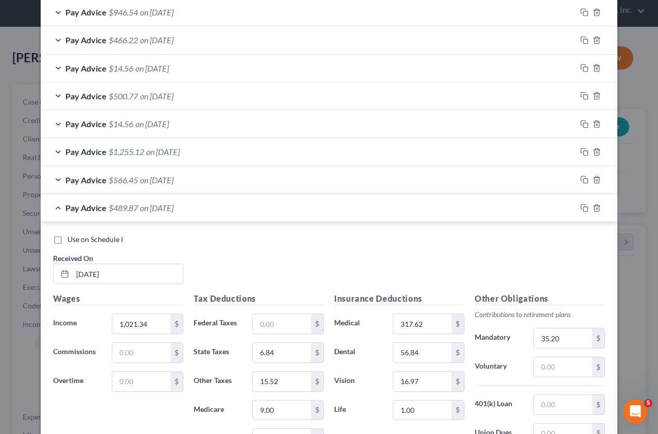
click at [58, 179] on div "Pay Advice $566.45 on [DATE]" at bounding box center [309, 179] width 536 height 27
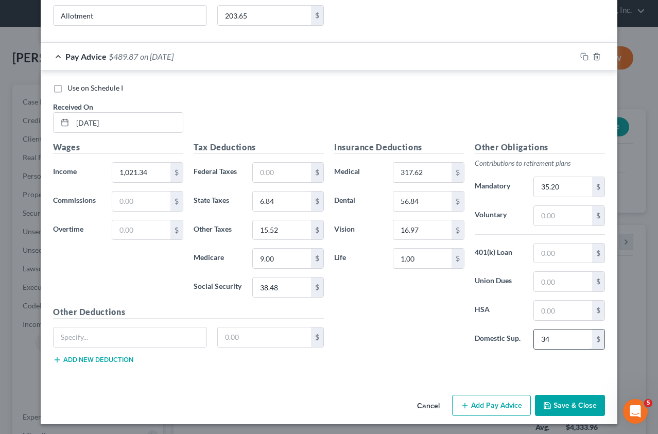
scroll to position [1110, 0]
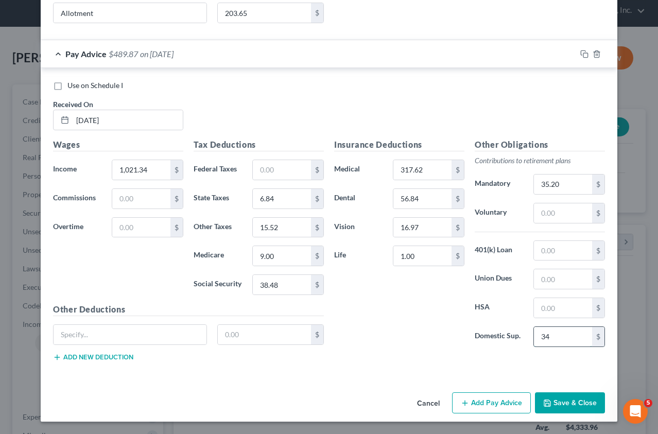
click at [554, 340] on input "34" at bounding box center [563, 337] width 58 height 20
type input "34.60"
click at [280, 254] on input "9.00" at bounding box center [282, 256] width 58 height 20
type input "9.04"
click at [292, 280] on input "38.48" at bounding box center [282, 285] width 58 height 20
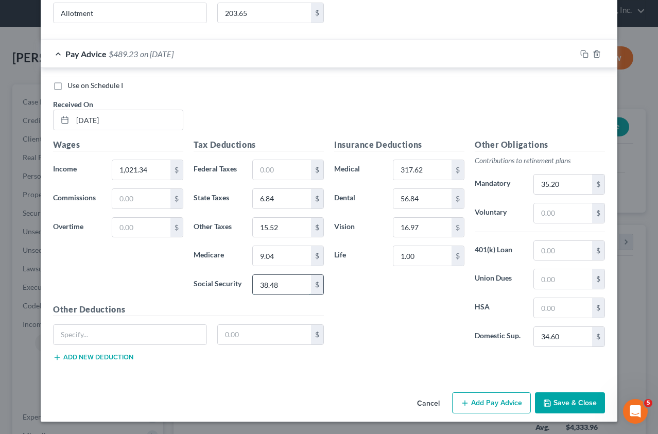
click at [292, 280] on input "38.48" at bounding box center [282, 285] width 58 height 20
click at [272, 284] on input "38.48" at bounding box center [282, 285] width 58 height 20
drag, startPoint x: 267, startPoint y: 285, endPoint x: 279, endPoint y: 285, distance: 11.9
click at [279, 285] on input "38.48" at bounding box center [282, 285] width 58 height 20
type input "38.62"
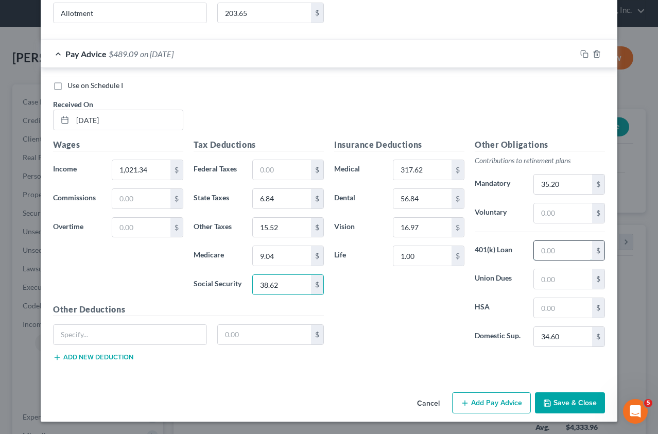
click at [568, 243] on input "text" at bounding box center [563, 251] width 58 height 20
type input "42.35"
click at [553, 217] on input "text" at bounding box center [563, 214] width 58 height 20
type input "50.00"
click at [540, 284] on input "text" at bounding box center [563, 279] width 58 height 20
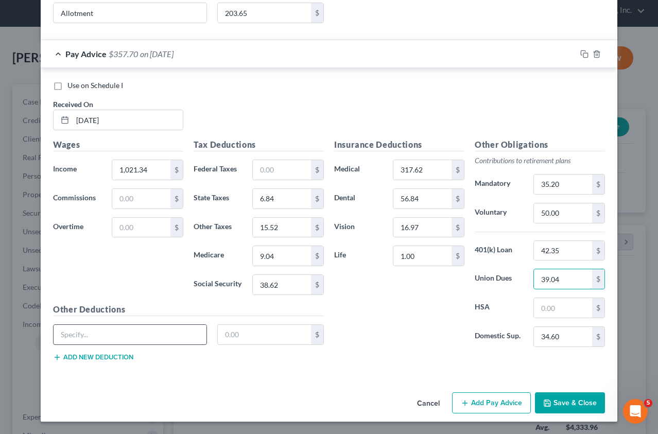
type input "39.04"
click at [171, 333] on input "text" at bounding box center [130, 335] width 153 height 20
click at [247, 335] on input "text" at bounding box center [265, 335] width 94 height 20
type input "1.20"
type input "Total Adjustments Deduction"
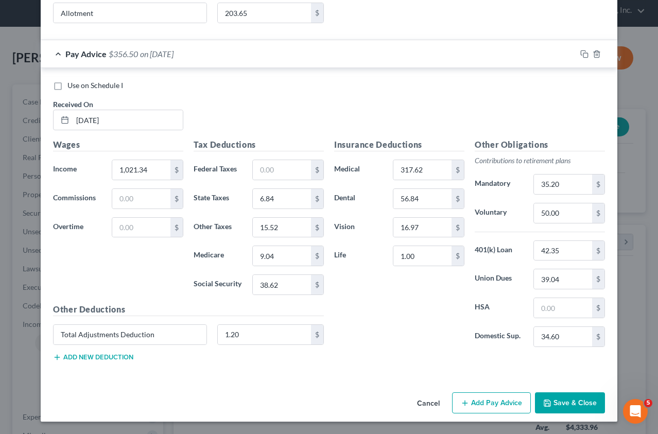
click at [495, 395] on button "Add Pay Advice" at bounding box center [491, 404] width 79 height 22
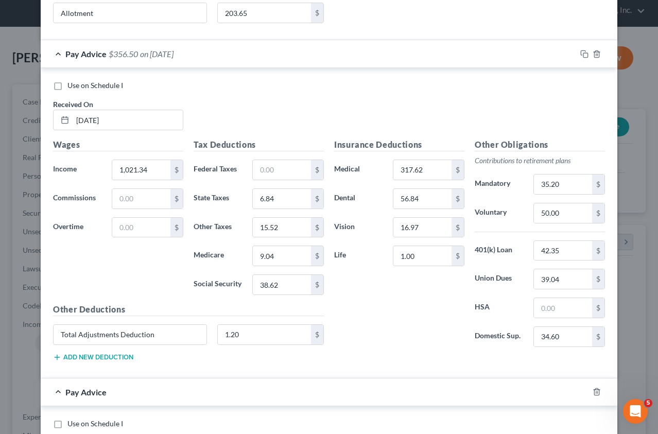
click at [426, 93] on div "Use on Schedule I Received On * [DATE]" at bounding box center [329, 109] width 563 height 58
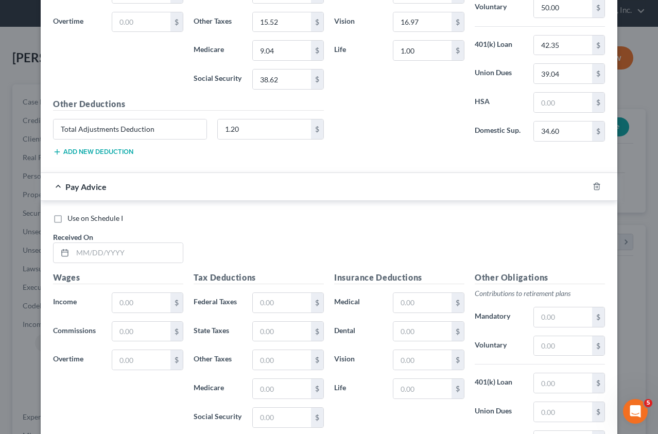
scroll to position [1316, 0]
click at [90, 252] on input "text" at bounding box center [128, 253] width 110 height 20
type input "[DATE]"
click at [141, 303] on input "text" at bounding box center [141, 303] width 58 height 20
type input "5,216.16"
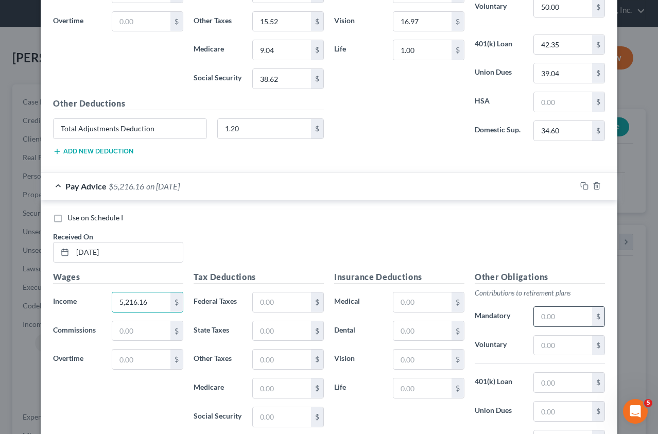
drag, startPoint x: 562, startPoint y: 315, endPoint x: 550, endPoint y: 313, distance: 12.5
click at [562, 314] on input "text" at bounding box center [563, 317] width 58 height 20
type input "71.21"
click at [277, 395] on input "text" at bounding box center [282, 418] width 58 height 20
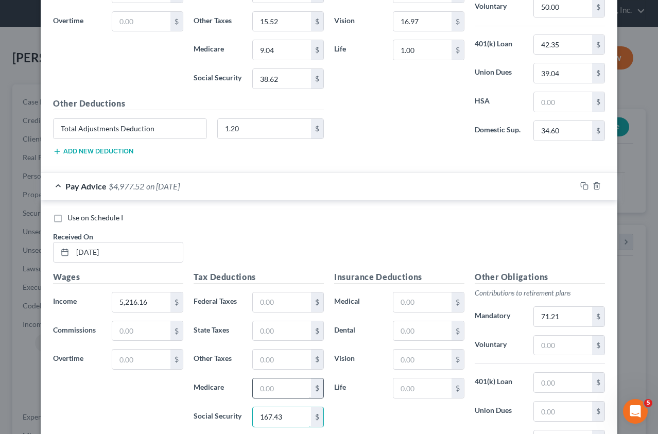
type input "167.43"
click at [262, 390] on input "text" at bounding box center [282, 389] width 58 height 20
type input "39.18"
drag, startPoint x: 292, startPoint y: 363, endPoint x: 280, endPoint y: 361, distance: 11.6
click at [292, 363] on input "text" at bounding box center [282, 360] width 58 height 20
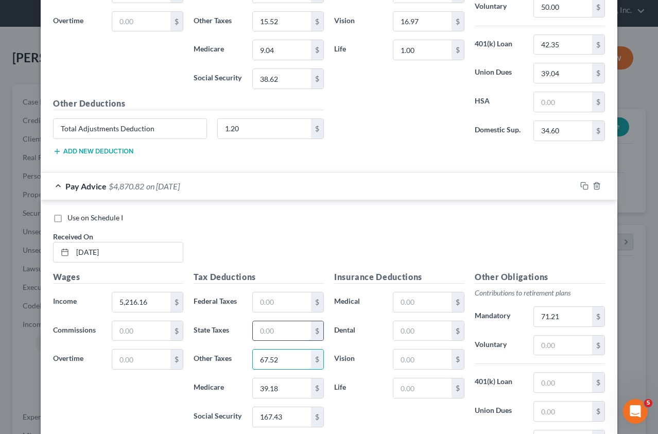
type input "67.52"
click at [285, 333] on input "text" at bounding box center [282, 332] width 58 height 20
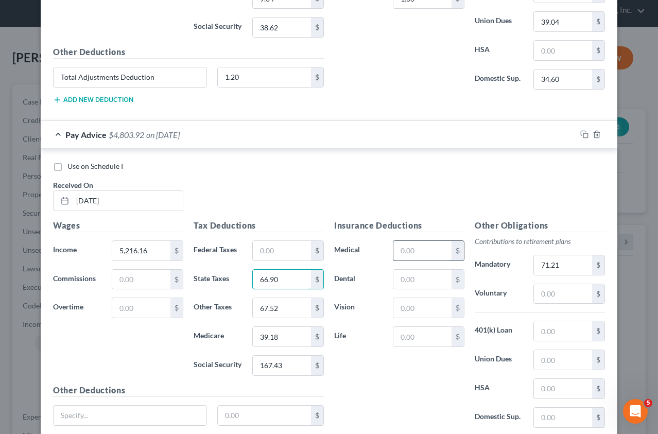
type input "66.90"
click at [415, 253] on input "text" at bounding box center [423, 251] width 58 height 20
type input "317.62"
click at [419, 273] on input "text" at bounding box center [423, 280] width 58 height 20
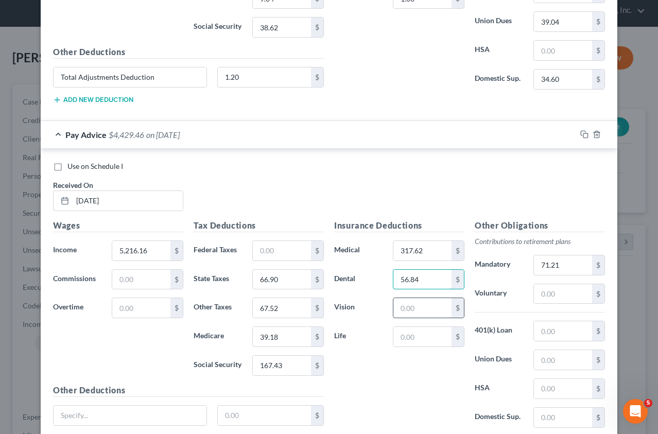
type input "56.84"
click at [424, 308] on input "text" at bounding box center [423, 308] width 58 height 20
type input "16.97"
click at [412, 331] on input "text" at bounding box center [423, 337] width 58 height 20
type input "1.00"
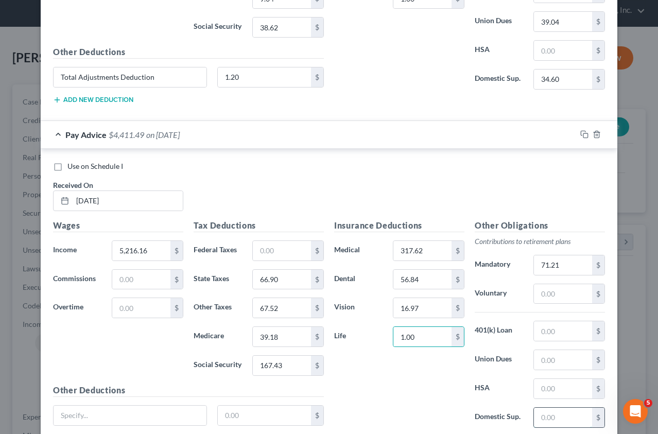
click at [560, 395] on input "text" at bounding box center [563, 418] width 58 height 20
type input "34.60"
click at [282, 366] on input "167.43" at bounding box center [282, 366] width 58 height 20
type input "167.58"
click at [288, 337] on input "39.18" at bounding box center [282, 337] width 58 height 20
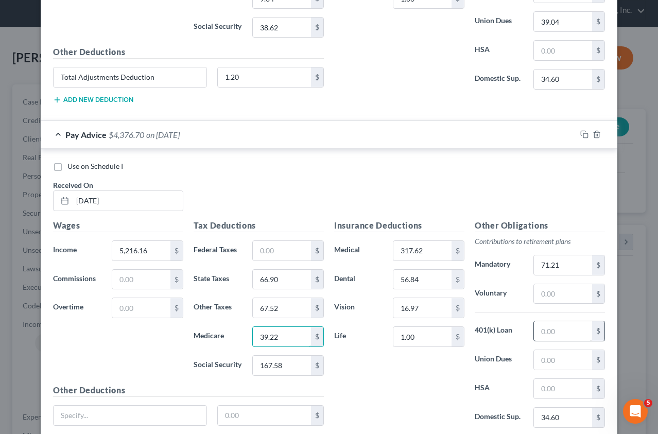
type input "39.22"
click at [568, 332] on input "text" at bounding box center [563, 332] width 58 height 20
type input "42.35"
click at [547, 289] on input "text" at bounding box center [563, 294] width 58 height 20
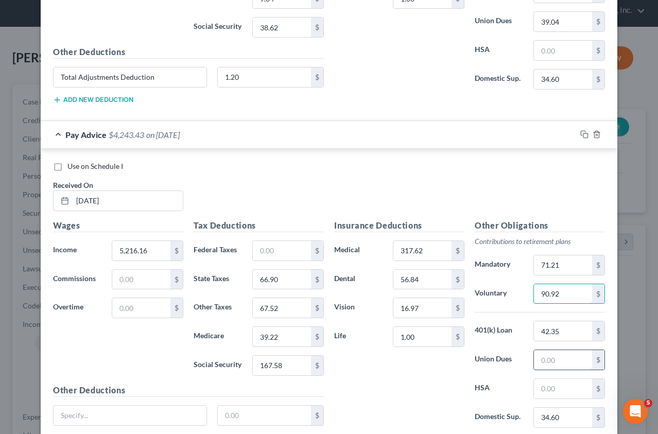
type input "90.92"
click at [566, 360] on input "text" at bounding box center [563, 360] width 58 height 20
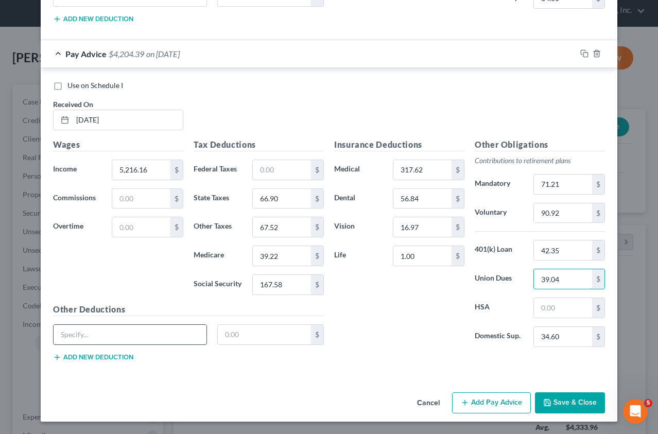
type input "39.04"
click at [178, 336] on input "text" at bounding box center [130, 335] width 153 height 20
type input "Allotments"
type input "1,875.63"
click at [87, 357] on button "Add new deduction" at bounding box center [93, 357] width 80 height 8
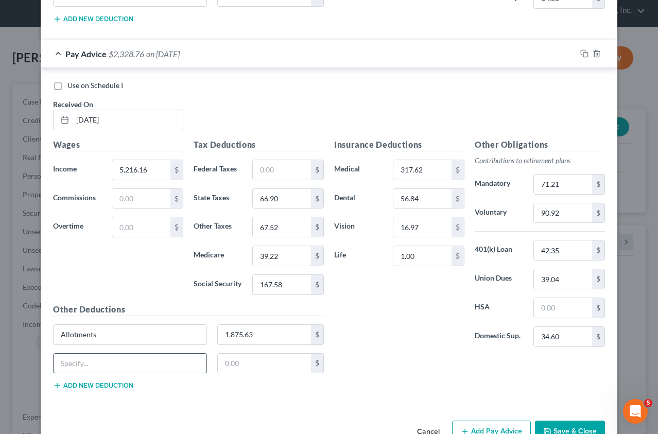
click at [113, 373] on input "text" at bounding box center [130, 364] width 153 height 20
type input "Total Adjustments deduction"
type input "368.35"
click at [115, 361] on input "Total Adjustments deduction" at bounding box center [130, 364] width 153 height 20
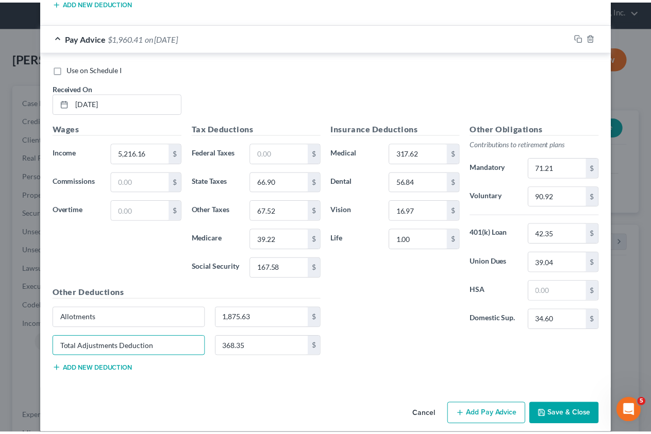
scroll to position [1478, 0]
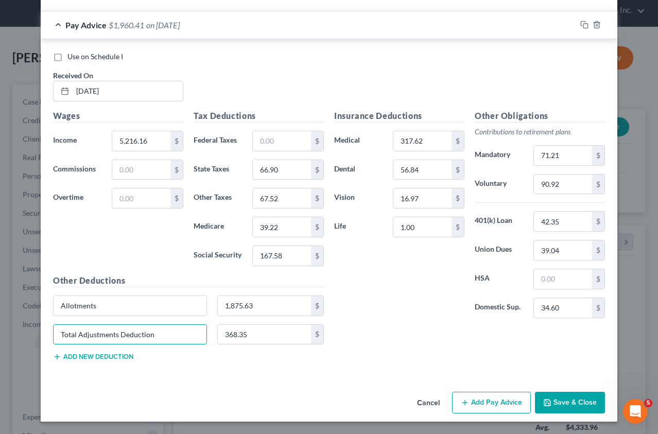
type input "Total Adjustments Deduction"
click at [568, 395] on button "Save & Close" at bounding box center [570, 403] width 70 height 22
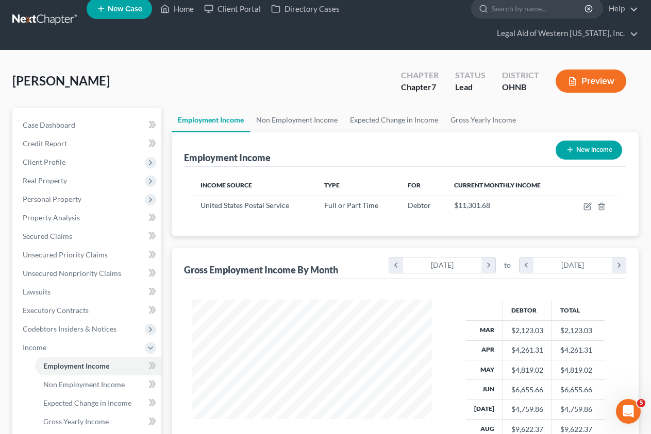
scroll to position [0, 0]
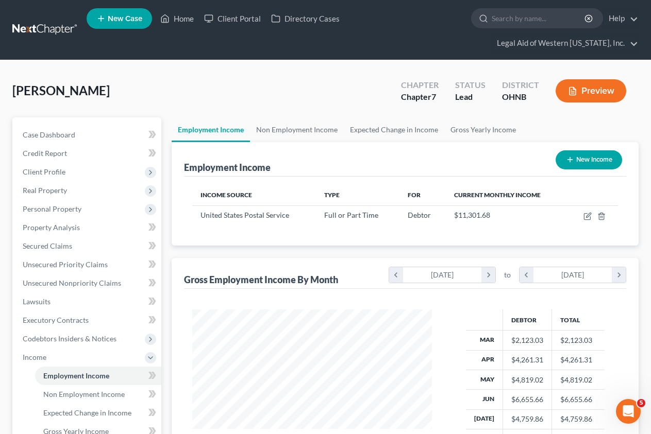
click at [372, 142] on div "Employment Income New Income" at bounding box center [405, 159] width 442 height 35
click at [98, 385] on link "Non Employment Income" at bounding box center [98, 394] width 126 height 19
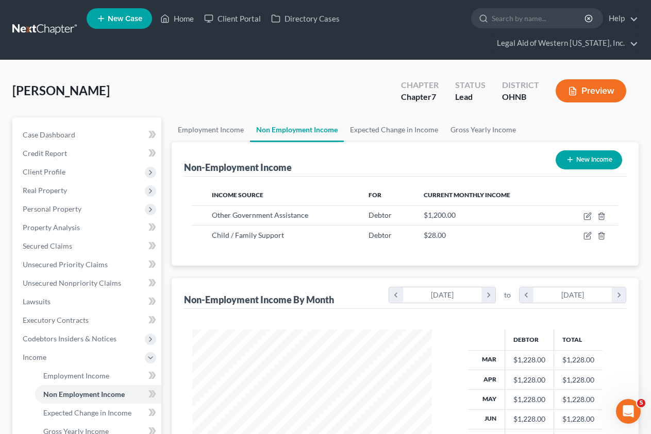
scroll to position [185, 261]
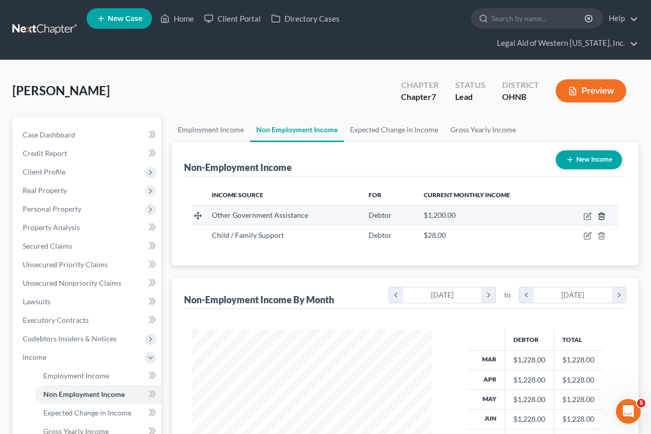
click at [568, 216] on line "button" at bounding box center [601, 217] width 0 height 2
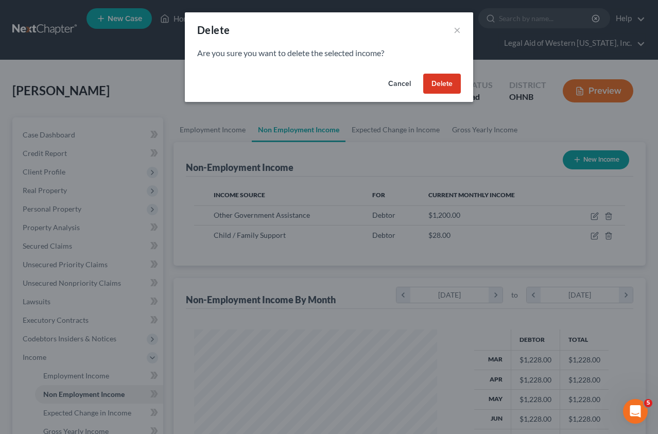
click at [446, 87] on button "Delete" at bounding box center [443, 84] width 38 height 21
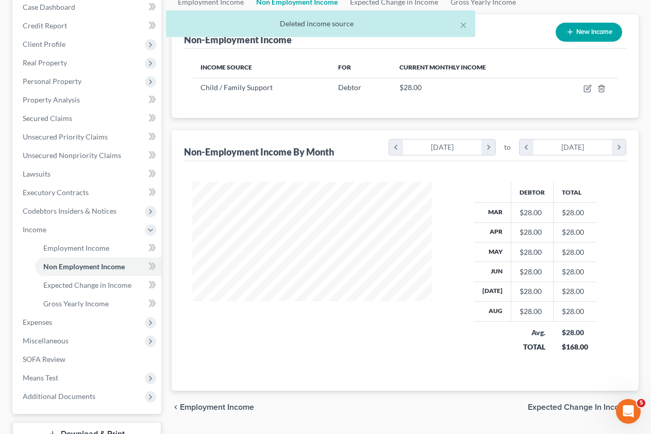
scroll to position [155, 0]
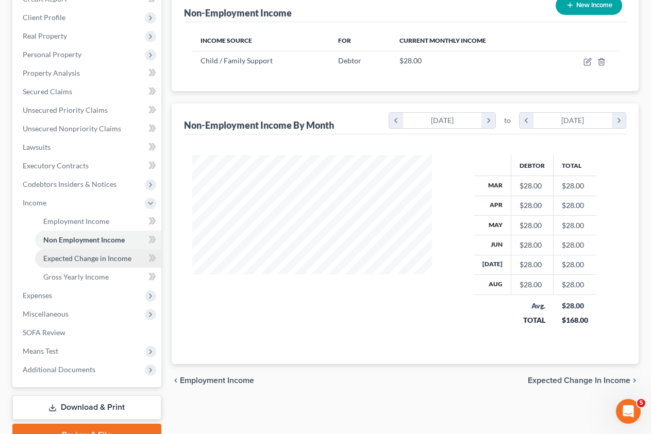
click at [100, 254] on span "Expected Change in Income" at bounding box center [87, 258] width 88 height 9
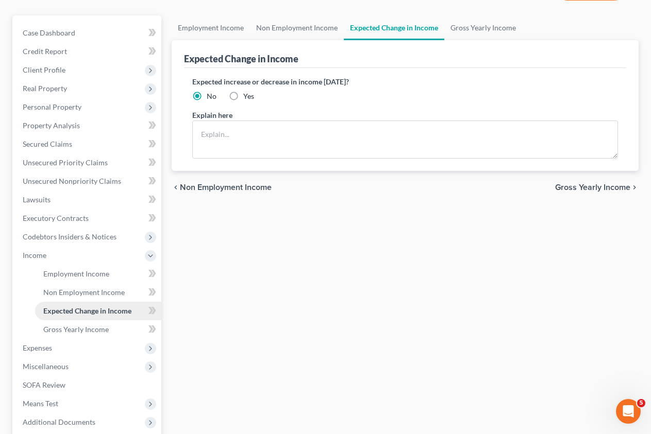
scroll to position [103, 0]
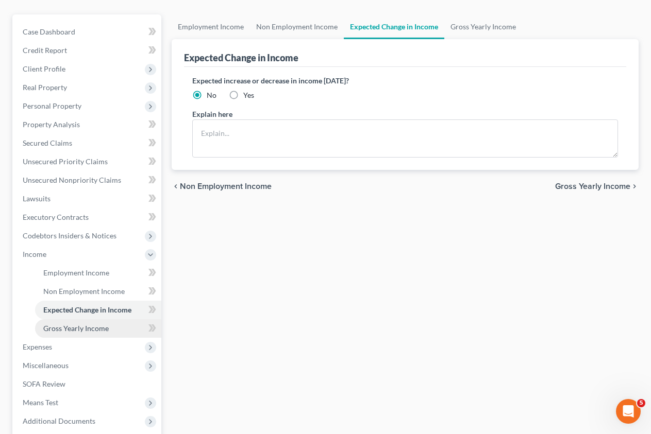
click at [105, 324] on span "Gross Yearly Income" at bounding box center [75, 328] width 65 height 9
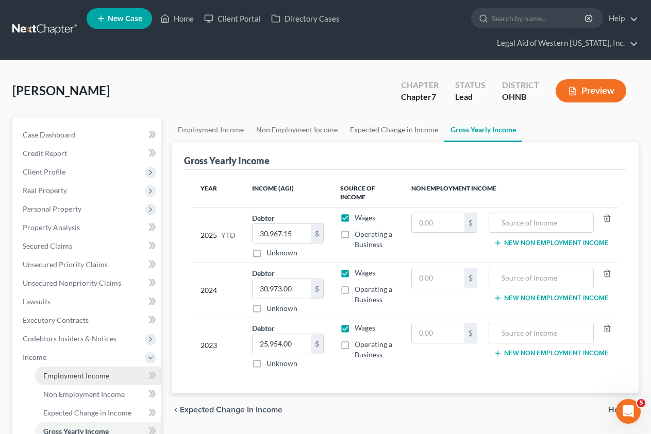
click at [92, 371] on span "Employment Income" at bounding box center [76, 375] width 66 height 9
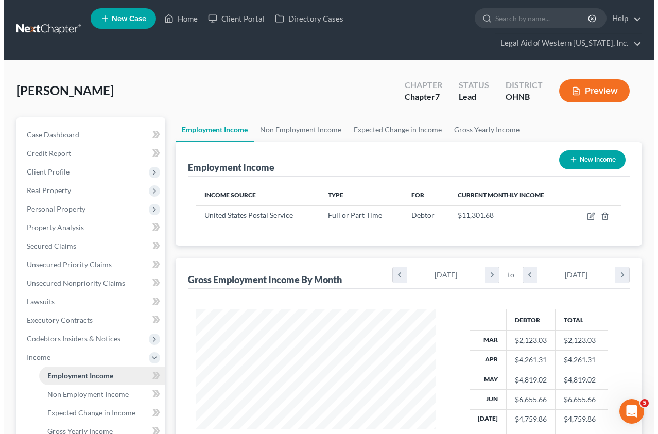
scroll to position [185, 261]
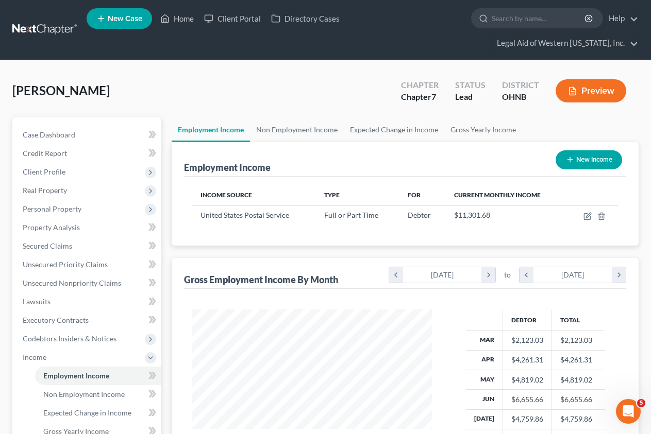
click at [464, 142] on div "Employment Income New Income" at bounding box center [405, 159] width 442 height 35
click at [62, 205] on span "Personal Property" at bounding box center [52, 209] width 59 height 9
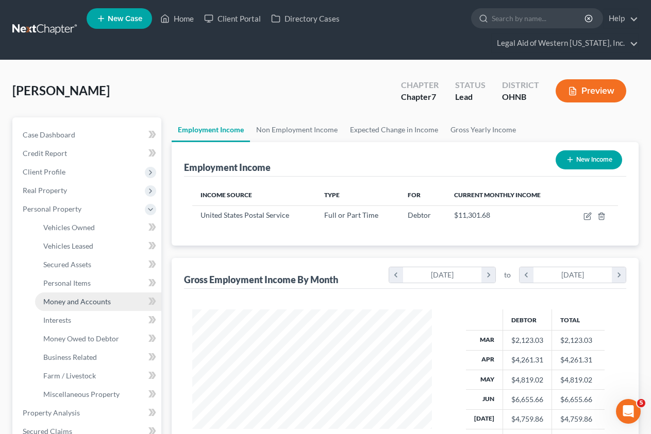
click at [97, 297] on span "Money and Accounts" at bounding box center [76, 301] width 67 height 9
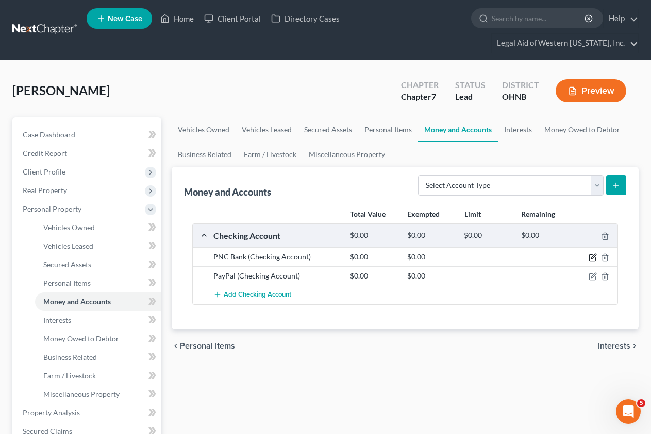
click at [568, 255] on icon "button" at bounding box center [593, 257] width 5 height 5
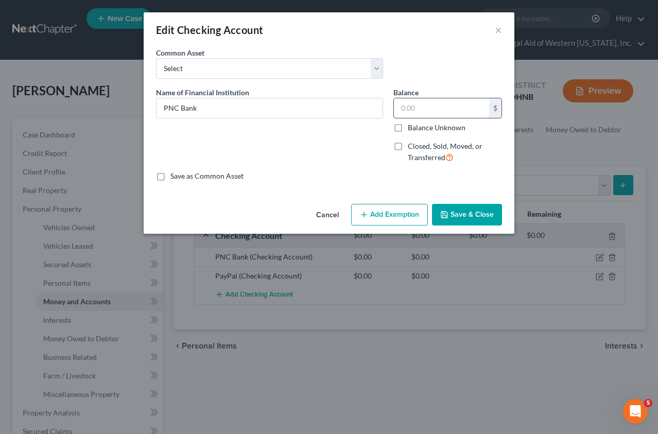
click at [439, 108] on input "text" at bounding box center [441, 108] width 95 height 20
type input "411.69"
drag, startPoint x: 284, startPoint y: 108, endPoint x: 284, endPoint y: 114, distance: 5.7
click at [284, 111] on input "PNC Bank" at bounding box center [270, 108] width 226 height 20
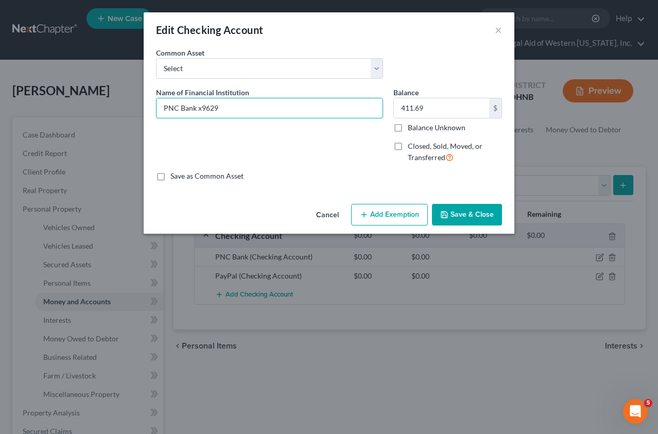
type input "PNC Bank x9629"
click at [412, 215] on button "Add Exemption" at bounding box center [389, 215] width 77 height 22
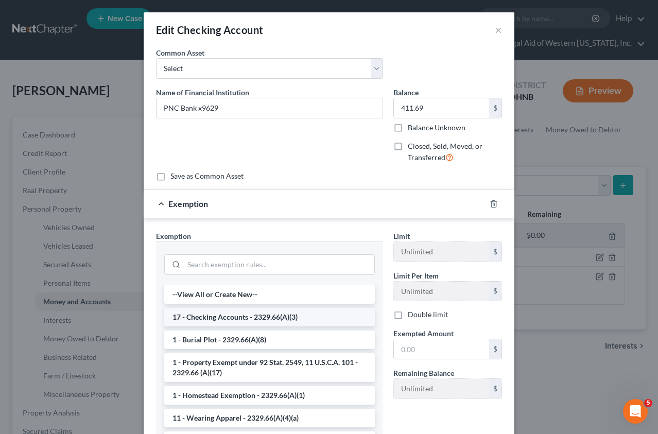
click at [246, 319] on li "17 - Checking Accounts - 2329.66(A)(3)" at bounding box center [269, 317] width 211 height 19
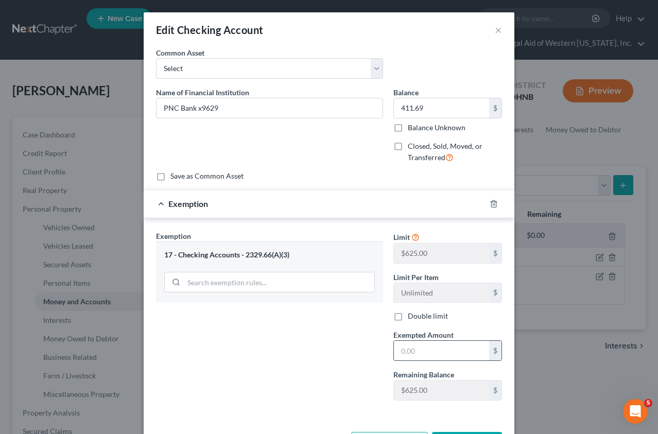
click at [416, 358] on input "text" at bounding box center [441, 351] width 95 height 20
click at [420, 354] on input "text" at bounding box center [441, 351] width 95 height 20
type input "411.61"
click at [450, 111] on input "411.69" at bounding box center [441, 108] width 95 height 20
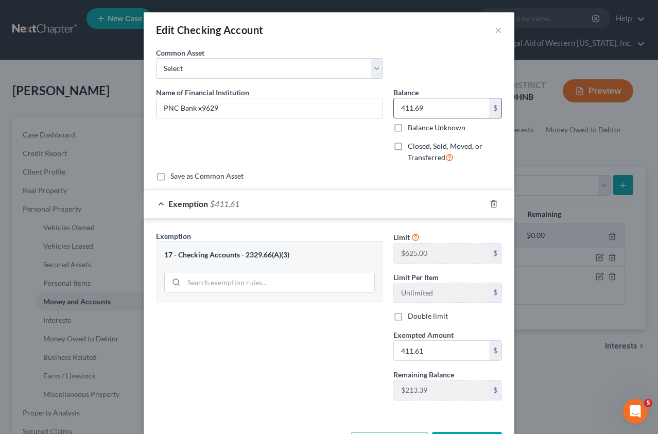
click at [450, 111] on input "411.69" at bounding box center [441, 108] width 95 height 20
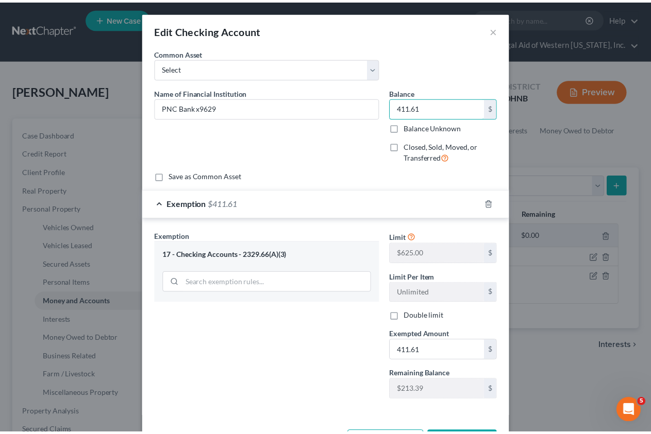
scroll to position [40, 0]
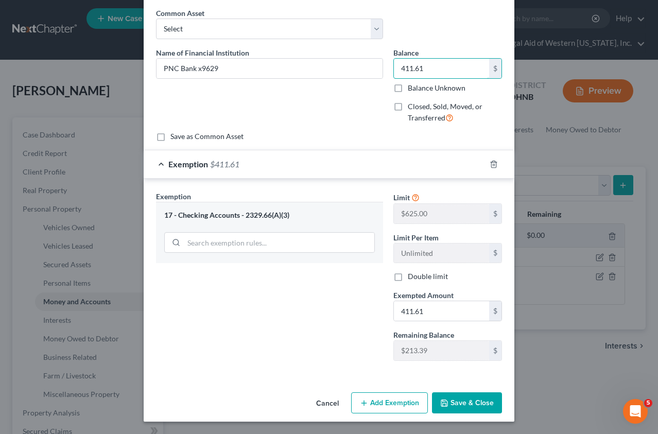
type input "411.61"
click at [455, 395] on button "Save & Close" at bounding box center [467, 404] width 70 height 22
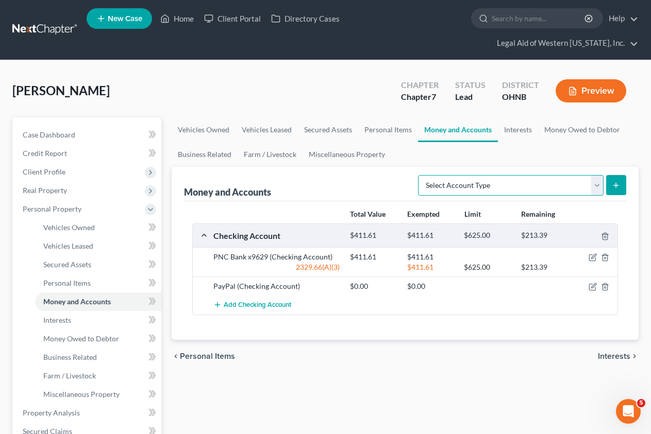
click at [517, 175] on select "Select Account Type Brokerage Cash on Hand Certificates of Deposit Checking Acc…" at bounding box center [510, 185] width 185 height 21
select select "savings"
click at [420, 175] on select "Select Account Type Brokerage Cash on Hand Certificates of Deposit Checking Acc…" at bounding box center [510, 185] width 185 height 21
click at [568, 175] on button "submit" at bounding box center [616, 185] width 20 height 20
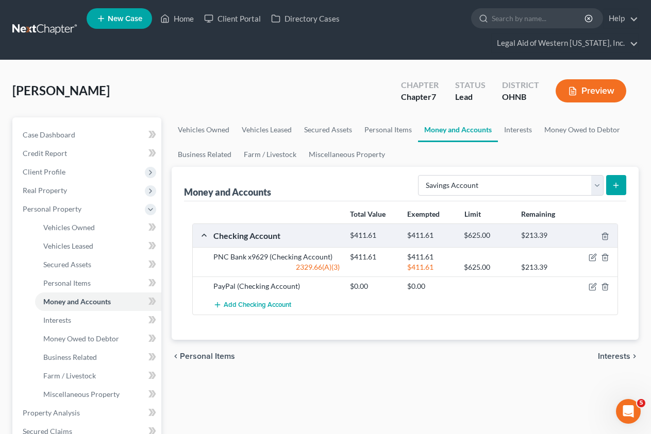
click at [568, 175] on button "submit" at bounding box center [616, 185] width 20 height 20
click at [568, 181] on icon "submit" at bounding box center [616, 185] width 8 height 8
click at [462, 175] on select "Select Account Type Brokerage Cash on Hand Certificates of Deposit Checking Acc…" at bounding box center [510, 185] width 185 height 21
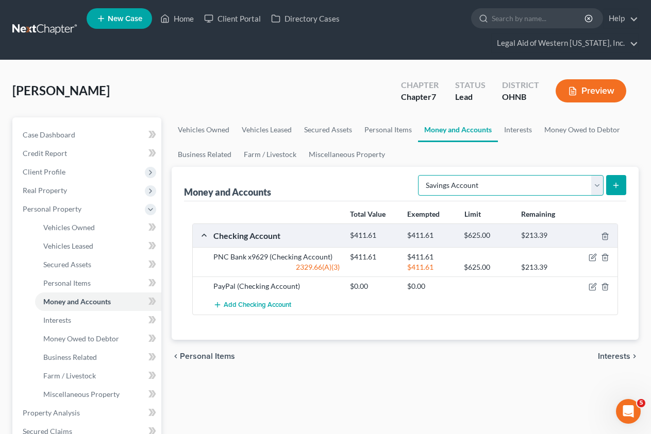
click at [462, 175] on select "Select Account Type Brokerage Cash on Hand Certificates of Deposit Checking Acc…" at bounding box center [510, 185] width 185 height 21
click at [552, 175] on select "Select Account Type Brokerage Cash on Hand Certificates of Deposit Checking Acc…" at bounding box center [510, 185] width 185 height 21
click at [568, 181] on icon "submit" at bounding box center [616, 185] width 8 height 8
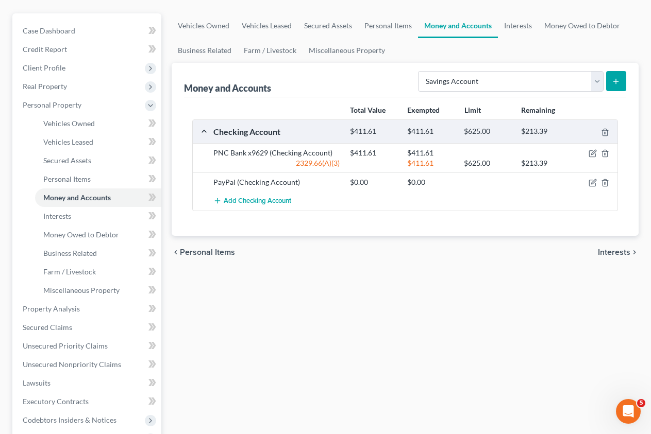
scroll to position [103, 0]
click at [568, 249] on span "Interests" at bounding box center [614, 253] width 32 height 8
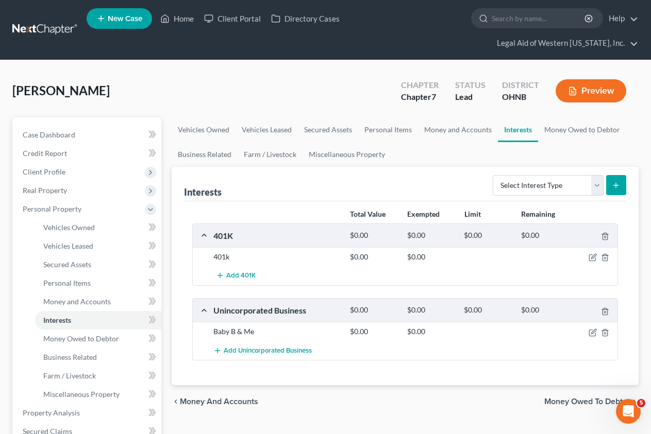
click at [205, 395] on span "Money and Accounts" at bounding box center [219, 402] width 78 height 8
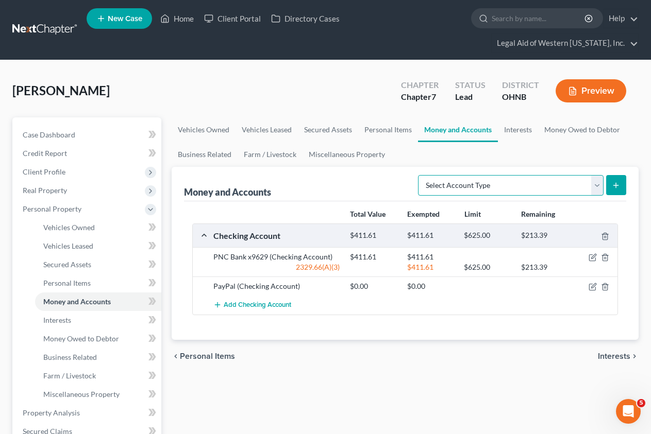
click at [568, 175] on select "Select Account Type Brokerage Cash on Hand Certificates of Deposit Checking Acc…" at bounding box center [510, 185] width 185 height 21
select select "savings"
click at [420, 175] on select "Select Account Type Brokerage Cash on Hand Certificates of Deposit Checking Acc…" at bounding box center [510, 185] width 185 height 21
click at [568, 181] on icon "submit" at bounding box center [616, 185] width 8 height 8
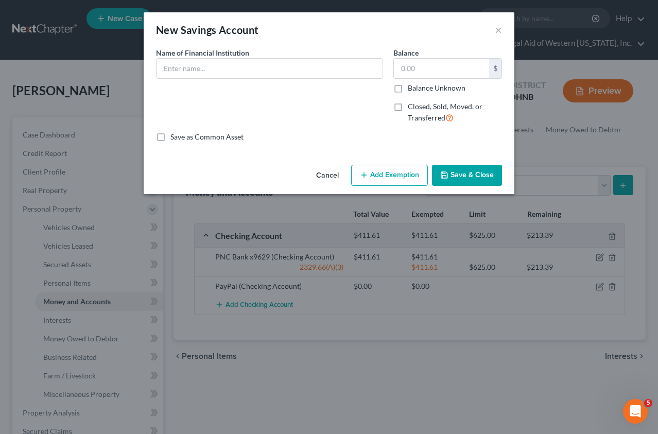
click at [0, 0] on select "Select" at bounding box center [0, 0] width 0 height 0
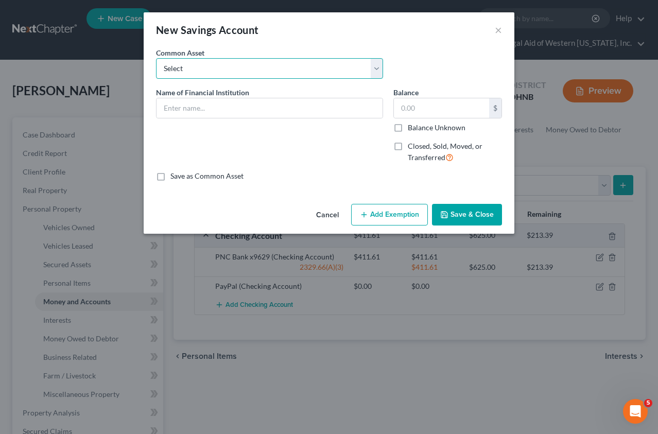
select select "15"
click at [156, 58] on select "Select Glass City Federal Credit Union Fifth Third Bank Huntington Bank Chase U…" at bounding box center [269, 68] width 227 height 21
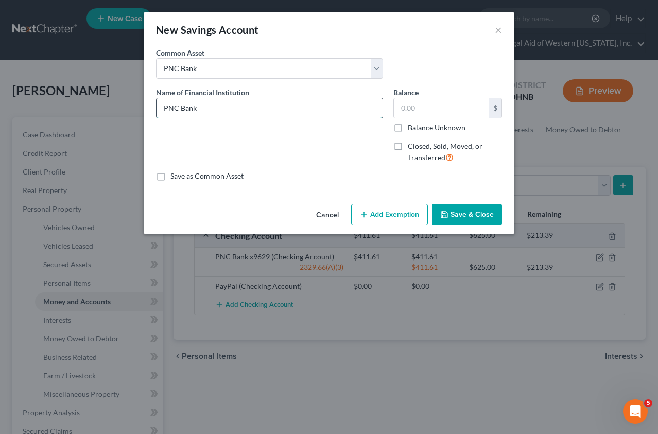
click at [249, 115] on input "PNC Bank" at bounding box center [270, 108] width 226 height 20
click at [247, 116] on input "PNC Bank" at bounding box center [270, 108] width 226 height 20
type input "PNC Bank x9637"
click at [414, 108] on input "text" at bounding box center [441, 108] width 95 height 20
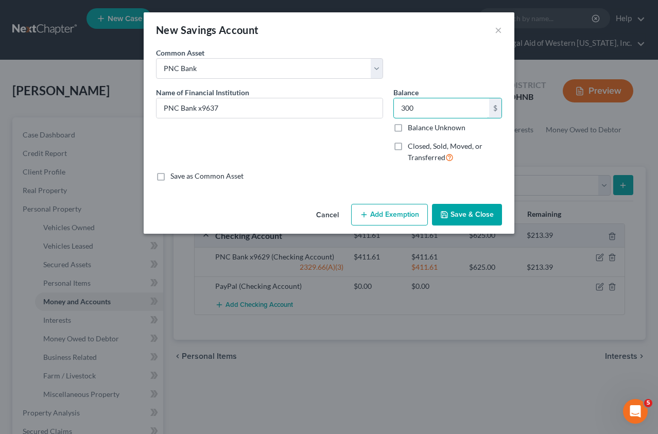
type input "300"
click at [396, 209] on button "Add Exemption" at bounding box center [389, 215] width 77 height 22
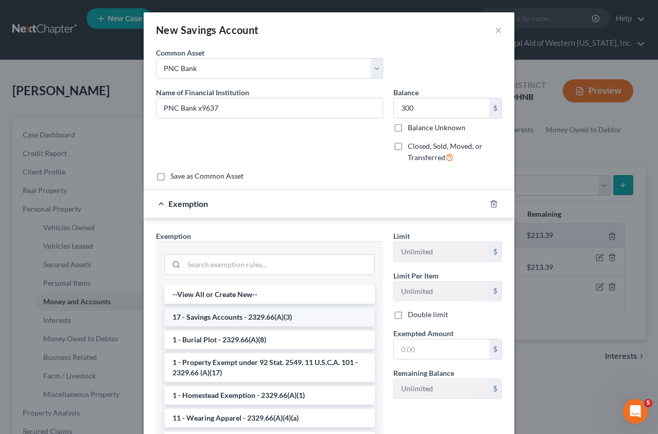
click at [277, 316] on li "17 - Savings Accounts - 2329.66(A)(3)" at bounding box center [269, 317] width 211 height 19
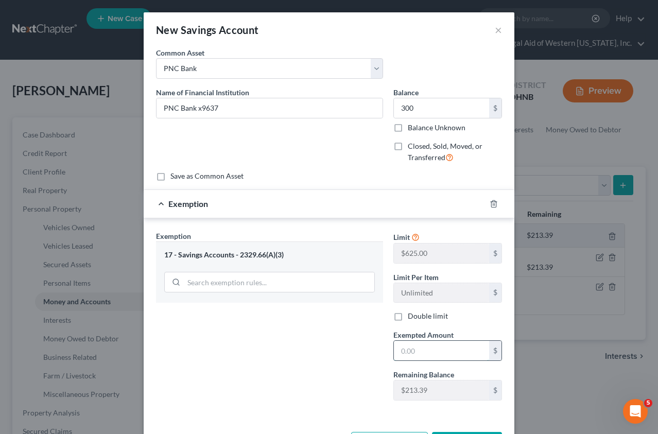
click at [434, 354] on input "text" at bounding box center [441, 351] width 95 height 20
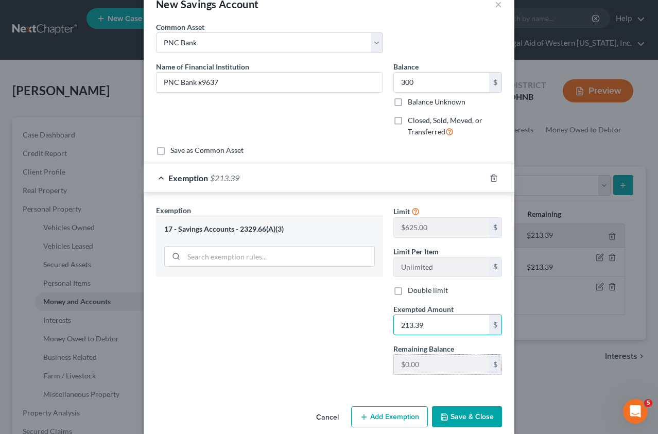
scroll to position [40, 0]
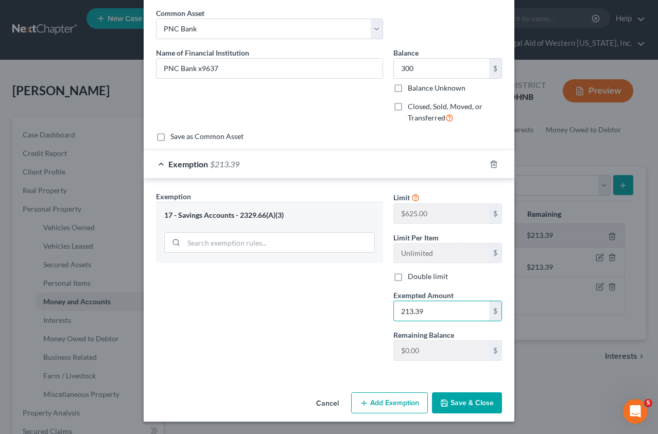
type input "213.39"
click at [481, 395] on button "Save & Close" at bounding box center [467, 404] width 70 height 22
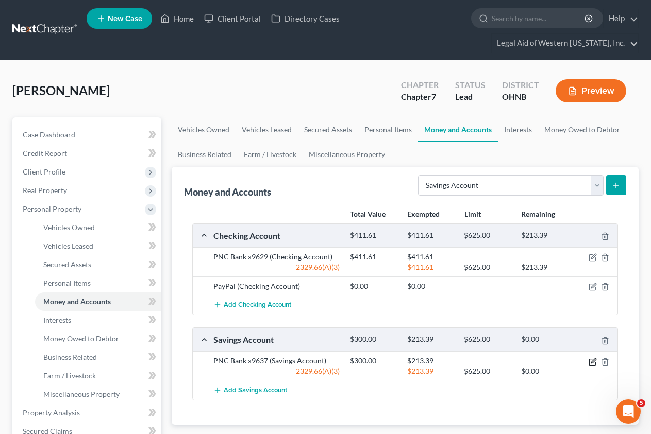
click at [568, 358] on icon "button" at bounding box center [592, 362] width 8 height 8
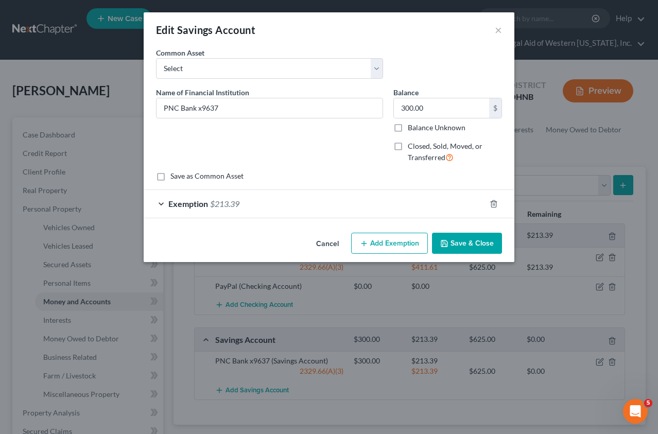
click at [324, 241] on button "Cancel" at bounding box center [327, 244] width 39 height 21
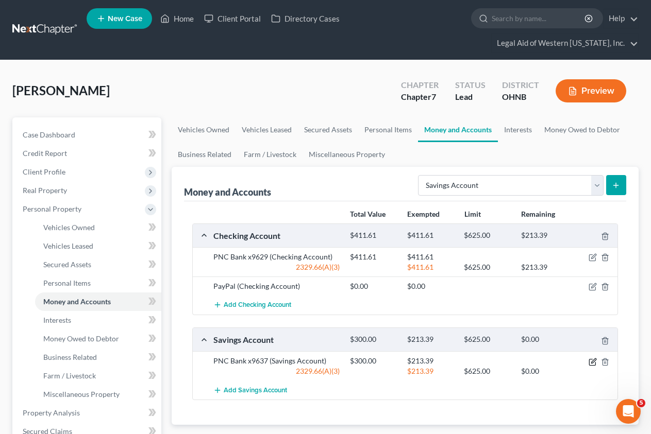
click at [568, 358] on icon "button" at bounding box center [592, 362] width 8 height 8
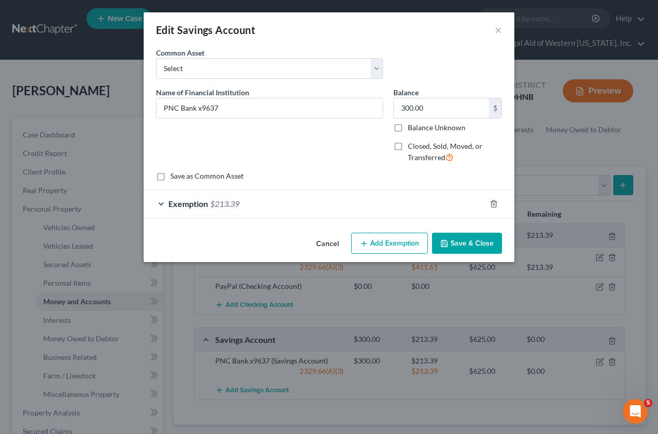
click at [389, 254] on button "Add Exemption" at bounding box center [389, 244] width 77 height 22
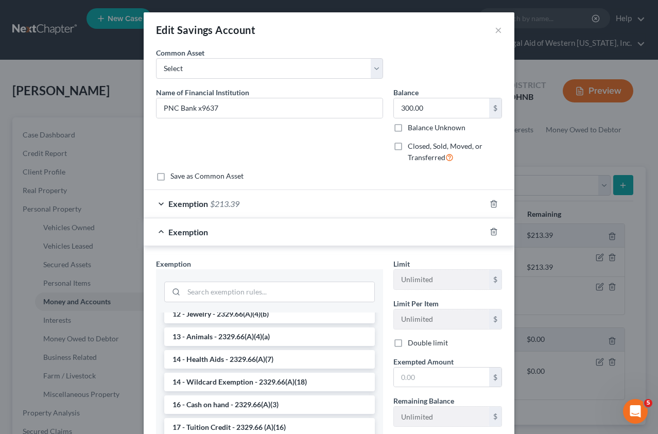
scroll to position [155, 0]
click at [281, 378] on li "14 - Wildcard Exemption - 2329.66(A)(18)" at bounding box center [269, 382] width 211 height 19
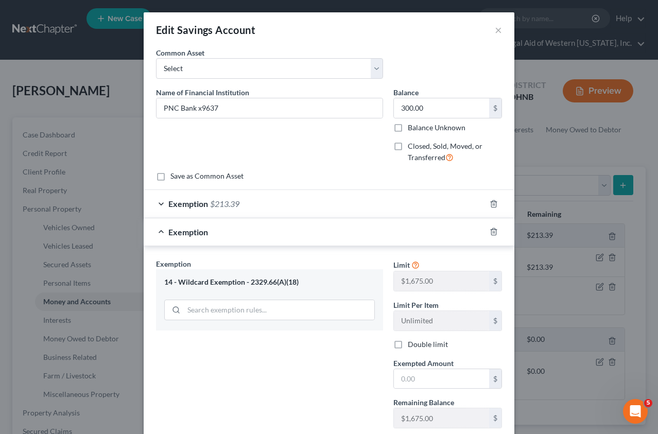
click at [159, 201] on div "Exemption $213.39" at bounding box center [315, 203] width 342 height 27
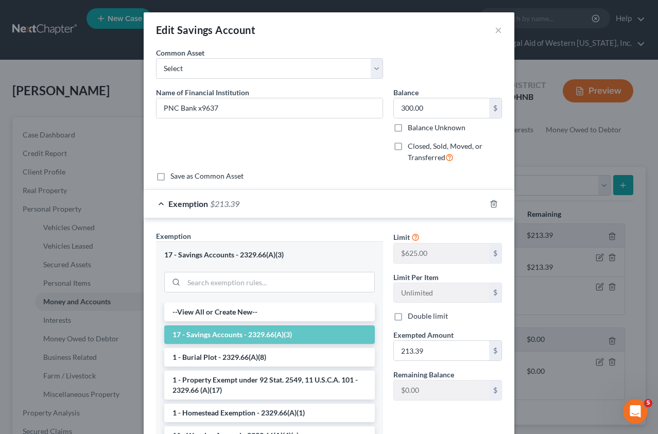
click at [156, 202] on div "Exemption $213.39" at bounding box center [315, 203] width 342 height 27
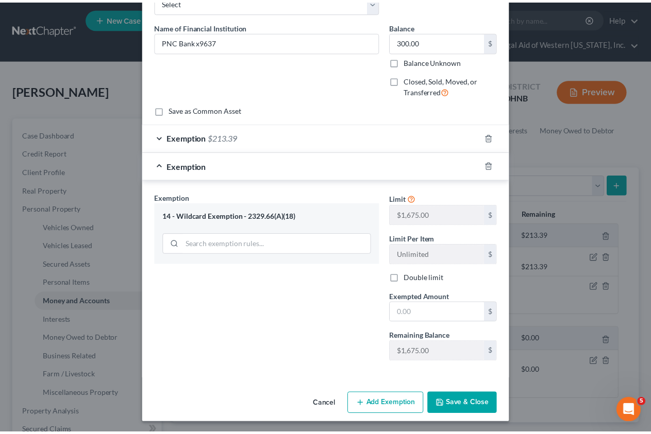
scroll to position [68, 0]
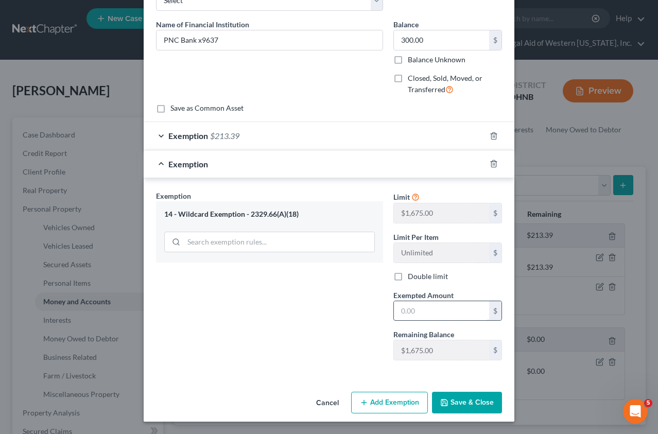
click at [420, 310] on input "text" at bounding box center [441, 311] width 95 height 20
type input "86.61"
click at [455, 395] on button "Save & Close" at bounding box center [467, 403] width 70 height 22
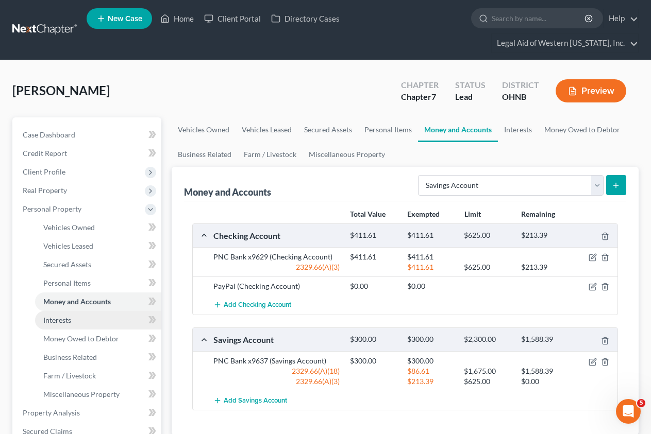
click at [90, 311] on link "Interests" at bounding box center [98, 320] width 126 height 19
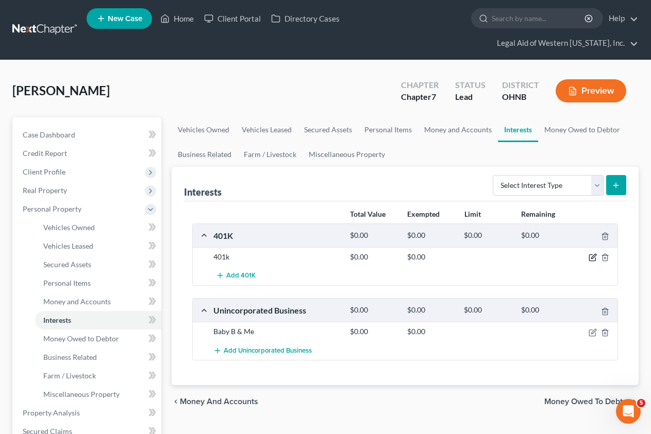
click at [568, 254] on icon "button" at bounding box center [592, 258] width 8 height 8
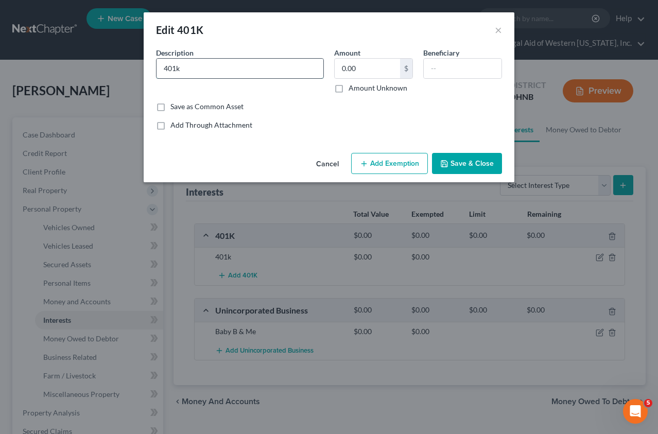
click at [229, 77] on input "401k" at bounding box center [240, 69] width 167 height 20
drag, startPoint x: 201, startPoint y: 72, endPoint x: 143, endPoint y: 68, distance: 58.4
click at [143, 68] on div "Edit 401K × An exemption set must first be selected from the Filing Information…" at bounding box center [329, 217] width 658 height 434
type input "USPS Thrift Savings Plan"
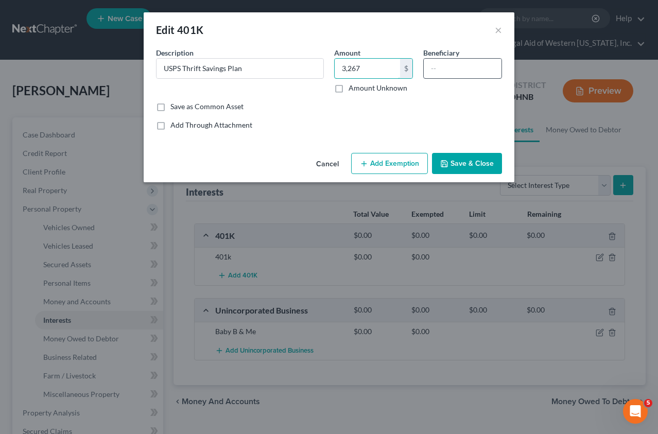
type input "3,267"
click at [441, 66] on input "text" at bounding box center [463, 69] width 78 height 20
click at [409, 169] on button "Add Exemption" at bounding box center [389, 164] width 77 height 22
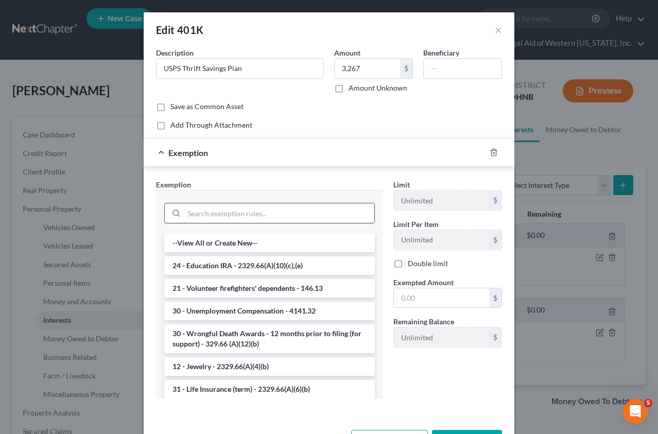
click at [279, 212] on input "search" at bounding box center [279, 214] width 191 height 20
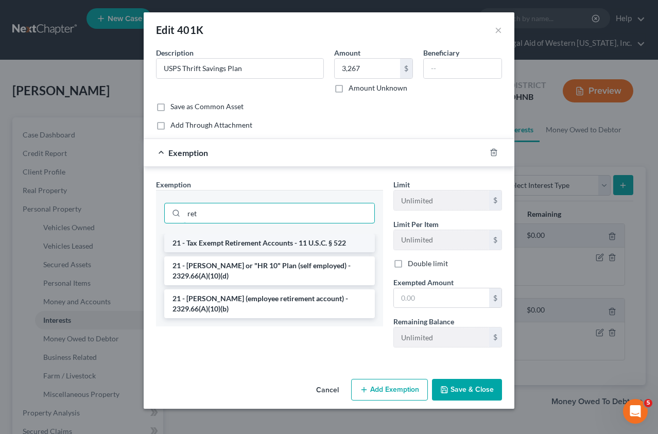
type input "ret"
click at [307, 245] on li "21 - Tax Exempt Retirement Accounts - 11 U.S.C. § 522" at bounding box center [269, 243] width 211 height 19
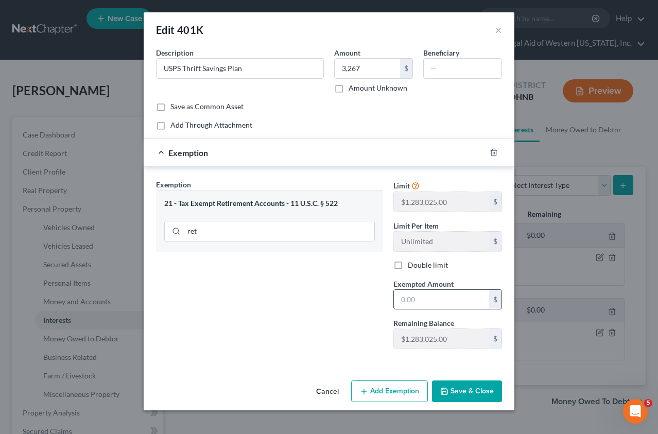
click at [419, 295] on input "text" at bounding box center [441, 300] width 95 height 20
type input "3,267"
click at [464, 391] on button "Save & Close" at bounding box center [467, 392] width 70 height 22
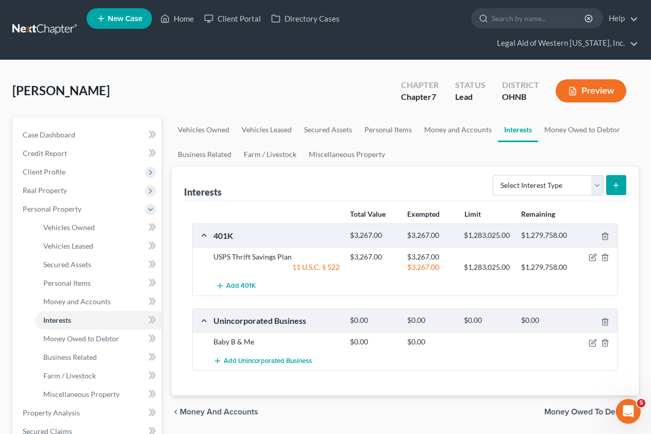
click at [568, 395] on span "Money Owed to Debtor" at bounding box center [587, 412] width 86 height 8
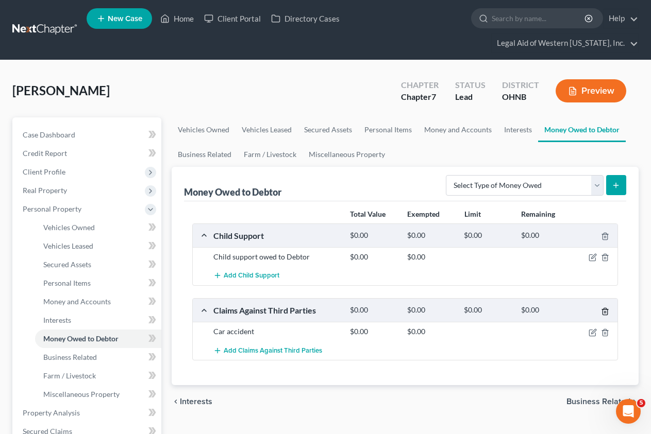
click at [568, 308] on icon "button" at bounding box center [605, 312] width 8 height 8
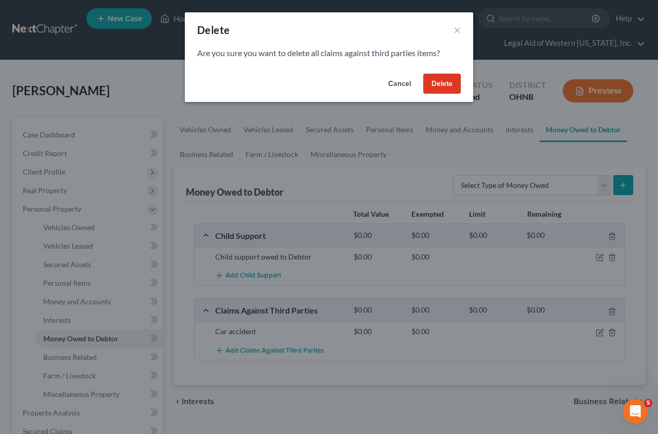
click at [449, 81] on button "Delete" at bounding box center [443, 84] width 38 height 21
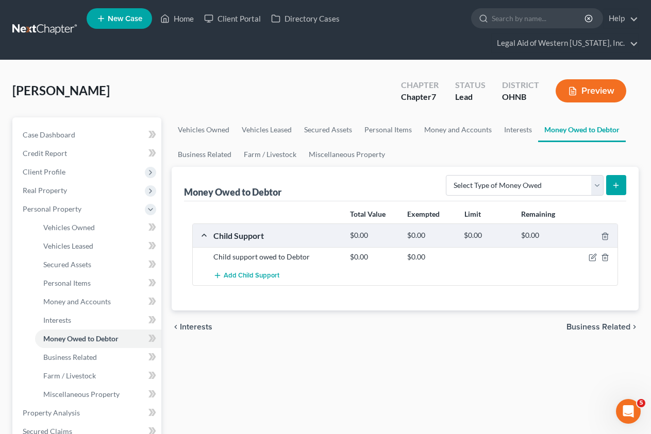
click at [551, 133] on ul "Vehicles Owned Vehicles Leased Secured Assets Personal Items Money and Accounts…" at bounding box center [405, 141] width 467 height 49
click at [568, 255] on icon "button" at bounding box center [593, 257] width 5 height 5
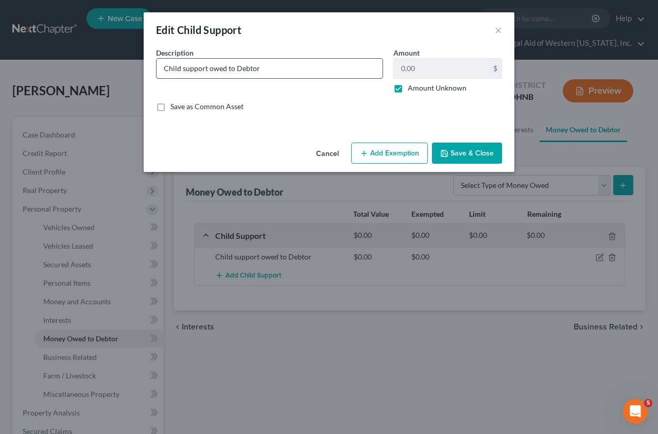
click at [302, 70] on input "Child support owed to Debtor" at bounding box center [270, 69] width 226 height 20
type input "Child support owed to Debtor by [PERSON_NAME]"
click at [557, 264] on div "Edit Child Support × An exemption set must first be selected from the Filing In…" at bounding box center [329, 217] width 658 height 434
click at [408, 88] on label "Amount Unknown" at bounding box center [437, 88] width 59 height 10
click at [412, 88] on input "Amount Unknown" at bounding box center [415, 86] width 7 height 7
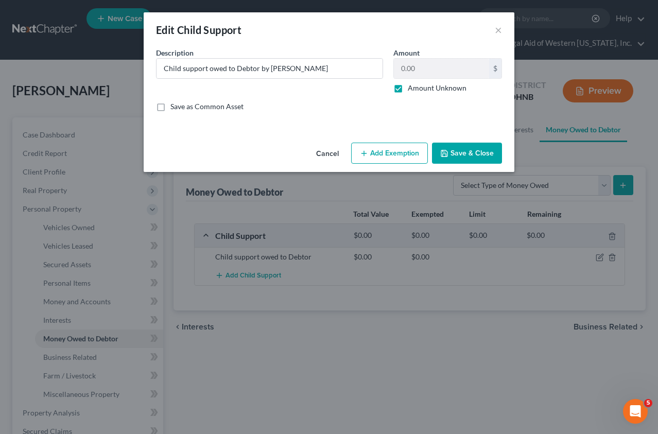
checkbox input "false"
click at [415, 70] on input "0.00" at bounding box center [441, 69] width 95 height 20
type input "1,143.72"
click at [416, 155] on button "Add Exemption" at bounding box center [389, 154] width 77 height 22
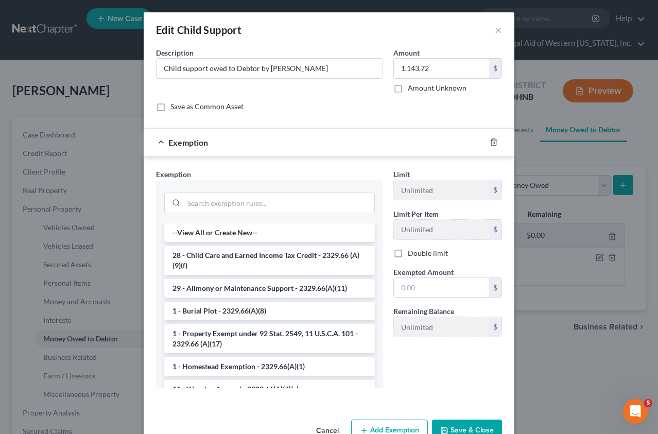
click at [269, 262] on li "28 - Child Care and Earned Income Tax Credit - 2329.66 (A)(9)(f)" at bounding box center [269, 260] width 211 height 29
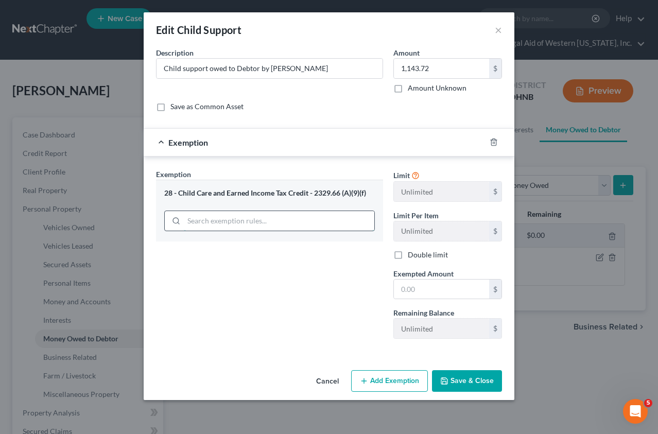
click at [210, 218] on input "search" at bounding box center [279, 221] width 191 height 20
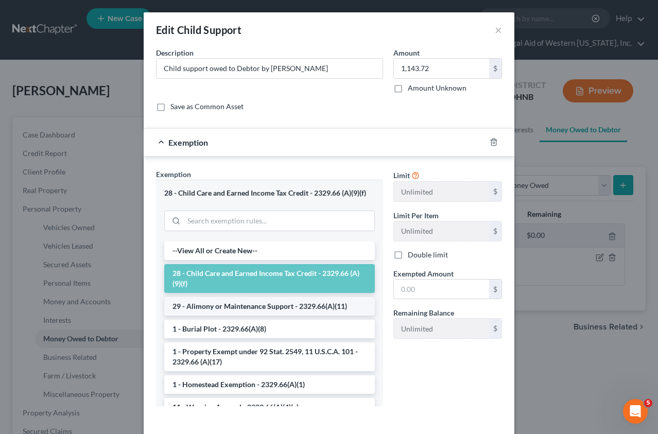
click at [232, 306] on li "29 - Alimony or Maintenance Support - 2329.66(A)(11)" at bounding box center [269, 306] width 211 height 19
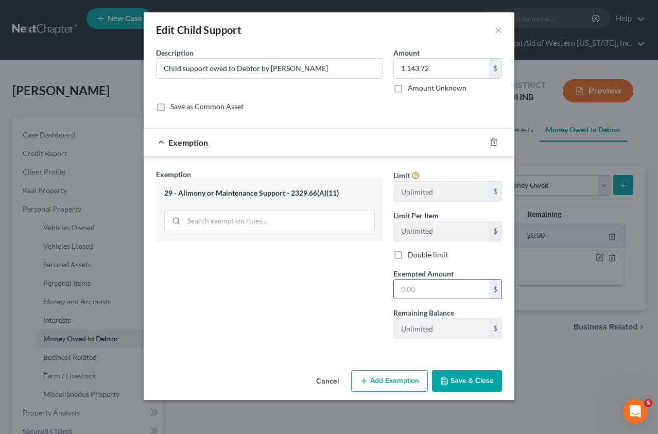
click at [420, 288] on input "text" at bounding box center [441, 290] width 95 height 20
type input "1,143.72"
click at [476, 384] on button "Save & Close" at bounding box center [467, 381] width 70 height 22
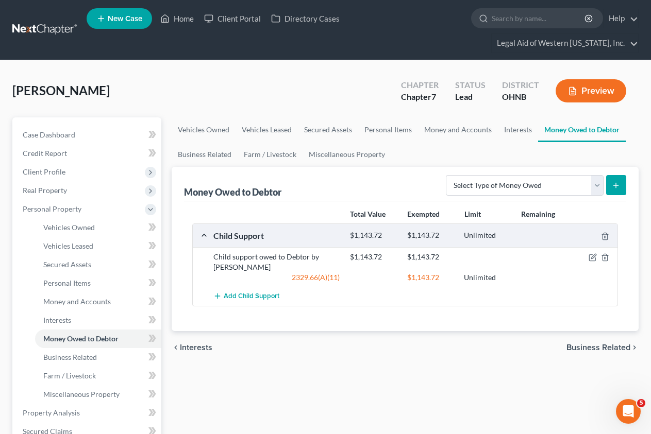
click at [543, 287] on div "Add Child Support" at bounding box center [413, 296] width 410 height 19
click at [568, 181] on icon "submit" at bounding box center [616, 185] width 8 height 8
click at [568, 175] on select "Select Type of Money Owed Accounts Receivable Alimony Child Support Claims Agai…" at bounding box center [525, 185] width 158 height 21
select select "child_support"
click at [447, 175] on select "Select Type of Money Owed Accounts Receivable Alimony Child Support Claims Agai…" at bounding box center [525, 185] width 158 height 21
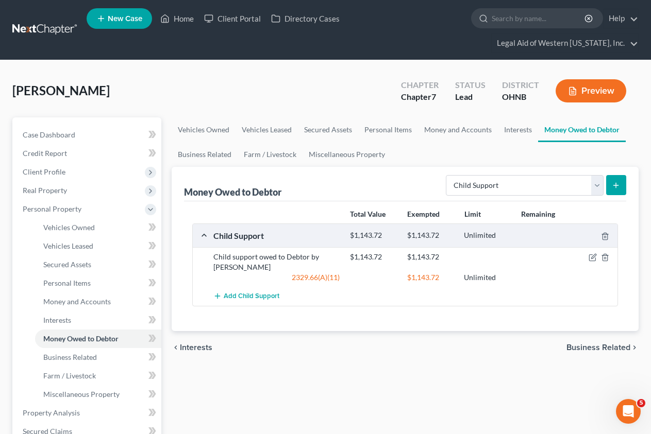
click at [568, 181] on icon "submit" at bounding box center [616, 185] width 8 height 8
click at [239, 293] on span "Add Child Support" at bounding box center [252, 297] width 56 height 8
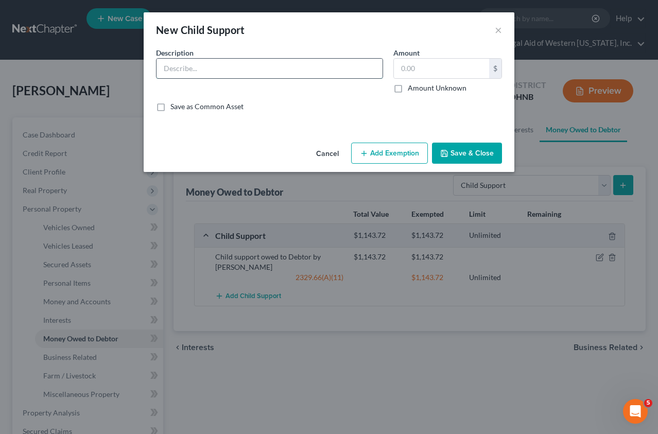
click at [220, 72] on input "text" at bounding box center [270, 69] width 226 height 20
drag, startPoint x: 502, startPoint y: 108, endPoint x: 375, endPoint y: 78, distance: 131.2
click at [502, 108] on div "Save as Common Asset" at bounding box center [329, 107] width 357 height 10
click at [271, 66] on input "Child support owed to Debtor by [PERSON_NAME]" at bounding box center [270, 69] width 226 height 20
type input "Child support owed to Debtor by [PERSON_NAME]"
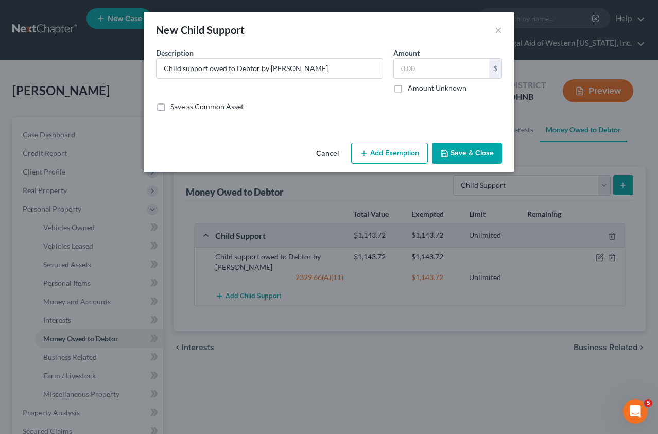
drag, startPoint x: 499, startPoint y: 103, endPoint x: 472, endPoint y: 80, distance: 35.1
click at [499, 103] on div "Save as Common Asset" at bounding box center [329, 107] width 346 height 10
drag, startPoint x: 451, startPoint y: 67, endPoint x: 438, endPoint y: 62, distance: 14.1
click at [451, 67] on input "text" at bounding box center [441, 69] width 95 height 20
type input "134.80"
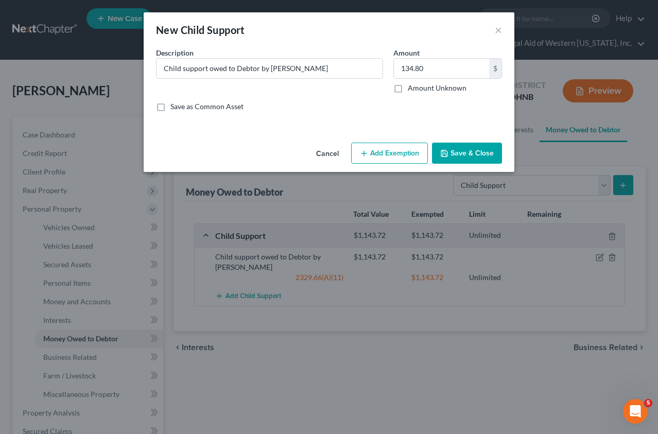
click at [399, 155] on button "Add Exemption" at bounding box center [389, 154] width 77 height 22
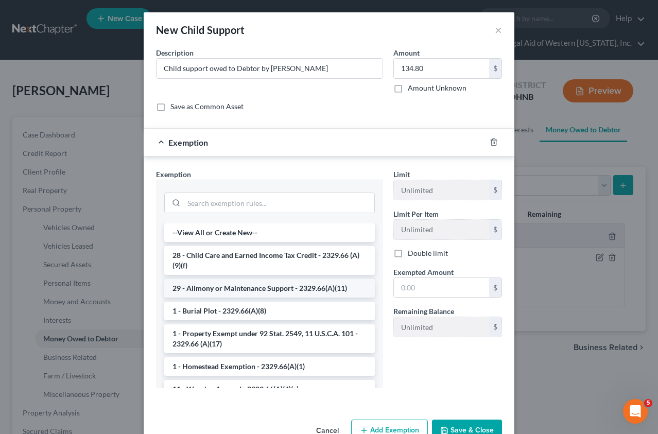
click at [256, 290] on li "29 - Alimony or Maintenance Support - 2329.66(A)(11)" at bounding box center [269, 288] width 211 height 19
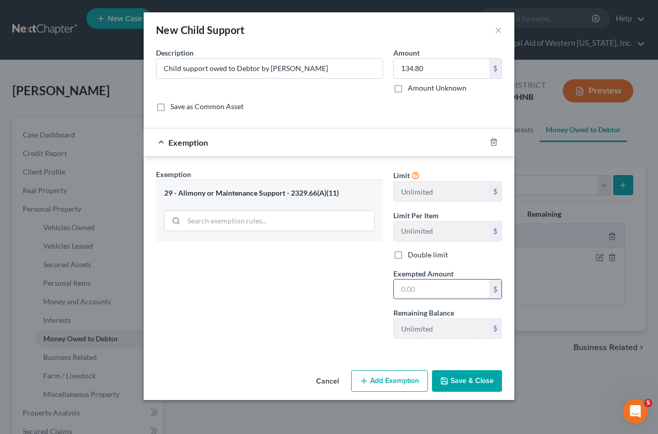
click at [426, 293] on input "text" at bounding box center [441, 290] width 95 height 20
type input "134.80"
click at [489, 380] on button "Save & Close" at bounding box center [467, 381] width 70 height 22
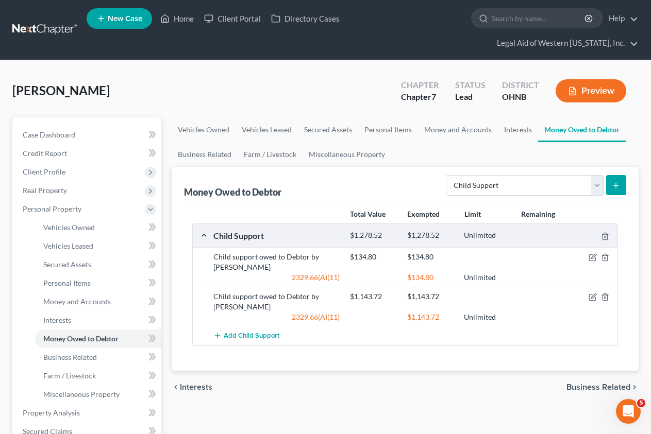
click at [559, 60] on div "[PERSON_NAME] Upgraded Chapter Chapter 7 Status Lead District OHNB Preview Peti…" at bounding box center [325, 396] width 651 height 673
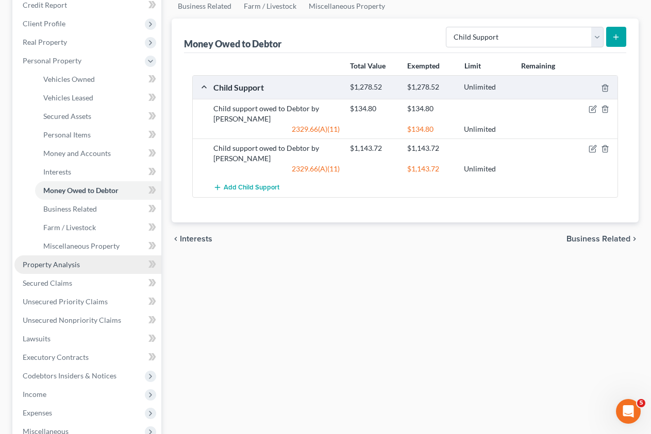
scroll to position [155, 0]
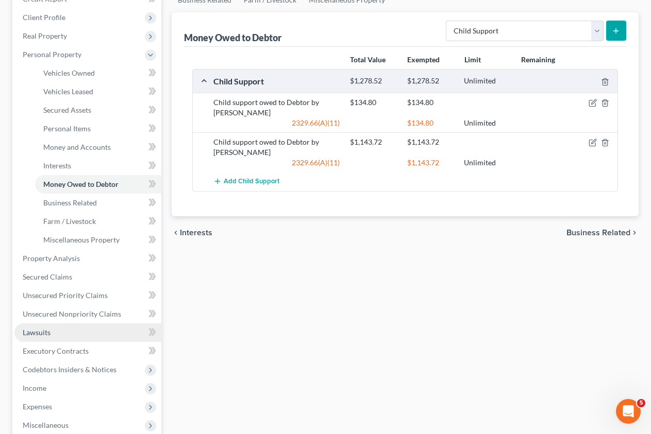
click at [74, 324] on link "Lawsuits" at bounding box center [87, 333] width 147 height 19
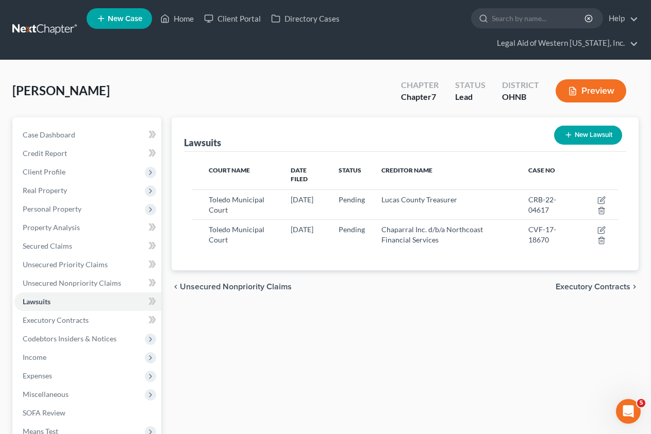
click at [568, 126] on button "New Lawsuit" at bounding box center [588, 135] width 68 height 19
select select "0"
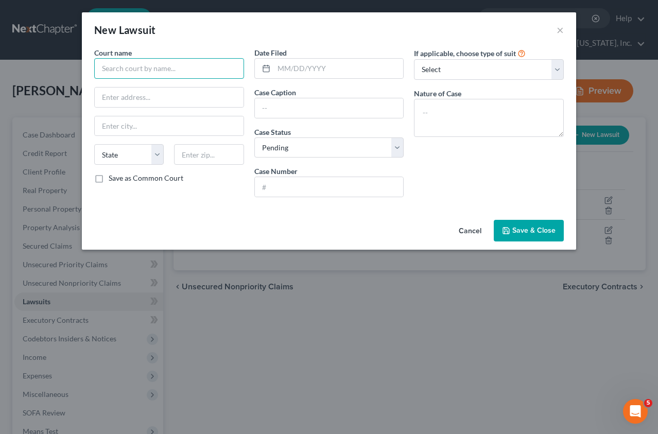
click at [197, 66] on input "text" at bounding box center [169, 68] width 150 height 21
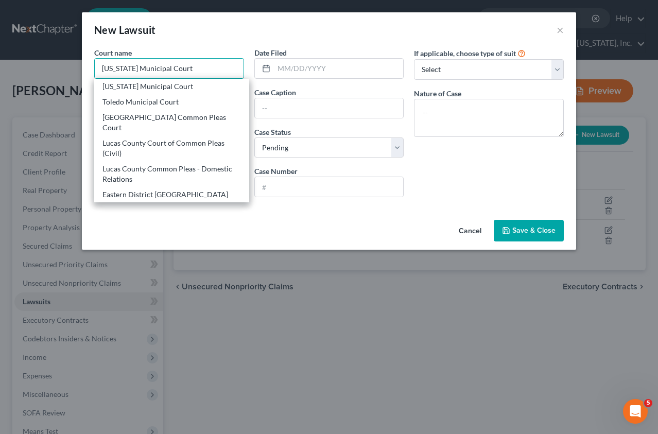
type input "Toledo Municipal Court"
type input "[STREET_ADDRESS]"
type input "[GEOGRAPHIC_DATA]"
select select "36"
type input "43604"
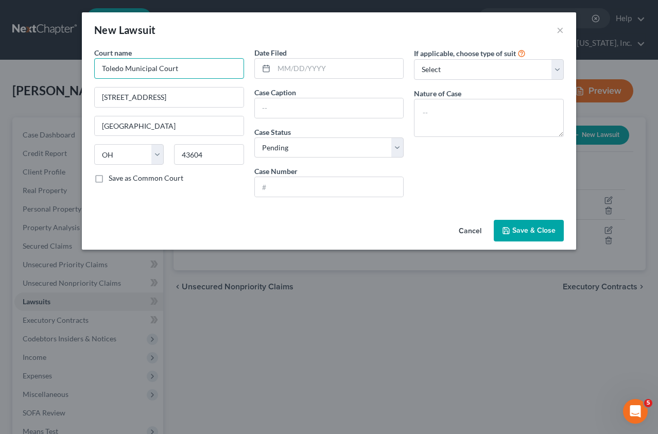
type input "Toledo Municipal Court"
click at [287, 108] on input "text" at bounding box center [329, 108] width 149 height 20
paste input "4139 PARAKEET LLC"
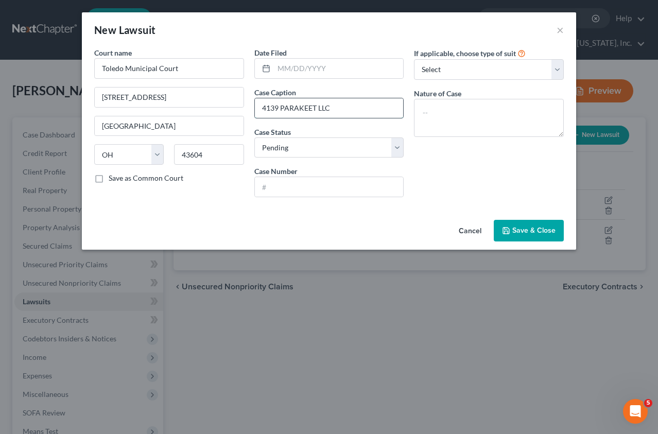
click at [346, 109] on input "4139 PARAKEET LLC" at bounding box center [329, 108] width 149 height 20
paste input "MANUAL [PERSON_NAME]"
type input "4139 PARAKEET LLC V MANUAL [PERSON_NAME]"
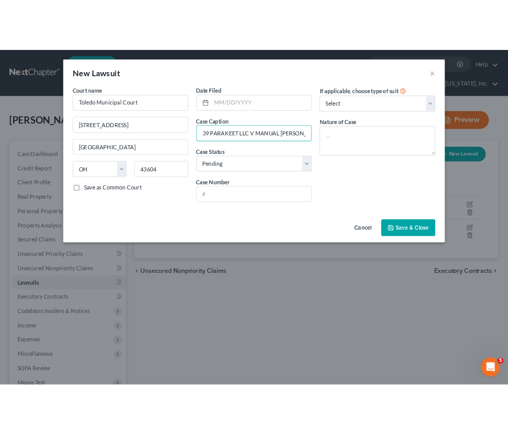
scroll to position [0, 0]
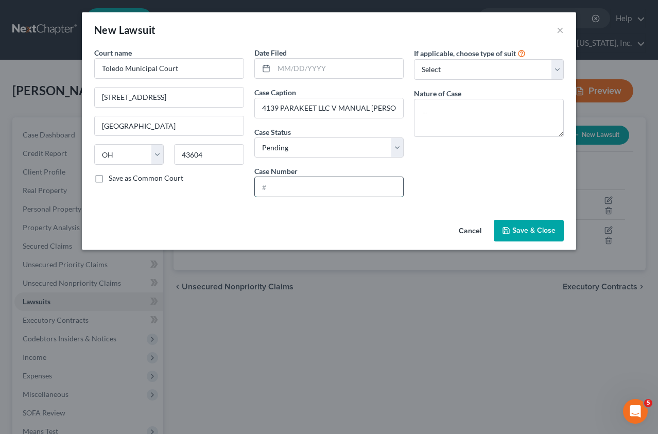
click at [309, 184] on input "text" at bounding box center [329, 187] width 149 height 20
paste input "CVG-25-13843"
type input "CVG-25-13843"
click at [479, 75] on select "Select Repossession Garnishment Foreclosure Attached, Seized, Or Levied Other" at bounding box center [489, 69] width 150 height 21
select select "4"
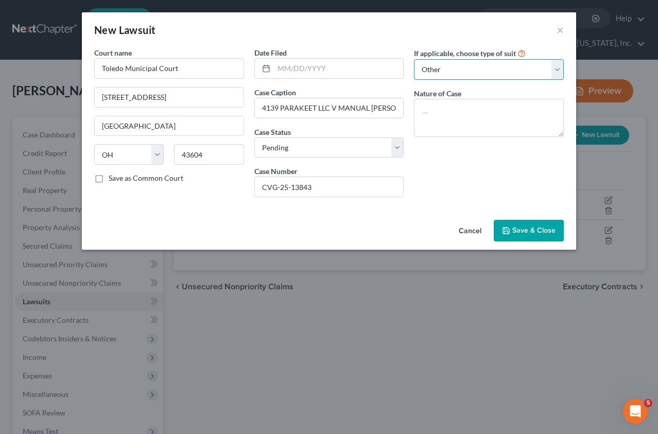
click at [414, 59] on select "Select Repossession Garnishment Foreclosure Attached, Seized, Or Levied Other" at bounding box center [489, 69] width 150 height 21
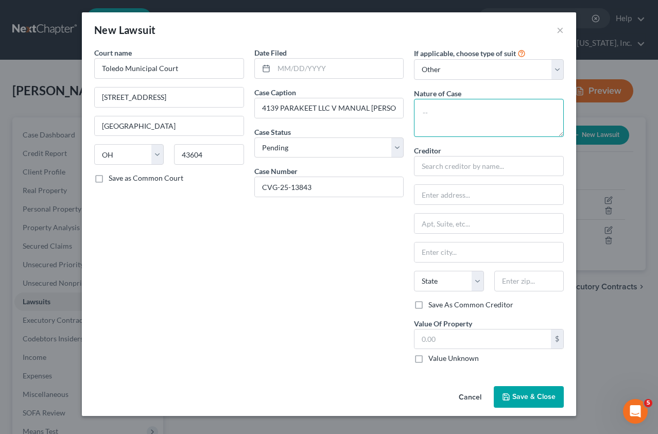
click at [446, 121] on textarea at bounding box center [489, 118] width 150 height 38
type textarea "Eviction"
click at [210, 250] on div "Court name * Toledo Municipal Court [GEOGRAPHIC_DATA] [US_STATE] AK AR AZ CA CO…" at bounding box center [169, 209] width 160 height 325
click at [324, 294] on div "Date Filed Case Caption 4139 PARAKEET LLC V MANUAL [PERSON_NAME] Case Status * …" at bounding box center [329, 209] width 160 height 325
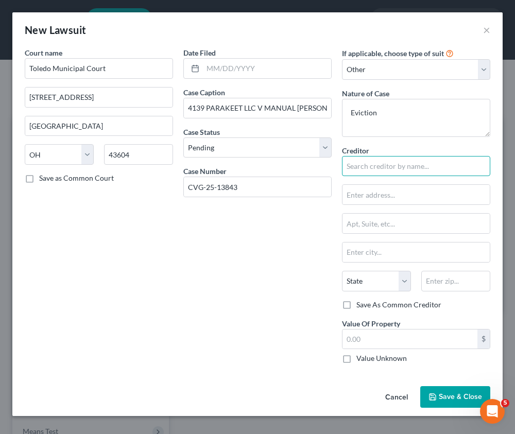
click at [380, 168] on input "text" at bounding box center [416, 166] width 148 height 21
type input "4139 Parakeet LLC"
type input "PO Box 141163"
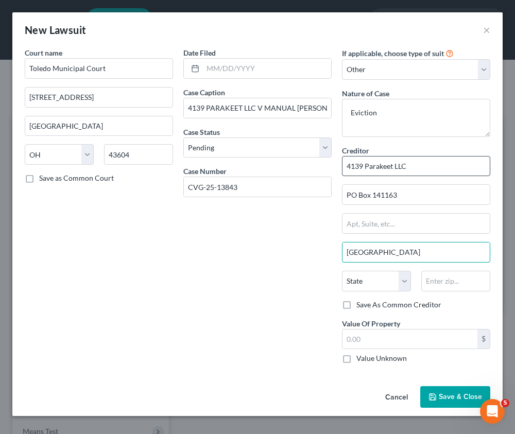
type input "[GEOGRAPHIC_DATA]"
select select "36"
type input "43614"
click at [382, 338] on input "text" at bounding box center [410, 340] width 135 height 20
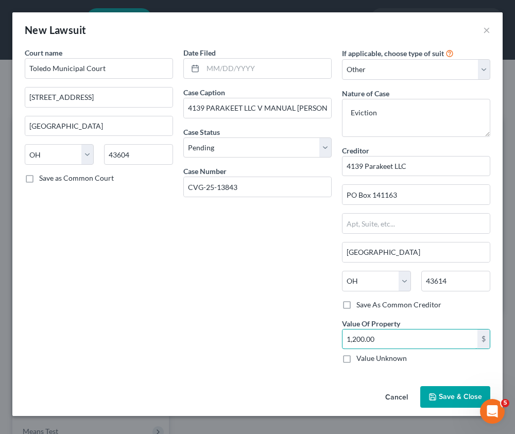
drag, startPoint x: 381, startPoint y: 342, endPoint x: 323, endPoint y: 336, distance: 58.5
click at [323, 336] on div "Court name * Toledo Municipal Court [STREET_ADDRESS][GEOGRAPHIC_DATA] [US_STATE…" at bounding box center [258, 209] width 476 height 325
type input "2"
type input "3,600"
click at [448, 395] on span "Save & Close" at bounding box center [460, 397] width 43 height 9
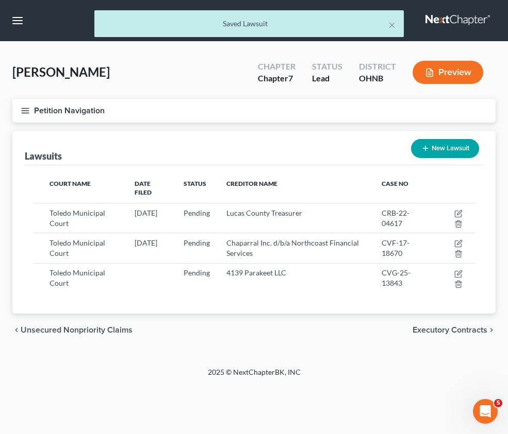
click at [0, 0] on span "Executory Contracts" at bounding box center [0, 0] width 0 height 0
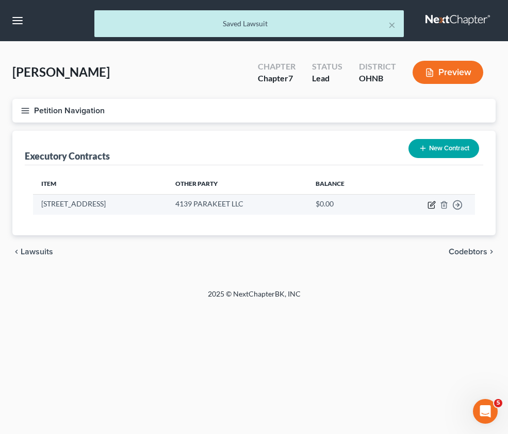
click at [435, 201] on icon "button" at bounding box center [431, 205] width 8 height 8
select select "3"
select select "36"
select select "0"
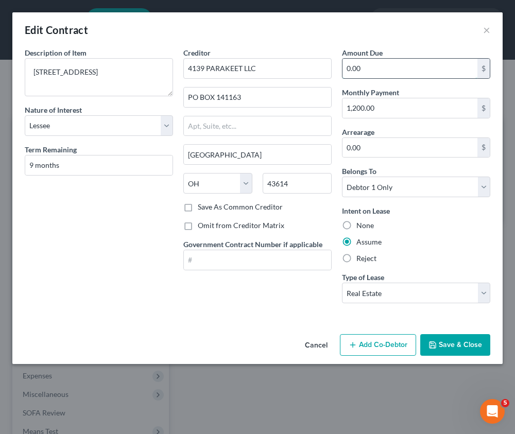
click at [369, 71] on input "0.00" at bounding box center [410, 69] width 135 height 20
type input "3,600"
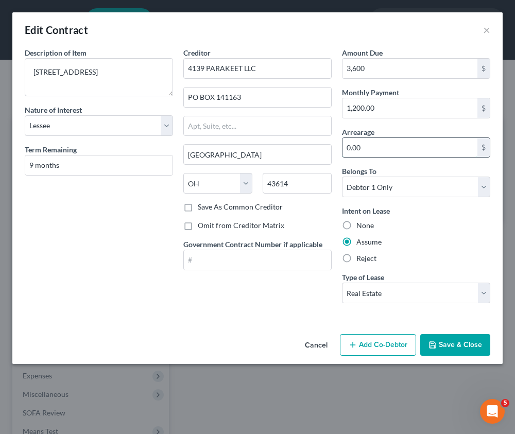
click at [383, 146] on input "0.00" at bounding box center [410, 148] width 135 height 20
type input "3,600"
click at [477, 347] on button "Save & Close" at bounding box center [455, 345] width 70 height 22
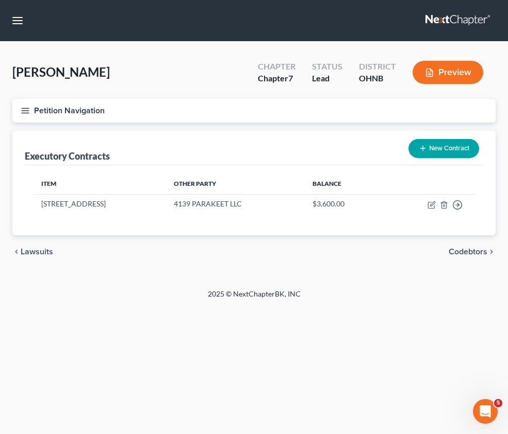
click at [0, 0] on span "Codebtors Insiders & Notices" at bounding box center [0, 0] width 0 height 0
click at [0, 0] on span "Notices" at bounding box center [0, 0] width 0 height 0
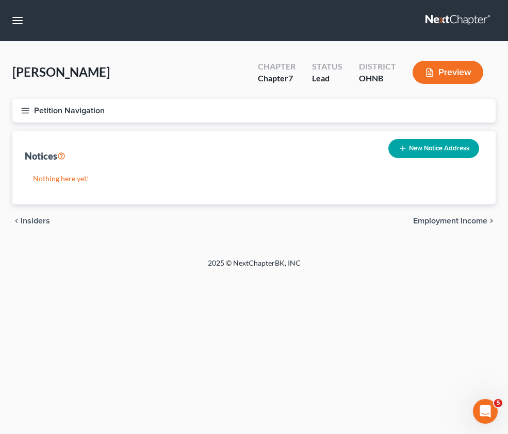
click at [440, 158] on button "New Notice Address" at bounding box center [433, 148] width 91 height 19
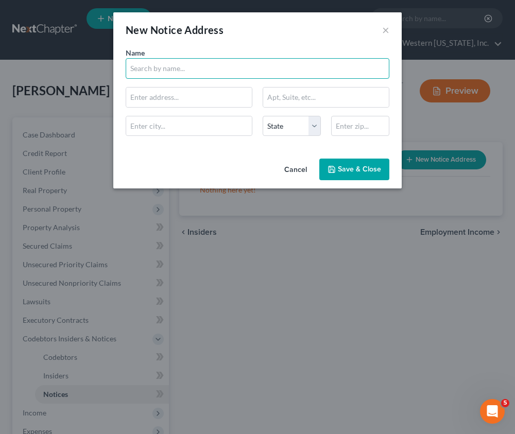
click at [176, 72] on input "text" at bounding box center [258, 68] width 264 height 21
type input "[PERSON_NAME] Esq"
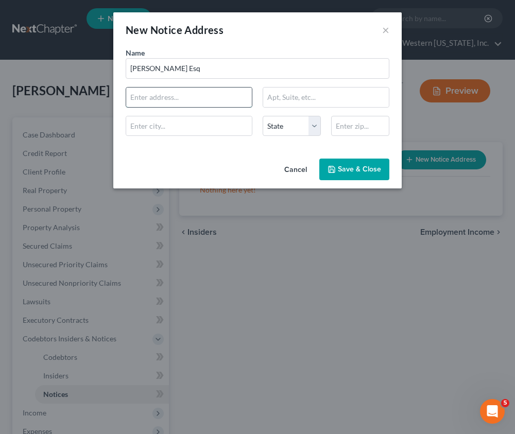
click at [182, 96] on input "text" at bounding box center [189, 98] width 126 height 20
type input "PO Box 4967"
type input "43610"
type input "[GEOGRAPHIC_DATA]"
select select "36"
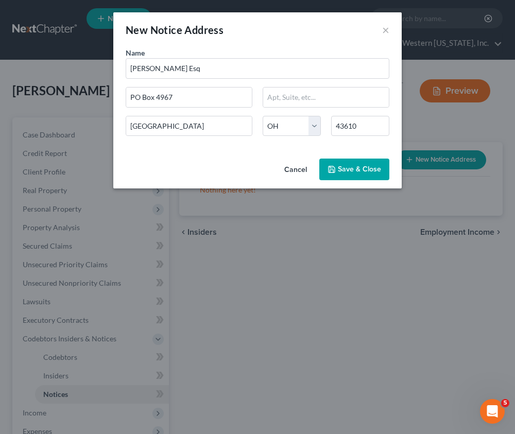
click at [363, 176] on button "Save & Close" at bounding box center [354, 170] width 70 height 22
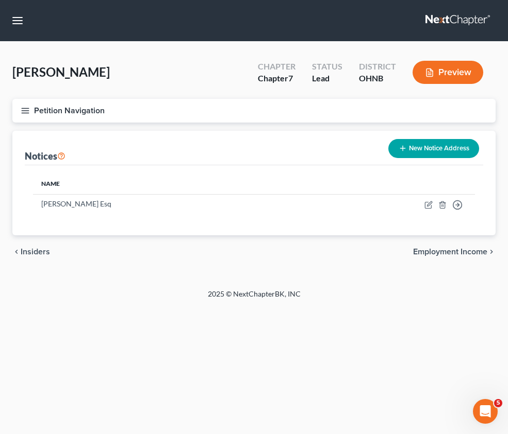
click at [228, 268] on div "Codebtors Insiders Notices Notices New Notice Address Name [PERSON_NAME] Esq Mo…" at bounding box center [253, 200] width 493 height 138
click at [0, 0] on link "Unsecured Nonpriority Claims" at bounding box center [0, 0] width 0 height 0
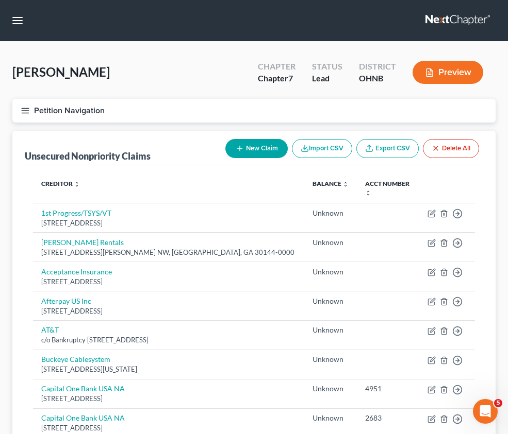
drag, startPoint x: 460, startPoint y: 161, endPoint x: 205, endPoint y: 179, distance: 255.2
click at [460, 161] on div "Unsecured Nonpriority Claims New Claim Import CSV Export CSV Delete All" at bounding box center [254, 148] width 458 height 35
click at [225, 139] on button "New Claim" at bounding box center [256, 148] width 62 height 19
select select "0"
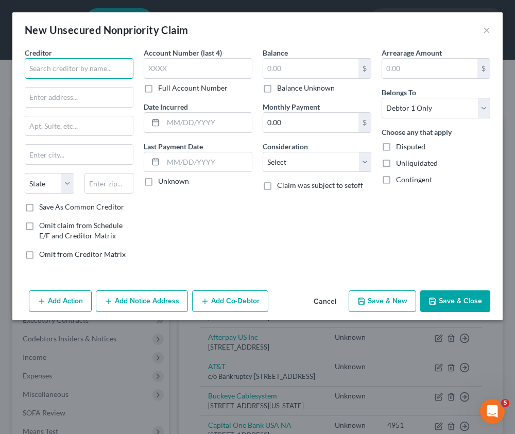
click at [76, 67] on input "text" at bounding box center [79, 68] width 109 height 21
click at [64, 64] on input "text" at bounding box center [79, 68] width 109 height 21
type input "Atlanta Municipal Court"
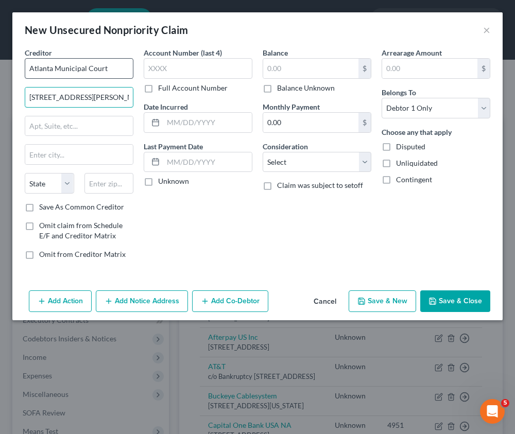
type input "[STREET_ADDRESS][PERSON_NAME]"
type input "30303"
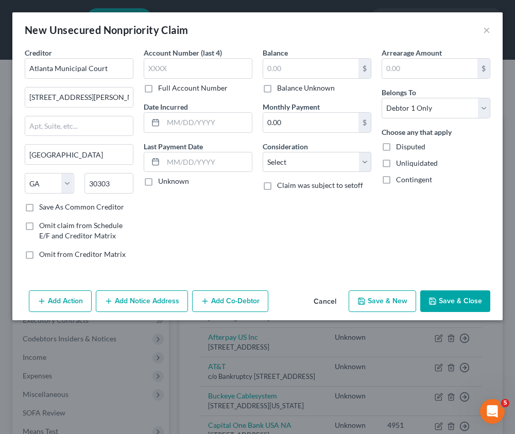
click at [158, 87] on label "Full Account Number" at bounding box center [193, 88] width 70 height 10
click at [162, 87] on input "Full Account Number" at bounding box center [165, 86] width 7 height 7
click at [162, 68] on input "text" at bounding box center [198, 68] width 109 height 21
click at [190, 124] on input "text" at bounding box center [207, 123] width 89 height 20
drag, startPoint x: 264, startPoint y: 90, endPoint x: 284, endPoint y: 122, distance: 37.3
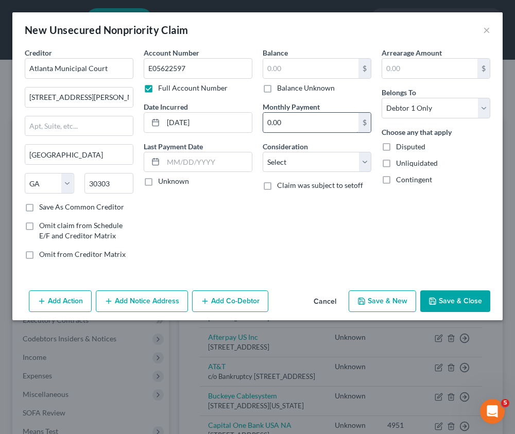
click at [277, 90] on label "Balance Unknown" at bounding box center [306, 88] width 58 height 10
click at [281, 90] on input "Balance Unknown" at bounding box center [284, 86] width 7 height 7
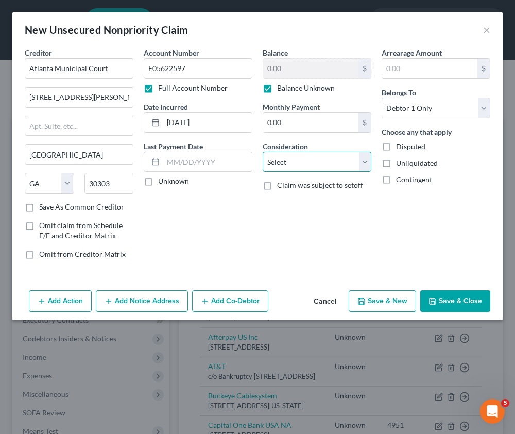
click at [290, 166] on select "Select Cable / Satellite Services Collection Agency Credit Card Debt Debt Couns…" at bounding box center [317, 162] width 109 height 21
click at [263, 152] on select "Select Cable / Satellite Services Collection Agency Credit Card Debt Debt Couns…" at bounding box center [317, 162] width 109 height 21
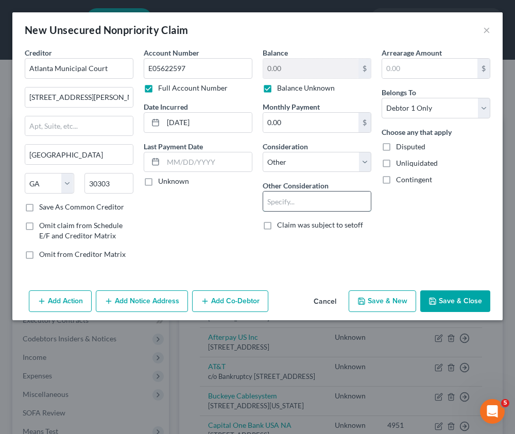
click at [318, 205] on input "text" at bounding box center [317, 202] width 108 height 20
click at [453, 301] on button "Save & Close" at bounding box center [455, 302] width 70 height 22
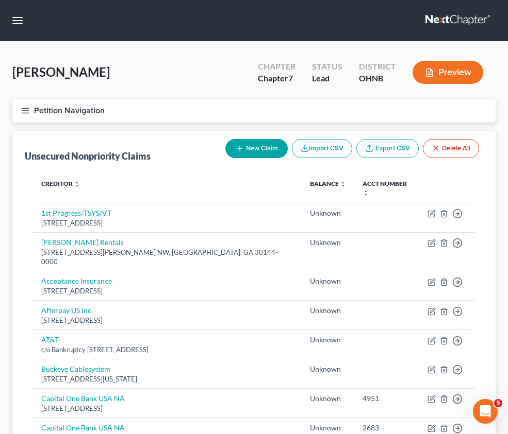
click at [0, 0] on span "Income" at bounding box center [0, 0] width 0 height 0
click at [0, 0] on link "Employment Income" at bounding box center [0, 0] width 0 height 0
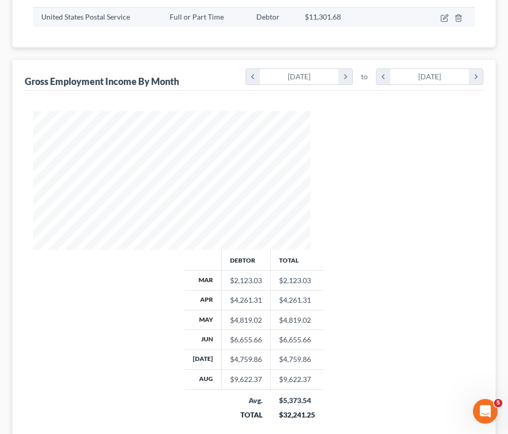
scroll to position [206, 0]
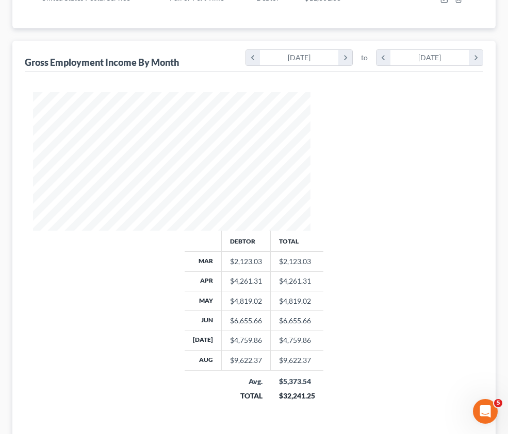
click at [0, 0] on span "Non Employment Income" at bounding box center [0, 0] width 0 height 0
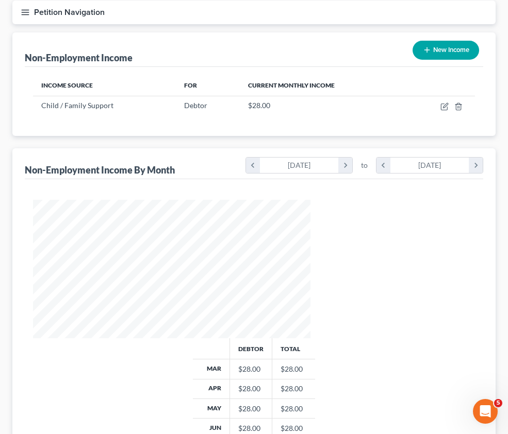
scroll to position [103, 0]
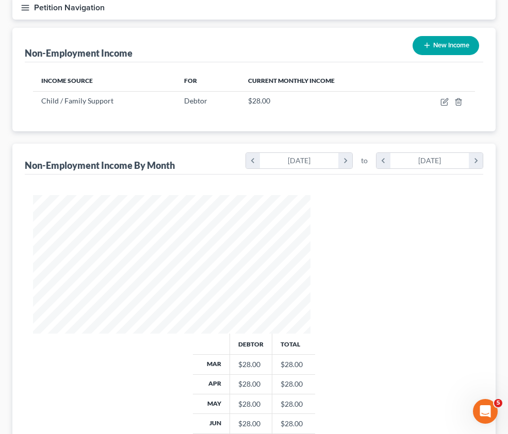
click at [0, 0] on span "Gross Yearly Income" at bounding box center [0, 0] width 0 height 0
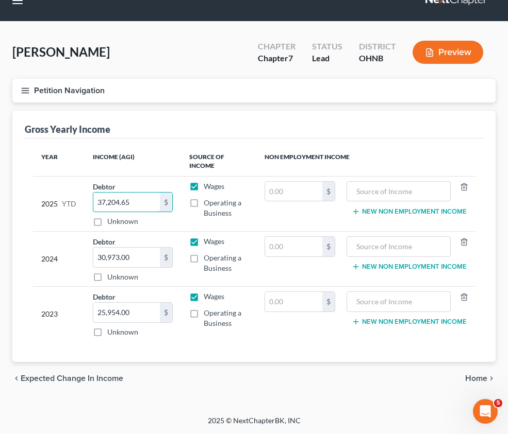
scroll to position [155, 0]
click at [473, 375] on span "Home" at bounding box center [476, 379] width 22 height 8
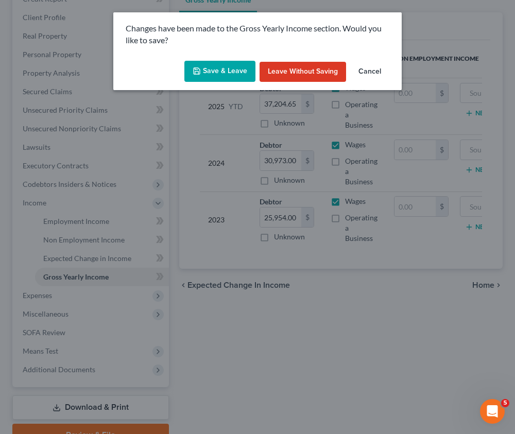
click at [214, 76] on button "Save & Leave" at bounding box center [219, 72] width 71 height 22
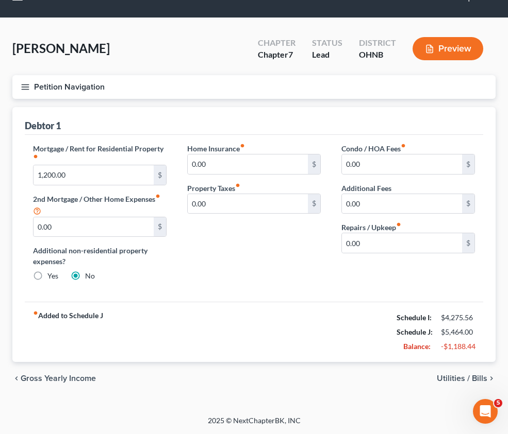
scroll to position [155, 0]
click at [453, 375] on span "Utilities / Bills" at bounding box center [461, 379] width 50 height 8
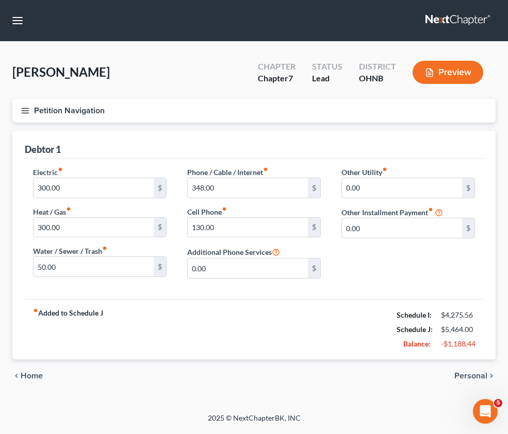
scroll to position [103, 0]
click at [476, 372] on span "Personal" at bounding box center [470, 376] width 33 height 8
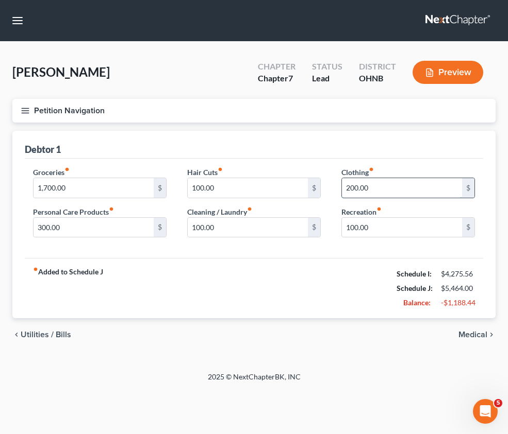
click at [435, 198] on input "200.00" at bounding box center [402, 188] width 120 height 20
click at [154, 238] on input "300.00" at bounding box center [93, 228] width 120 height 20
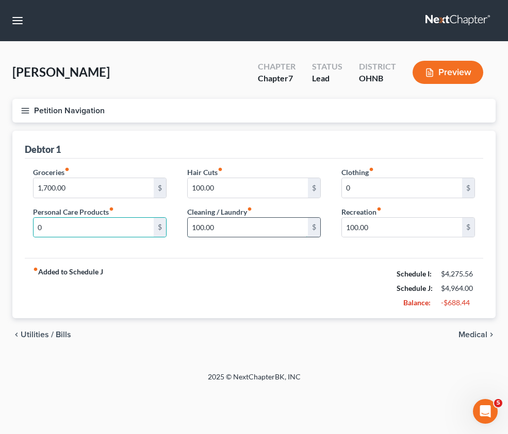
click at [308, 238] on input "100.00" at bounding box center [248, 228] width 120 height 20
click at [438, 237] on input "100.00" at bounding box center [402, 228] width 120 height 20
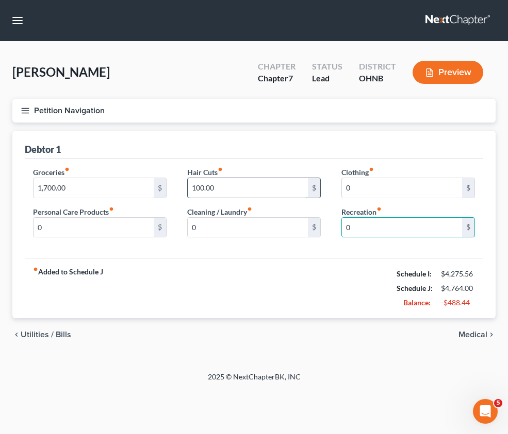
click at [308, 198] on input "100.00" at bounding box center [248, 188] width 120 height 20
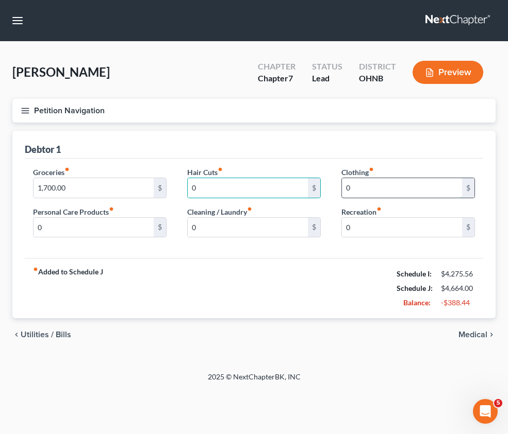
click at [415, 198] on input "0" at bounding box center [402, 188] width 120 height 20
click at [292, 259] on div "Groceries fiber_manual_record 1,700.00 $ Personal Care Products fiber_manual_re…" at bounding box center [254, 209] width 458 height 100
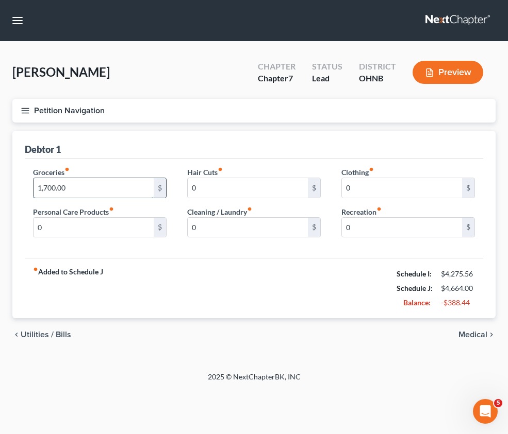
click at [154, 196] on input "1,700.00" at bounding box center [93, 188] width 120 height 20
drag, startPoint x: 241, startPoint y: 197, endPoint x: 170, endPoint y: 192, distance: 71.3
click at [180, 195] on div "Debtor 1 Groceries fiber_manual_record 100,400 $ Personal Care Products fiber_m…" at bounding box center [253, 225] width 483 height 188
click at [468, 339] on span "Medical" at bounding box center [472, 335] width 29 height 8
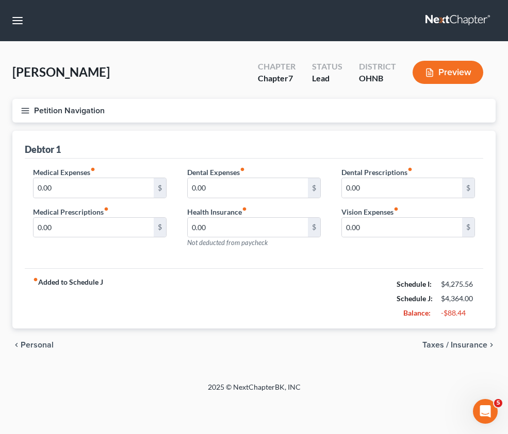
click at [468, 349] on span "Taxes / Insurance" at bounding box center [454, 345] width 65 height 8
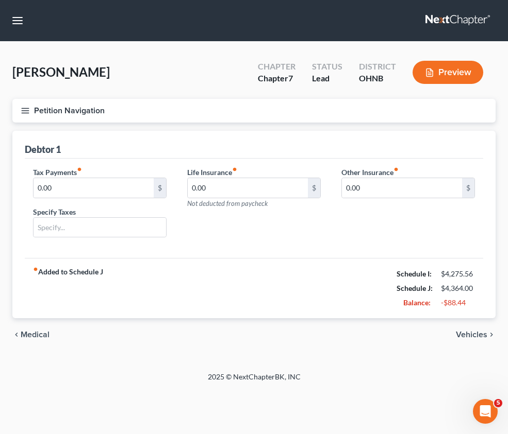
click at [469, 339] on span "Vehicles" at bounding box center [470, 335] width 31 height 8
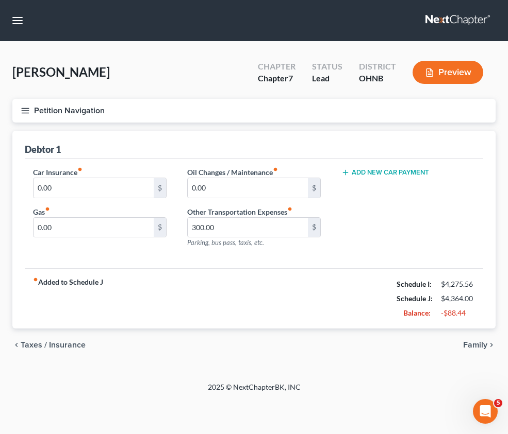
click at [86, 349] on span "Taxes / Insurance" at bounding box center [53, 345] width 65 height 8
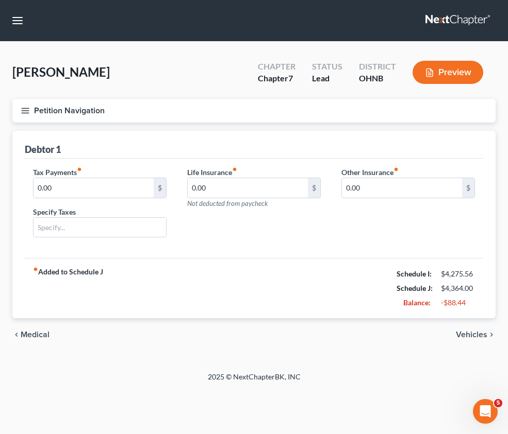
click at [49, 339] on span "Medical" at bounding box center [35, 335] width 29 height 8
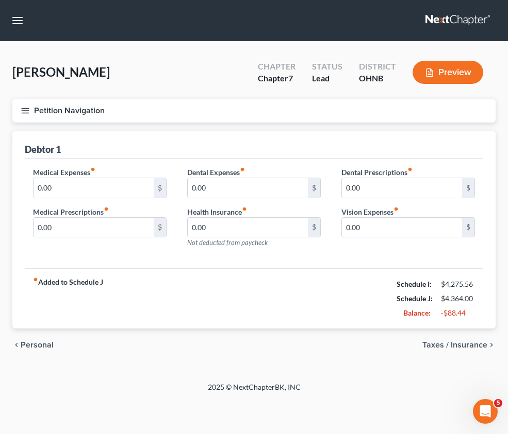
click at [54, 349] on span "Personal" at bounding box center [37, 345] width 33 height 8
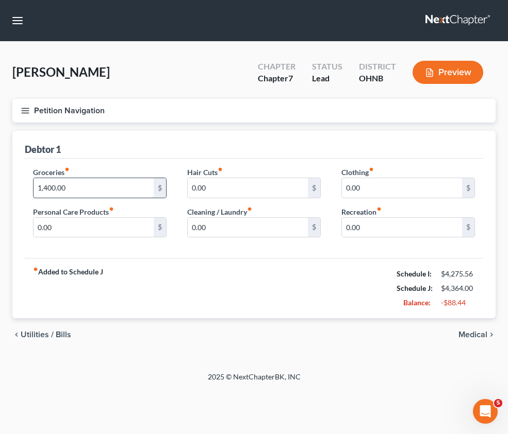
click at [154, 198] on input "1,400.00" at bounding box center [93, 188] width 120 height 20
drag, startPoint x: 223, startPoint y: 199, endPoint x: 196, endPoint y: 195, distance: 27.7
click at [177, 194] on div "Groceries fiber_manual_record 100.00 $ Personal Care Products fiber_manual_reco…" at bounding box center [100, 206] width 154 height 79
click at [470, 339] on span "Medical" at bounding box center [472, 335] width 29 height 8
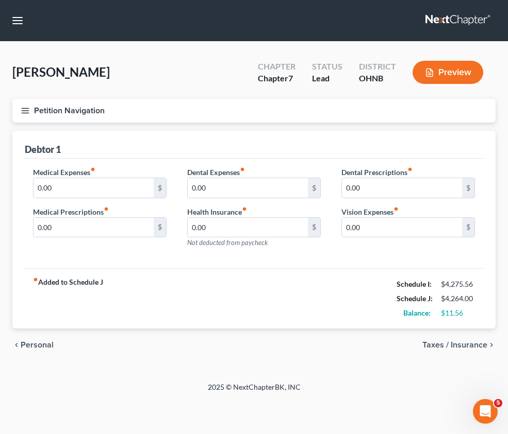
click at [470, 349] on span "Taxes / Insurance" at bounding box center [454, 345] width 65 height 8
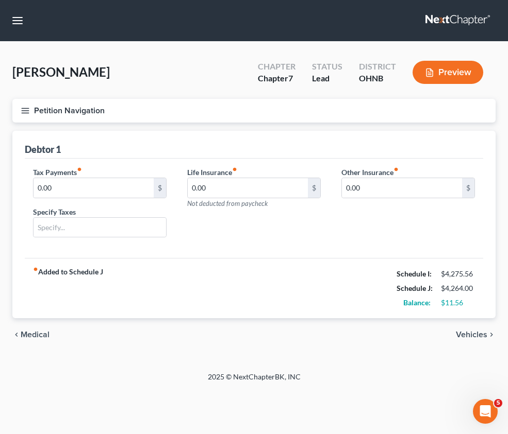
click at [471, 339] on span "Vehicles" at bounding box center [470, 335] width 31 height 8
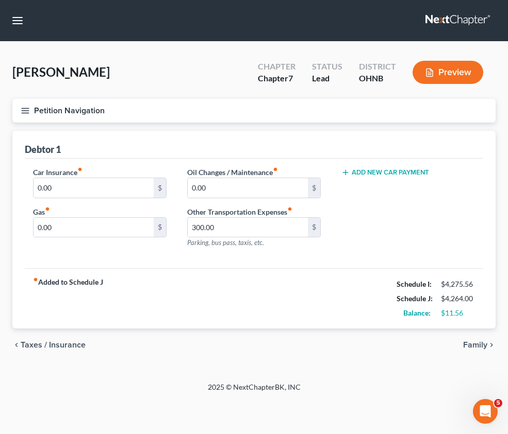
click at [478, 349] on span "Family" at bounding box center [475, 345] width 24 height 8
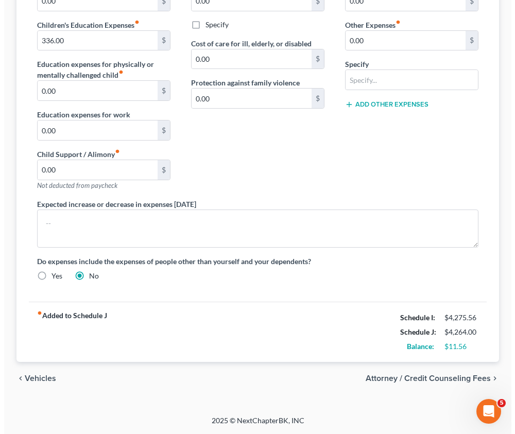
scroll to position [262, 0]
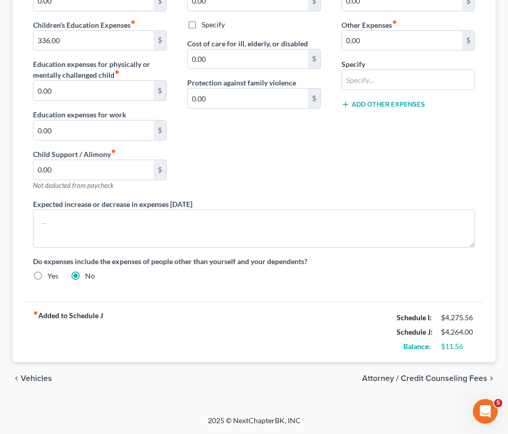
click at [455, 362] on div "chevron_left Vehicles Attorney / Credit Counseling Fees chevron_right" at bounding box center [253, 378] width 483 height 33
click at [455, 375] on span "Attorney / Credit Counseling Fees" at bounding box center [424, 379] width 125 height 8
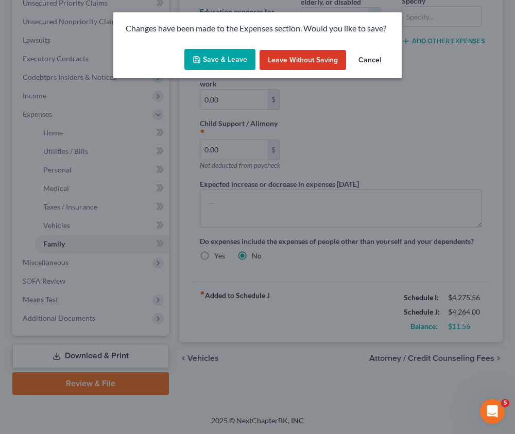
click at [233, 57] on button "Save & Leave" at bounding box center [219, 60] width 71 height 22
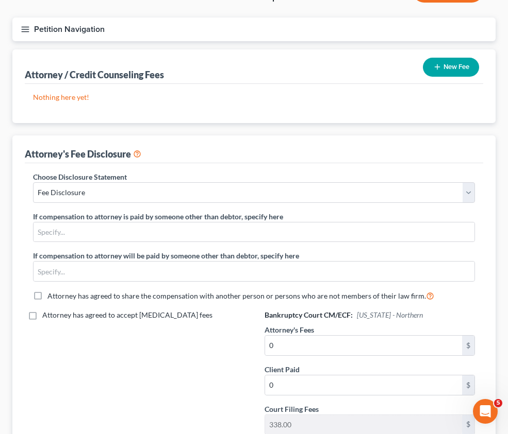
scroll to position [206, 0]
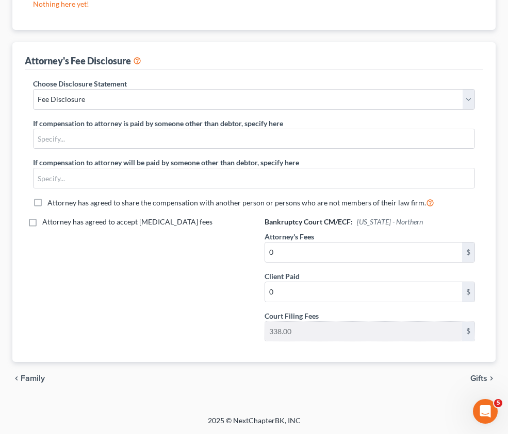
click at [481, 377] on span "Gifts" at bounding box center [478, 379] width 17 height 8
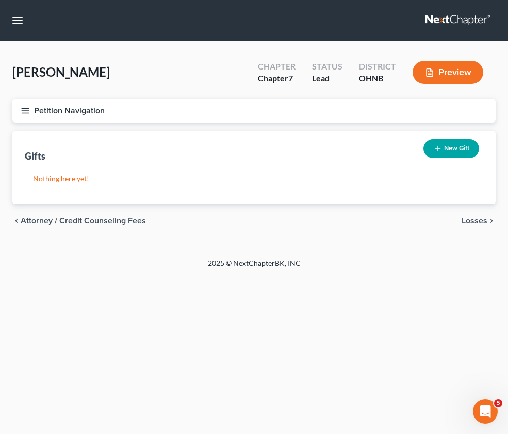
click at [467, 225] on span "Losses" at bounding box center [474, 221] width 26 height 8
click at [466, 225] on span "Environmental Hazards" at bounding box center [443, 221] width 87 height 8
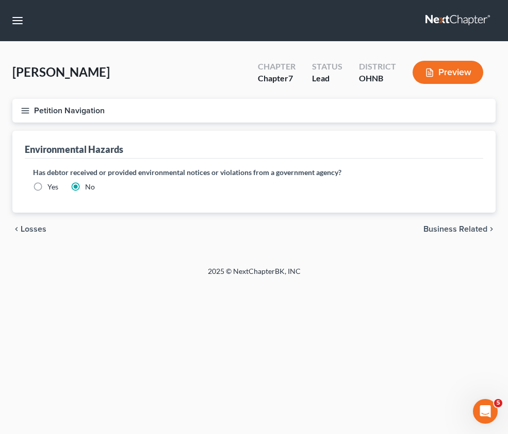
click at [461, 233] on span "Business Related" at bounding box center [455, 229] width 64 height 8
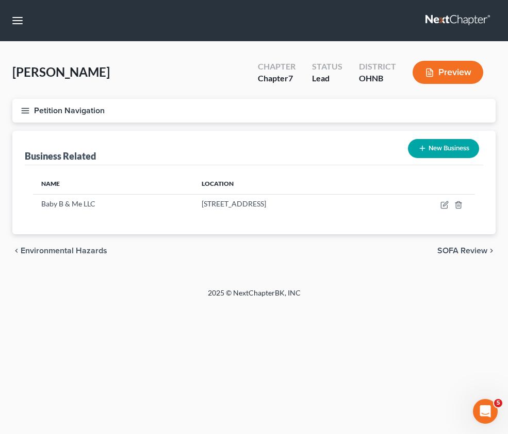
click at [459, 255] on span "SOFA Review" at bounding box center [462, 251] width 50 height 8
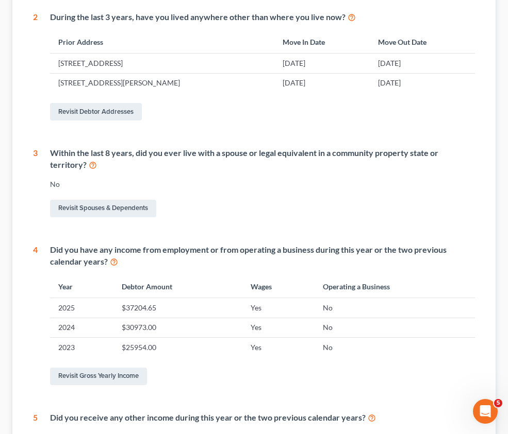
scroll to position [458, 0]
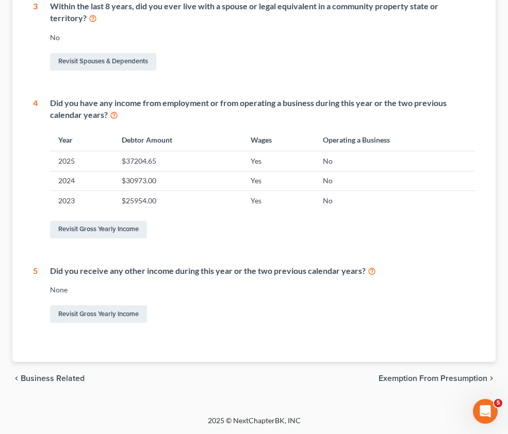
click at [429, 379] on span "Exemption from Presumption" at bounding box center [432, 379] width 109 height 8
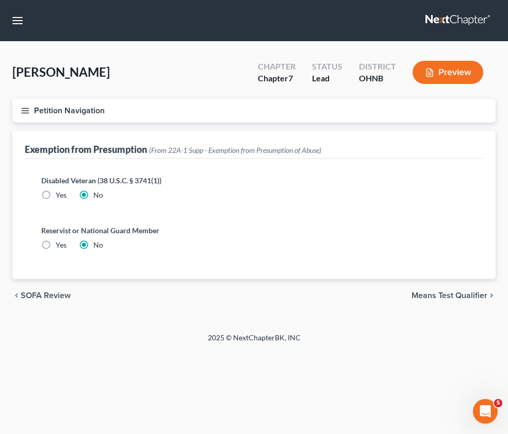
click at [450, 300] on span "Means Test Qualifier" at bounding box center [449, 296] width 76 height 8
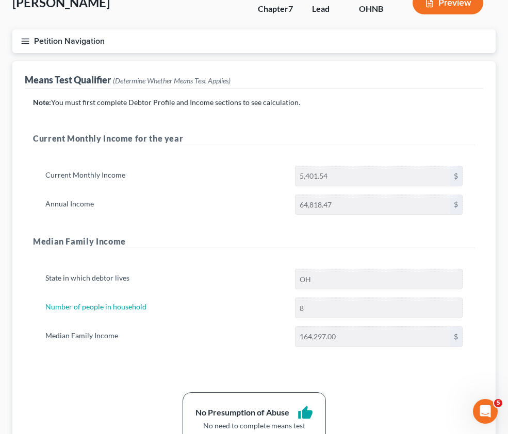
scroll to position [225, 0]
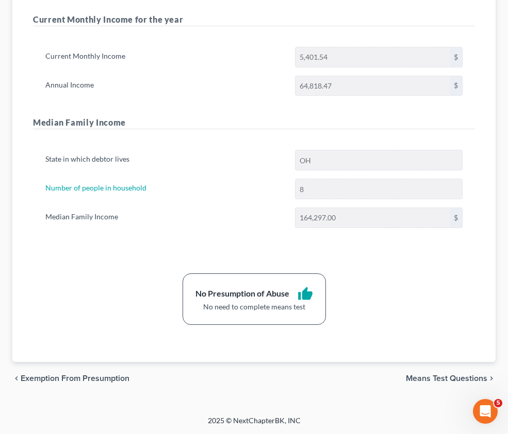
click at [443, 378] on span "Means Test Questions" at bounding box center [446, 379] width 81 height 8
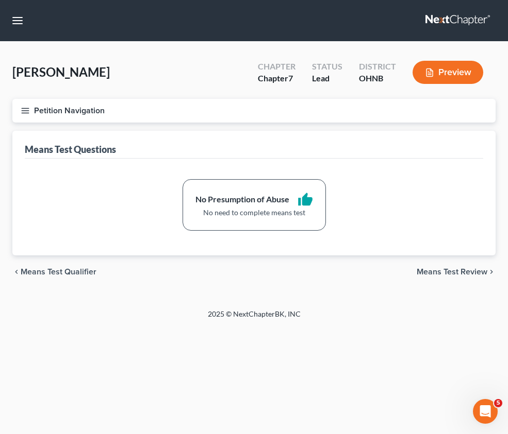
click at [453, 276] on span "Means Test Review" at bounding box center [451, 272] width 71 height 8
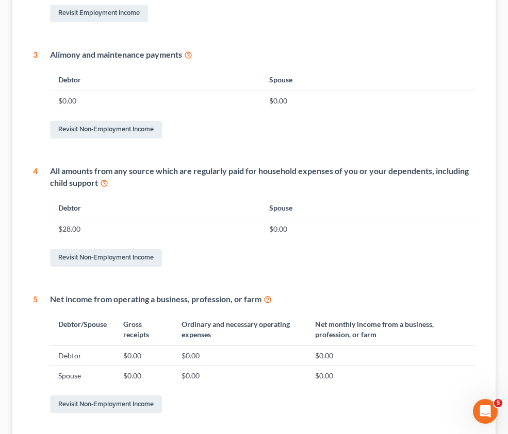
scroll to position [527, 0]
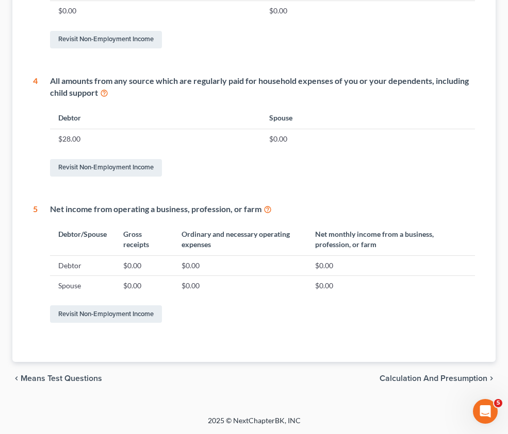
click at [450, 379] on span "Calculation and Presumption" at bounding box center [433, 379] width 108 height 8
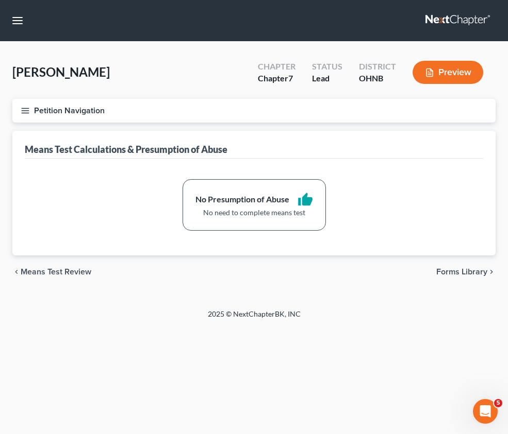
click at [461, 276] on span "Forms Library" at bounding box center [461, 272] width 51 height 8
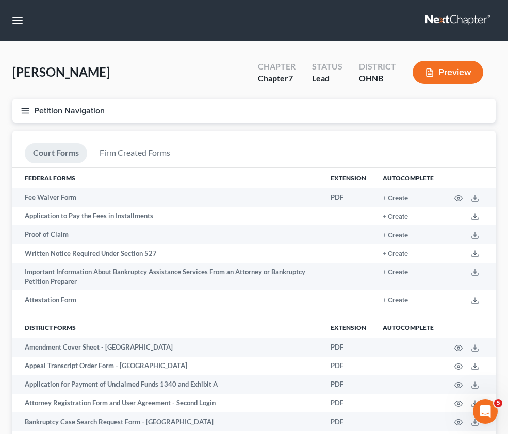
click at [0, 0] on link "Client Document Storage" at bounding box center [0, 0] width 0 height 0
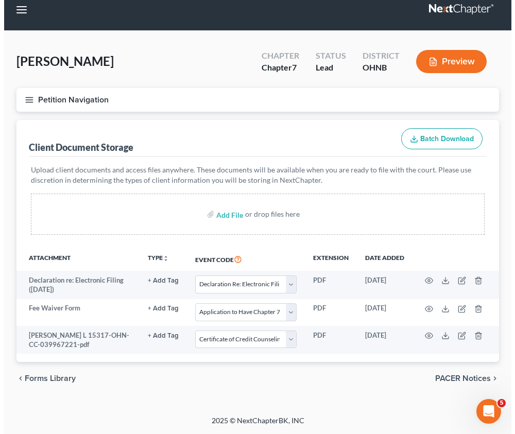
scroll to position [0, 103]
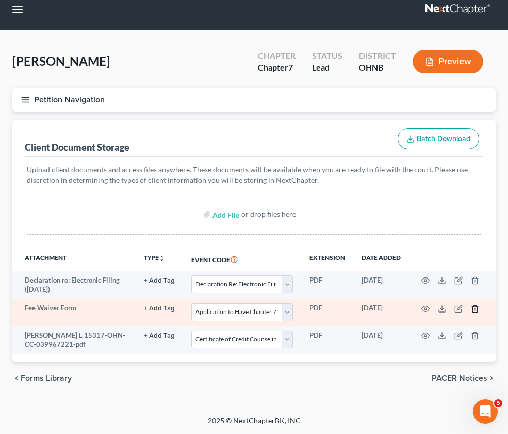
click at [472, 306] on icon "button" at bounding box center [474, 309] width 5 height 7
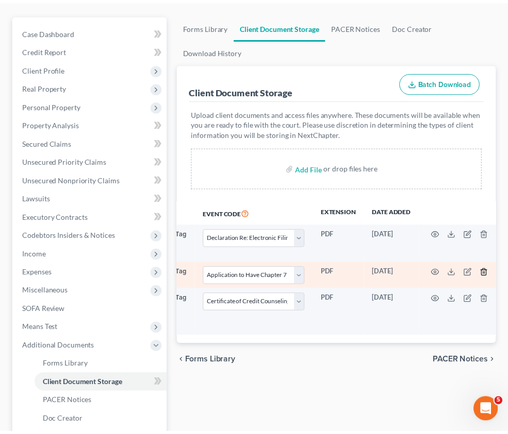
scroll to position [0, 97]
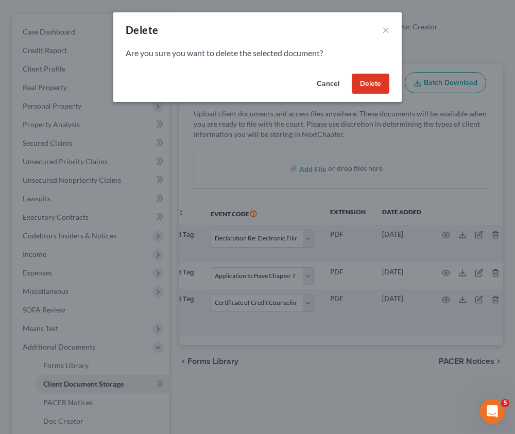
click at [380, 87] on button "Delete" at bounding box center [371, 84] width 38 height 21
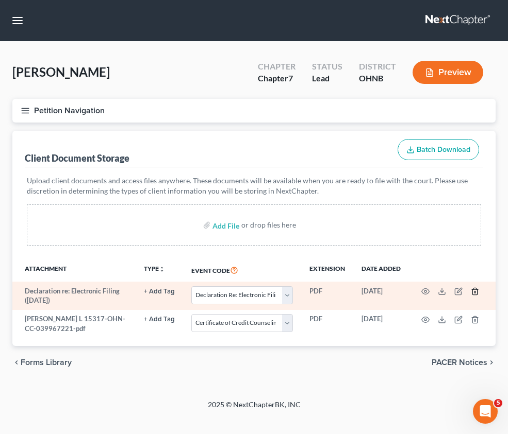
click at [479, 288] on icon "button" at bounding box center [474, 292] width 8 height 8
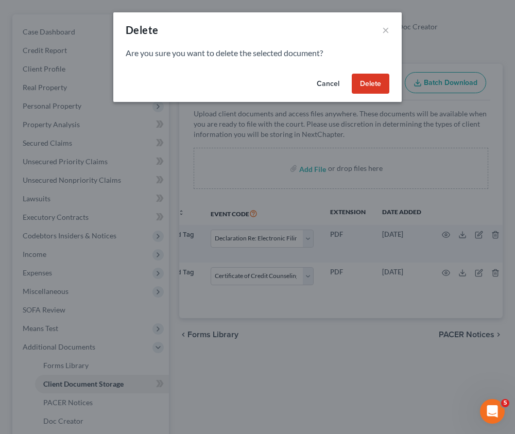
click at [367, 87] on button "Delete" at bounding box center [371, 84] width 38 height 21
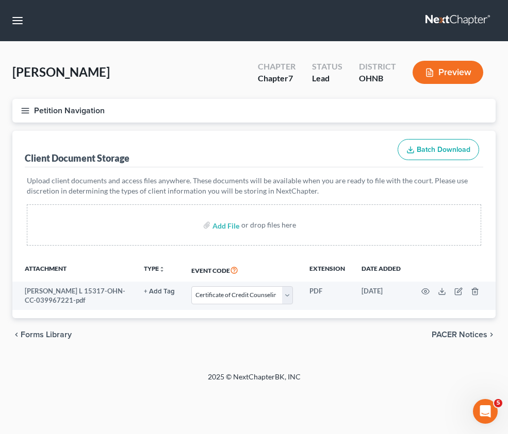
scroll to position [155, 0]
